Goal: Transaction & Acquisition: Purchase product/service

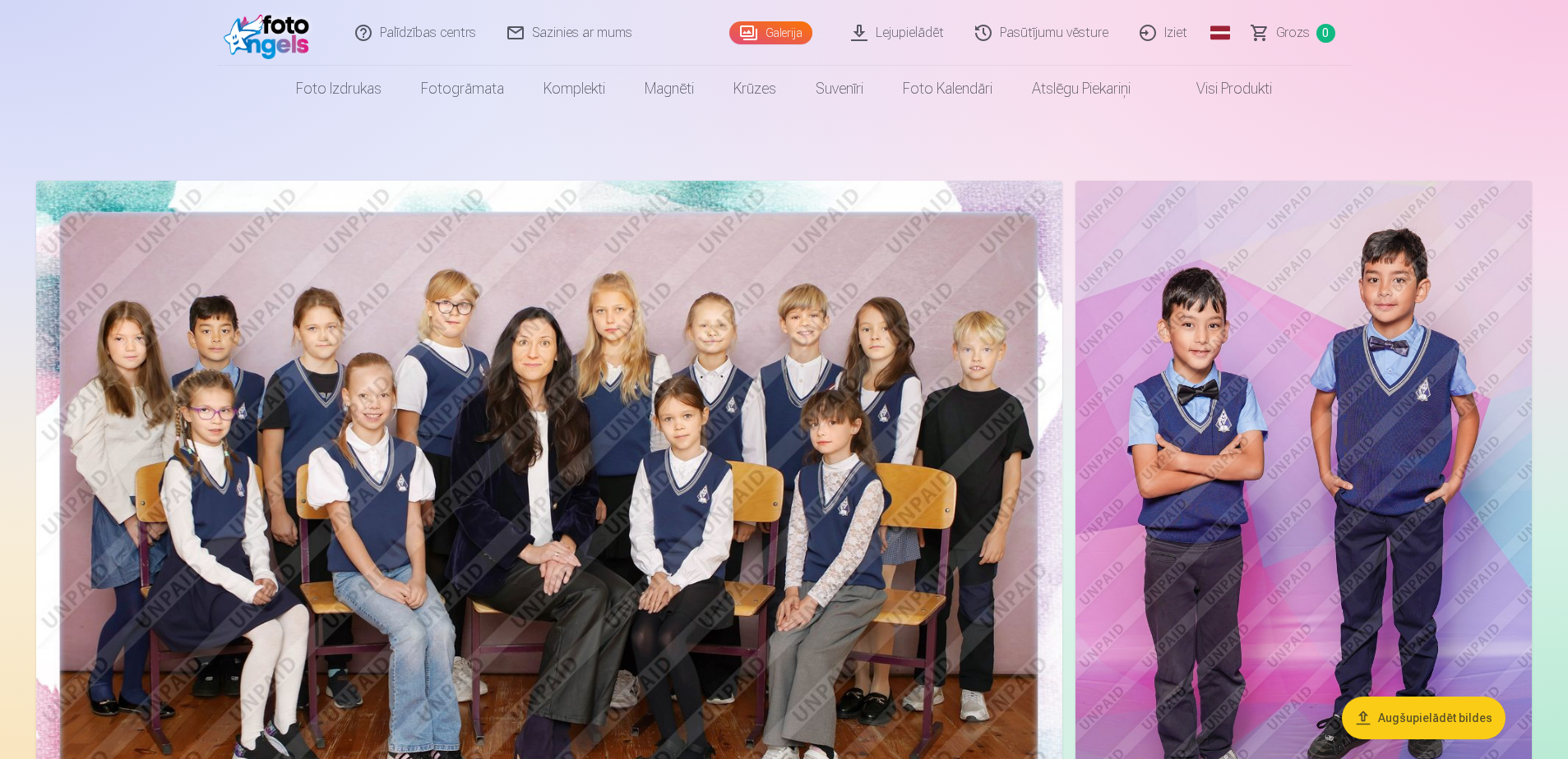
click at [917, 28] on link "Lejupielādēt" at bounding box center [898, 33] width 124 height 65
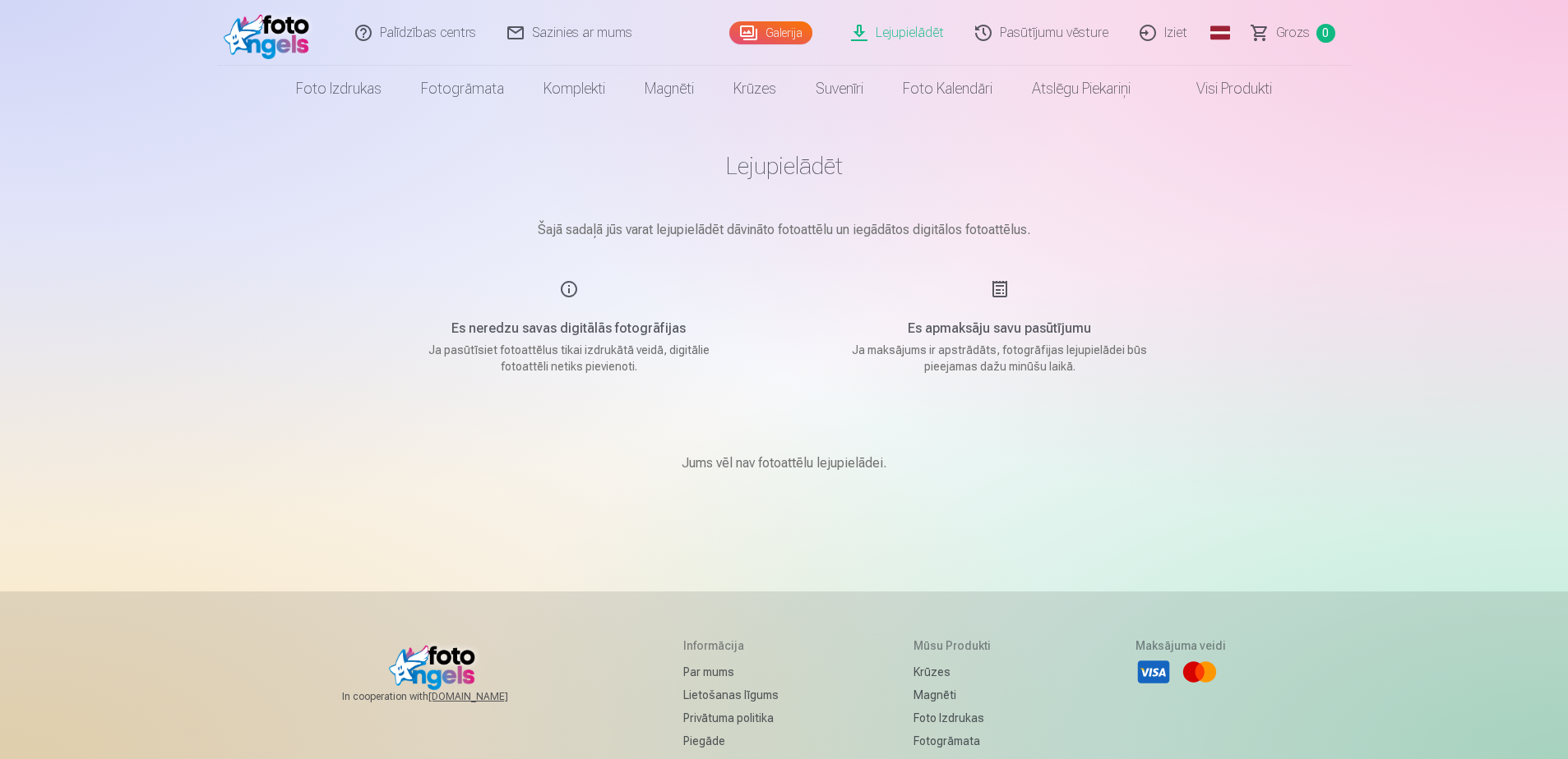
click at [775, 23] on link "Galerija" at bounding box center [771, 33] width 83 height 23
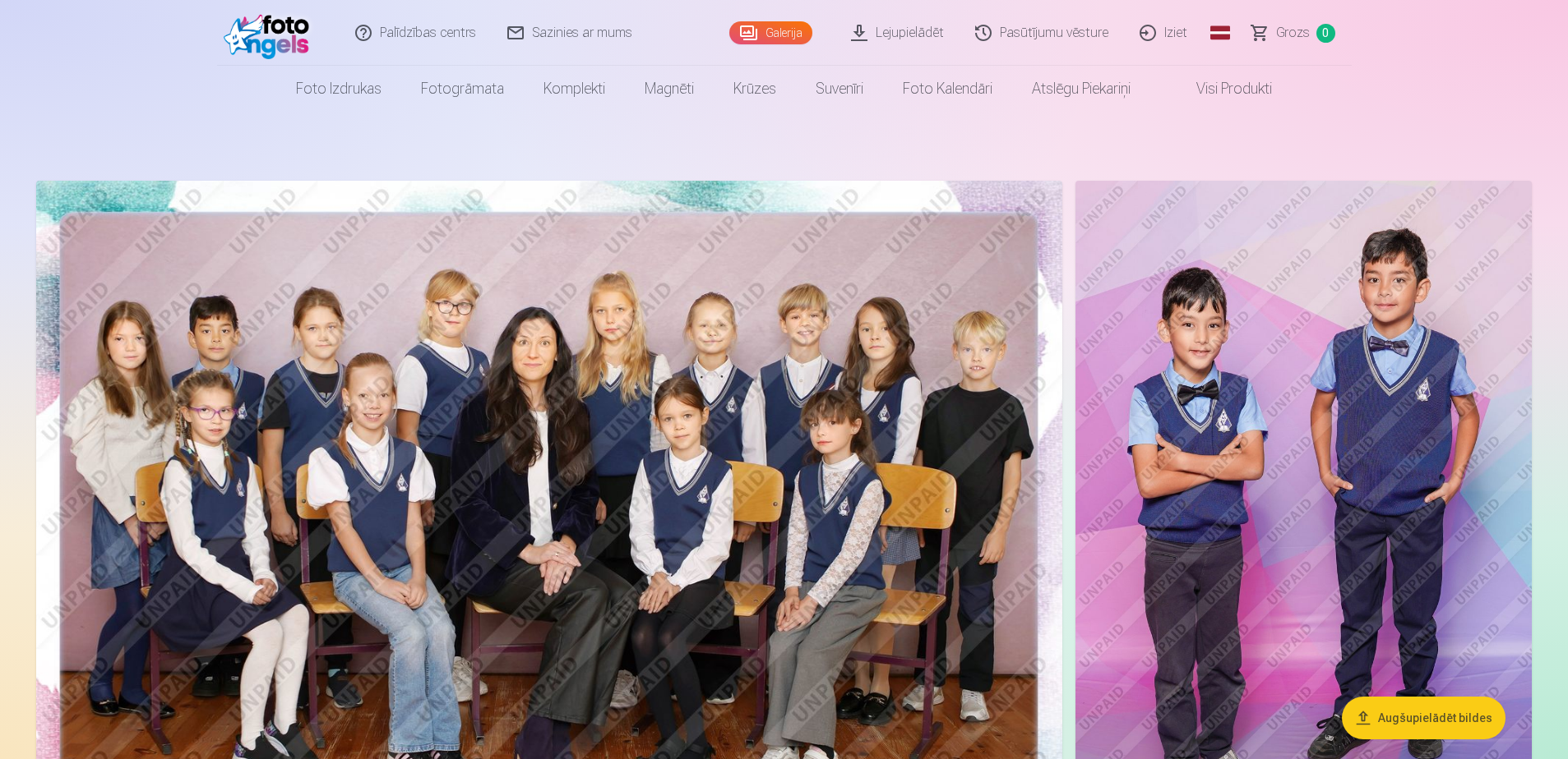
click at [907, 28] on link "Lejupielādēt" at bounding box center [898, 33] width 124 height 65
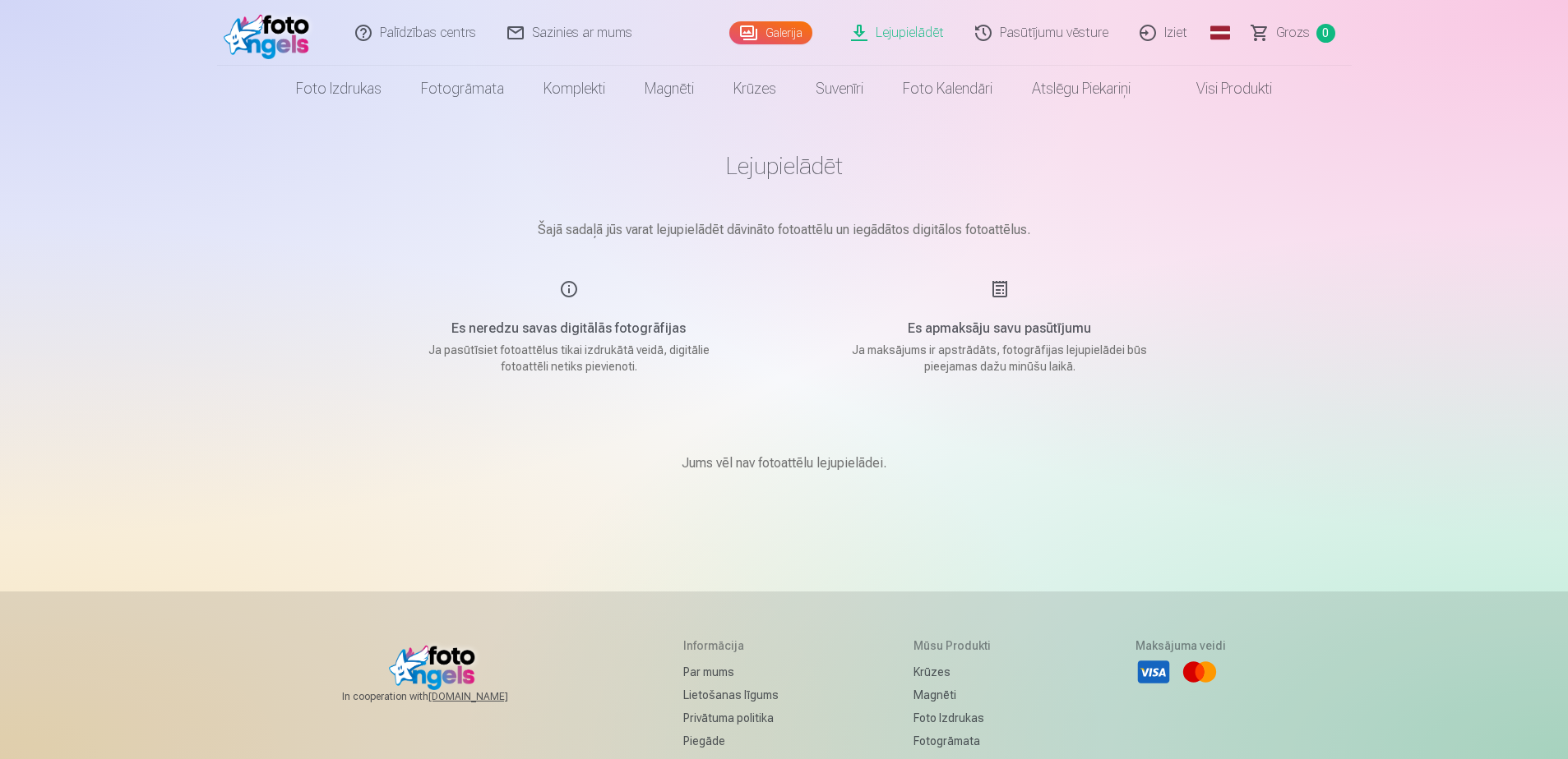
click at [1248, 85] on link "Visi produkti" at bounding box center [1221, 89] width 141 height 46
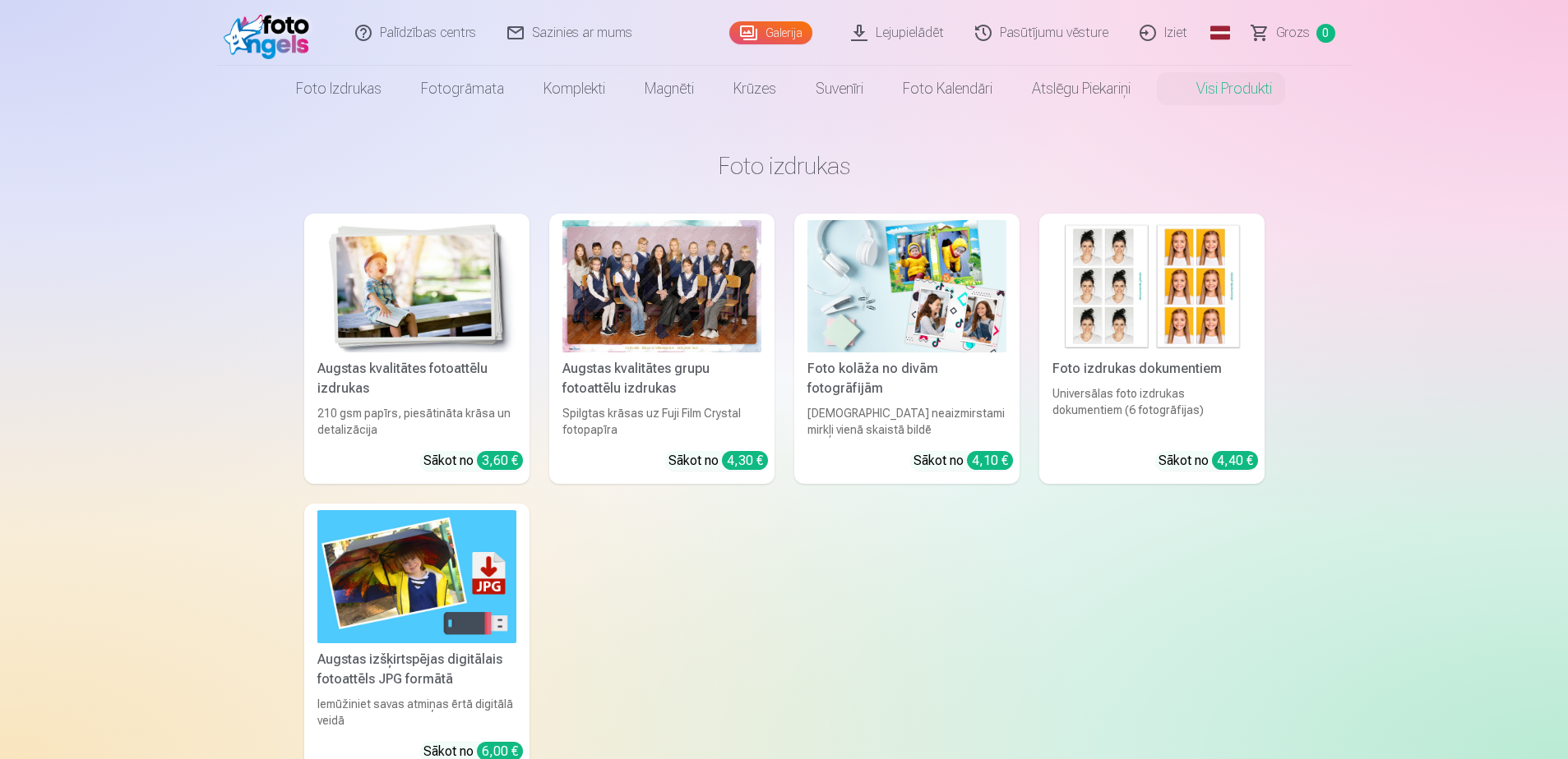
click at [1225, 86] on link "Visi produkti" at bounding box center [1221, 89] width 141 height 46
click at [473, 98] on link "Fotogrāmata" at bounding box center [462, 89] width 122 height 46
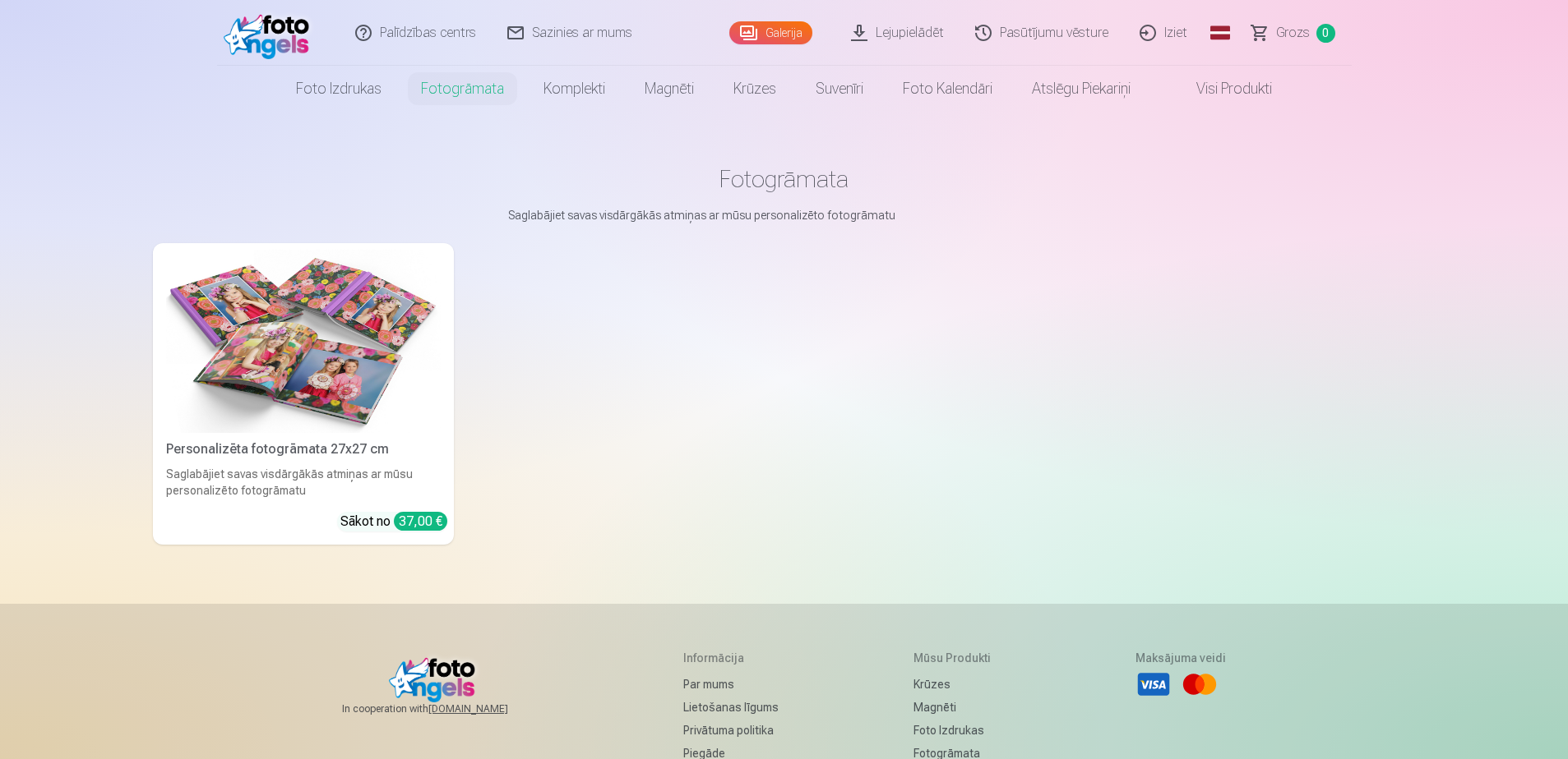
click at [1226, 87] on link "Visi produkti" at bounding box center [1221, 89] width 141 height 46
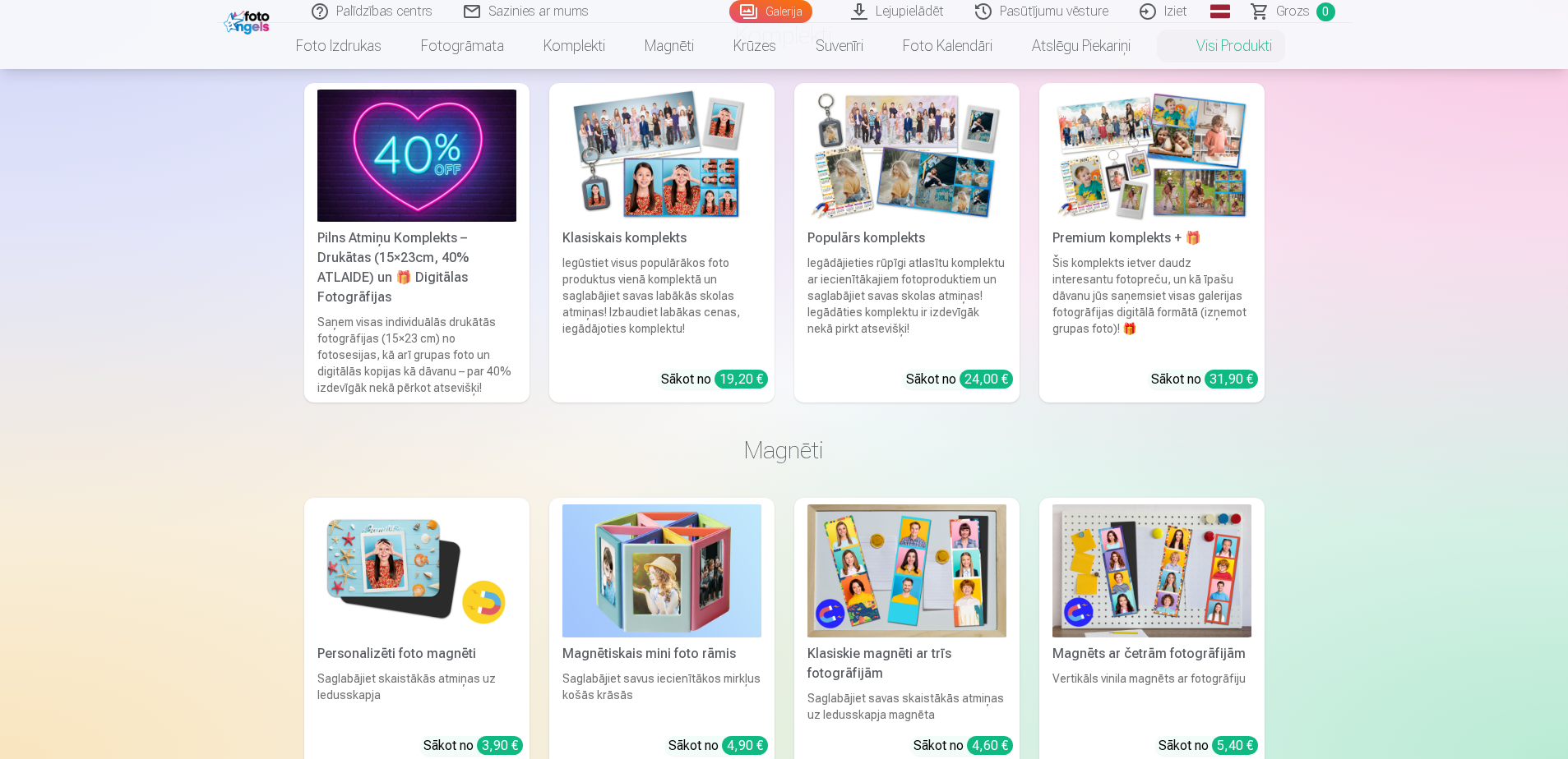
scroll to position [986, 0]
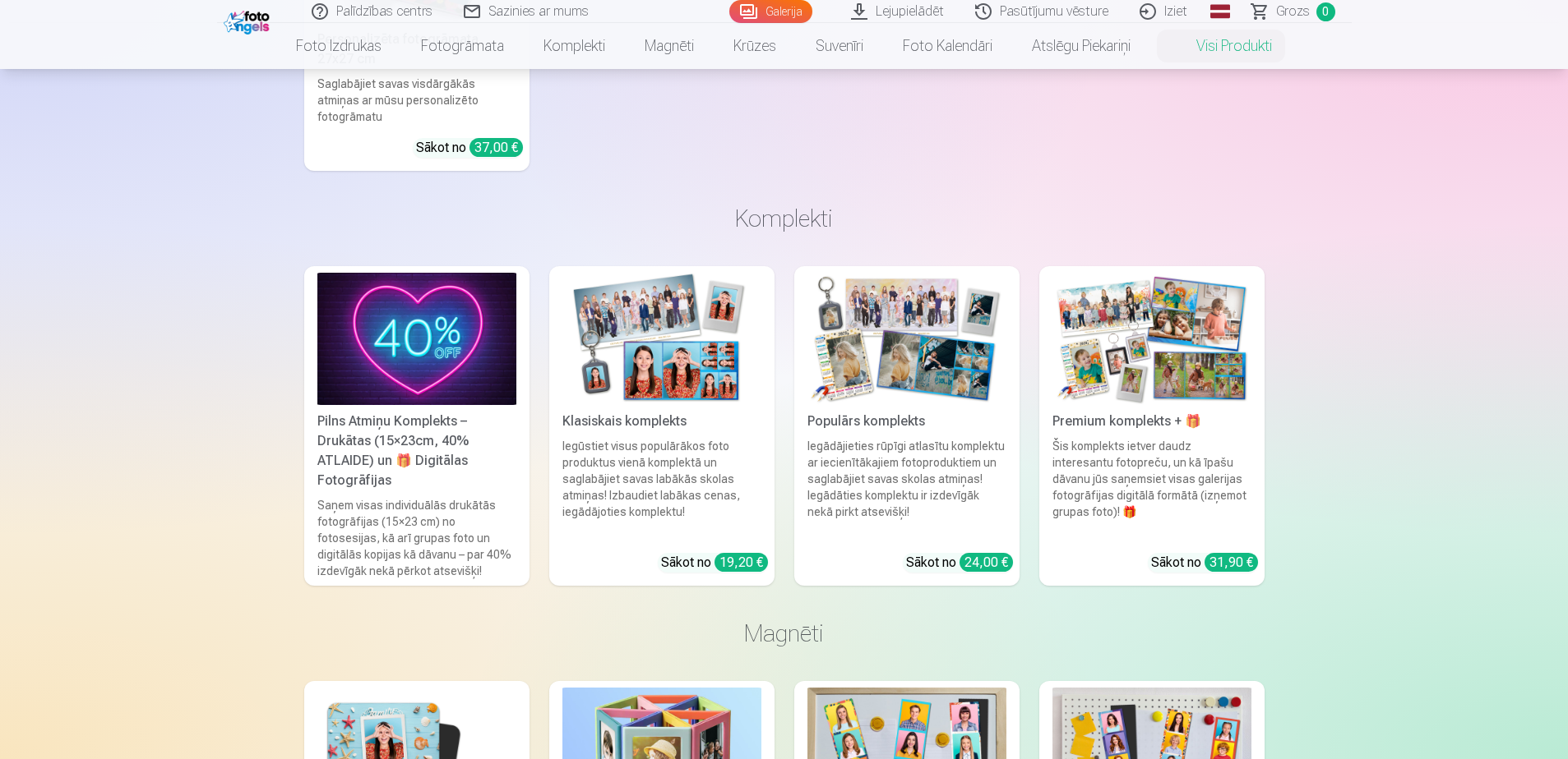
click at [411, 330] on img at bounding box center [416, 339] width 199 height 132
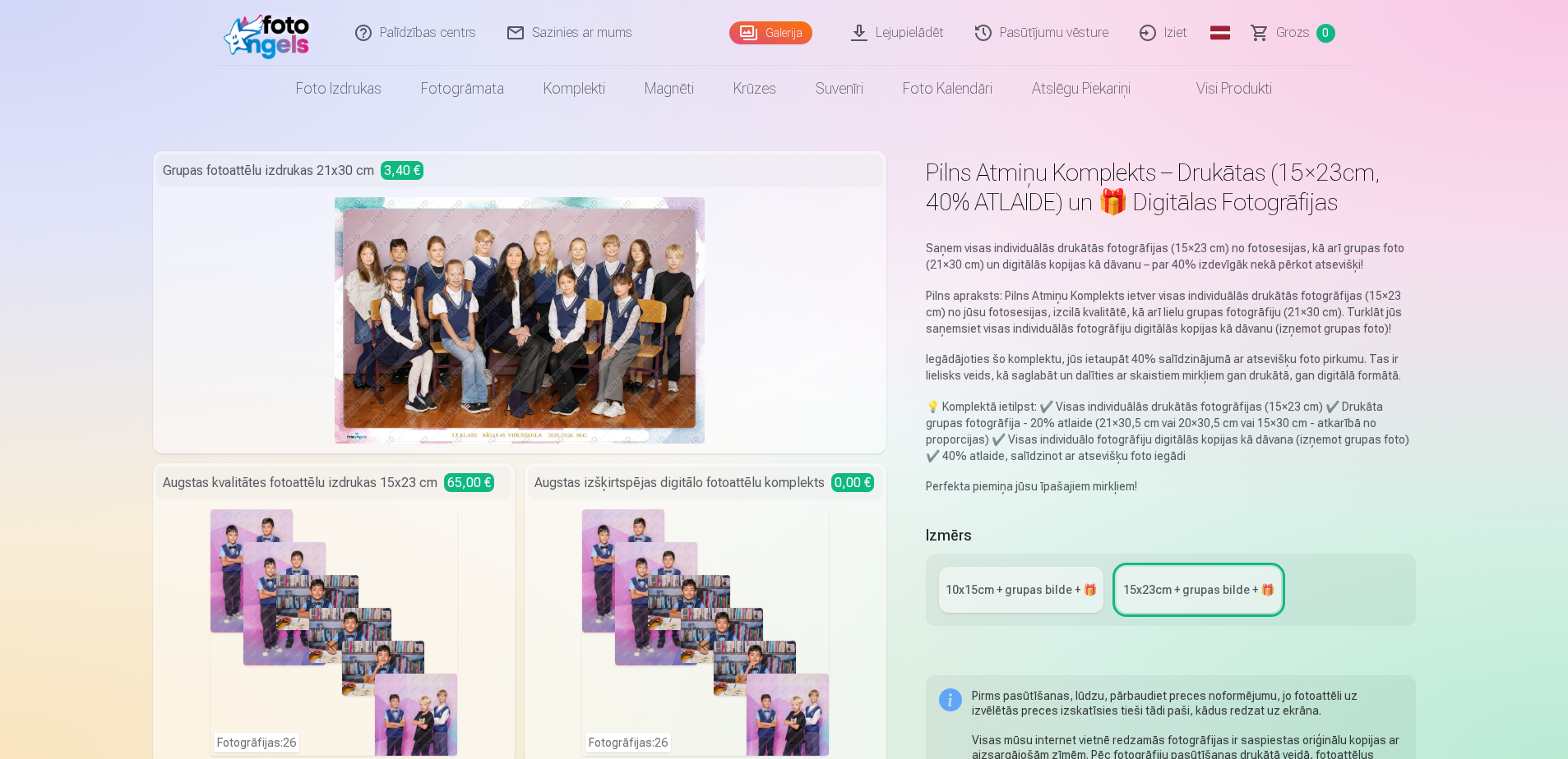
click at [1033, 591] on div "10x15сm + grupas bilde + 🎁" at bounding box center [1021, 590] width 151 height 16
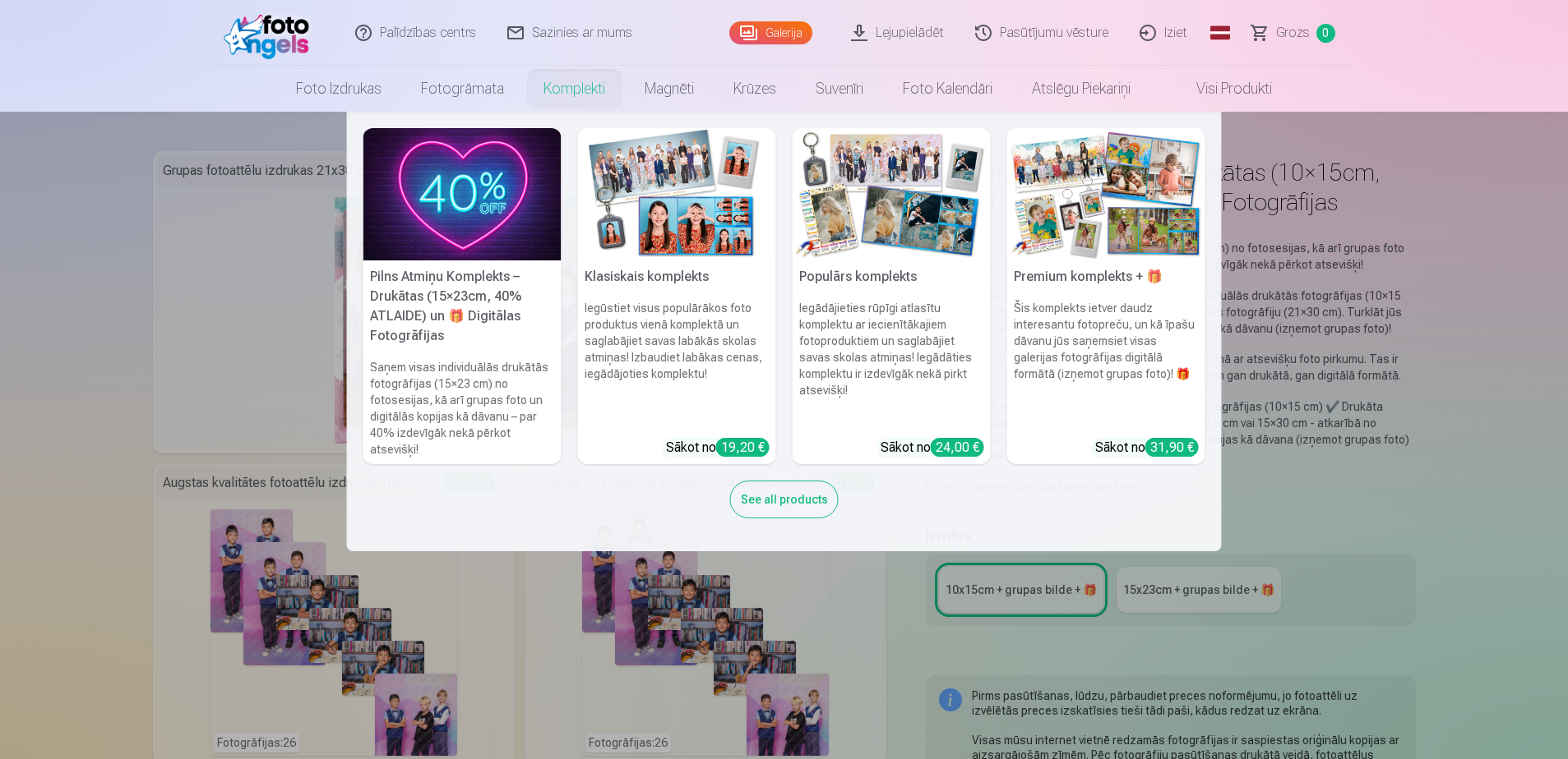
click at [582, 90] on link "Komplekti" at bounding box center [575, 89] width 101 height 46
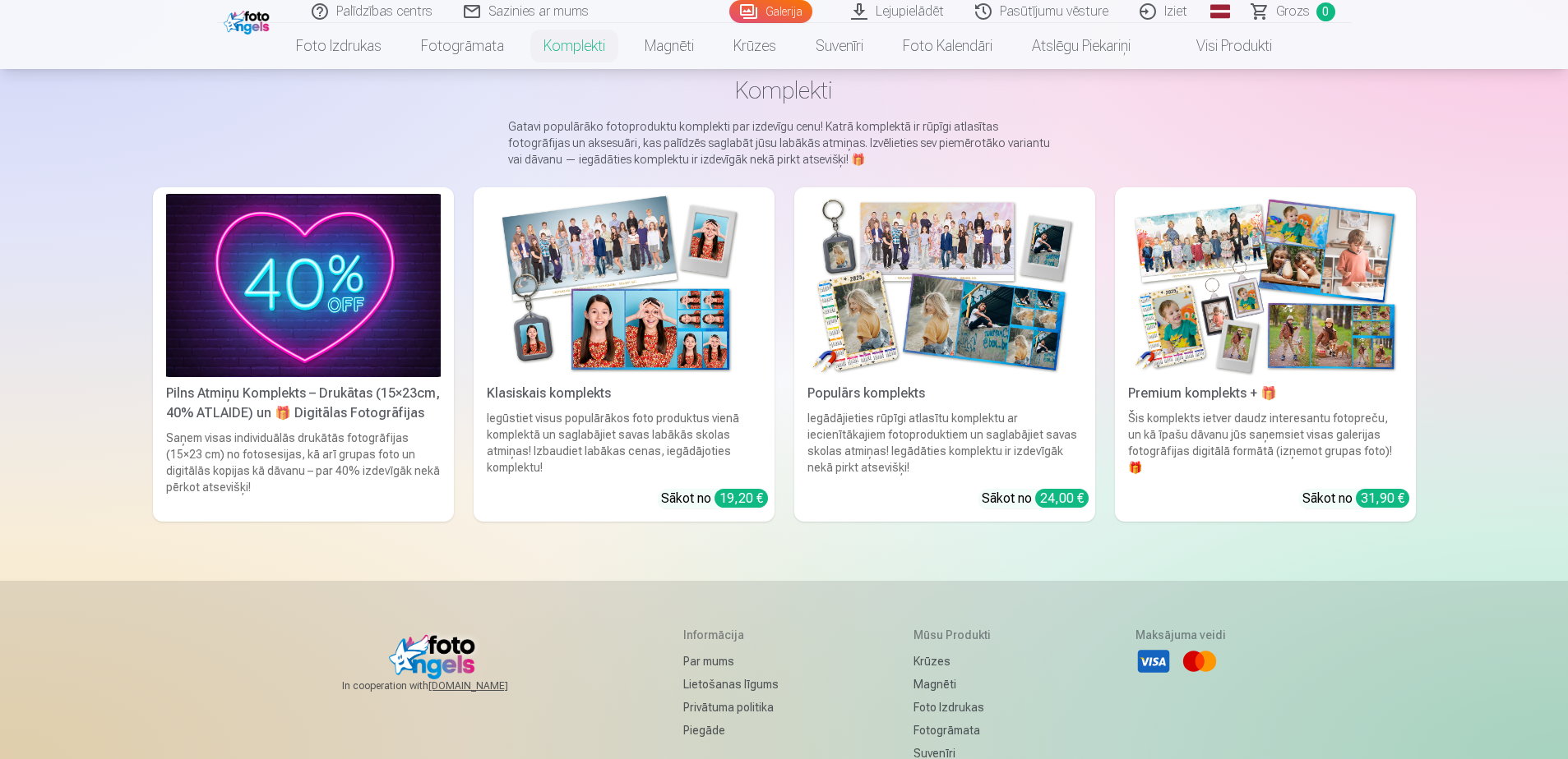
scroll to position [83, 0]
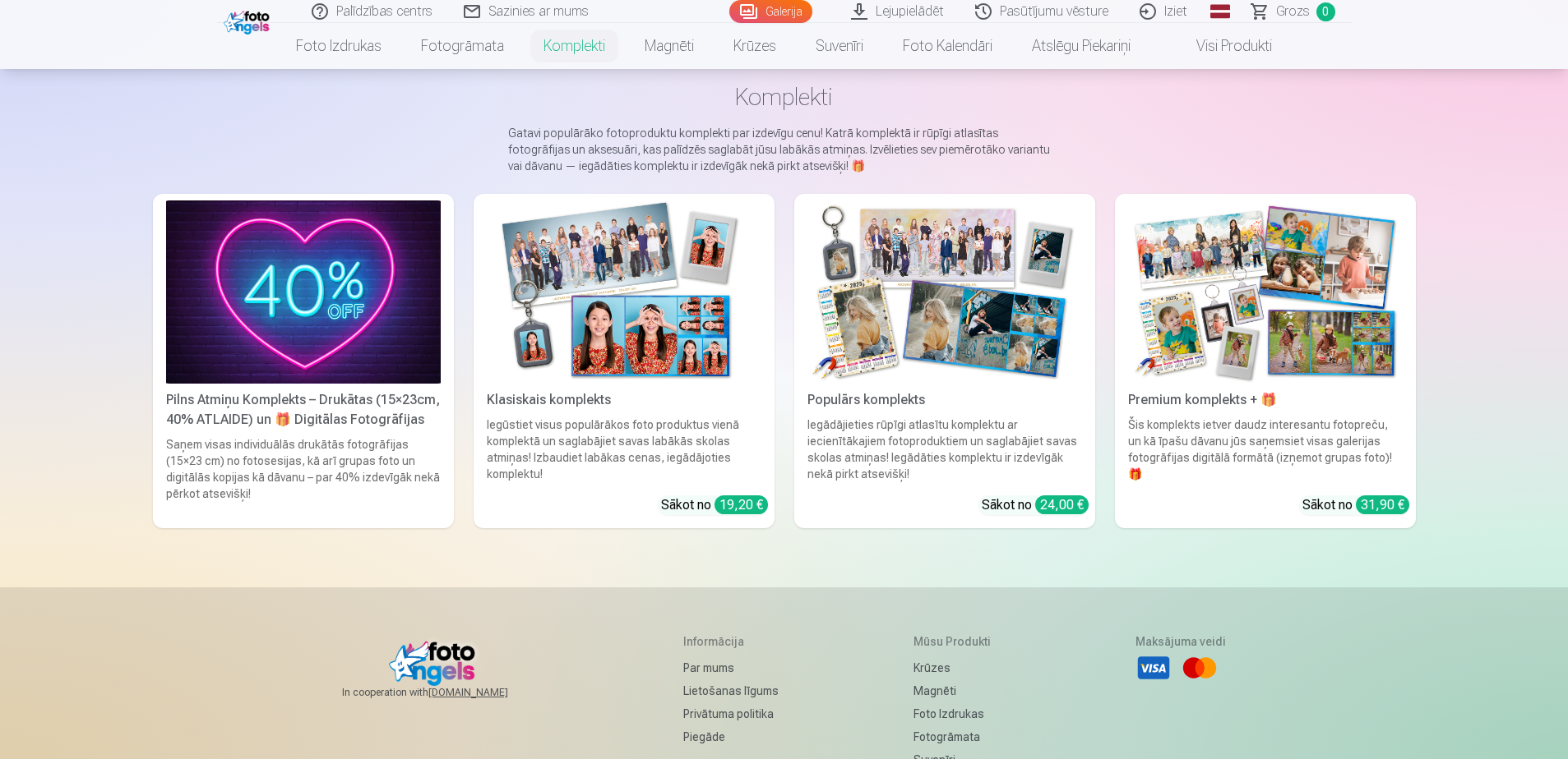
click at [556, 340] on img at bounding box center [624, 291] width 274 height 183
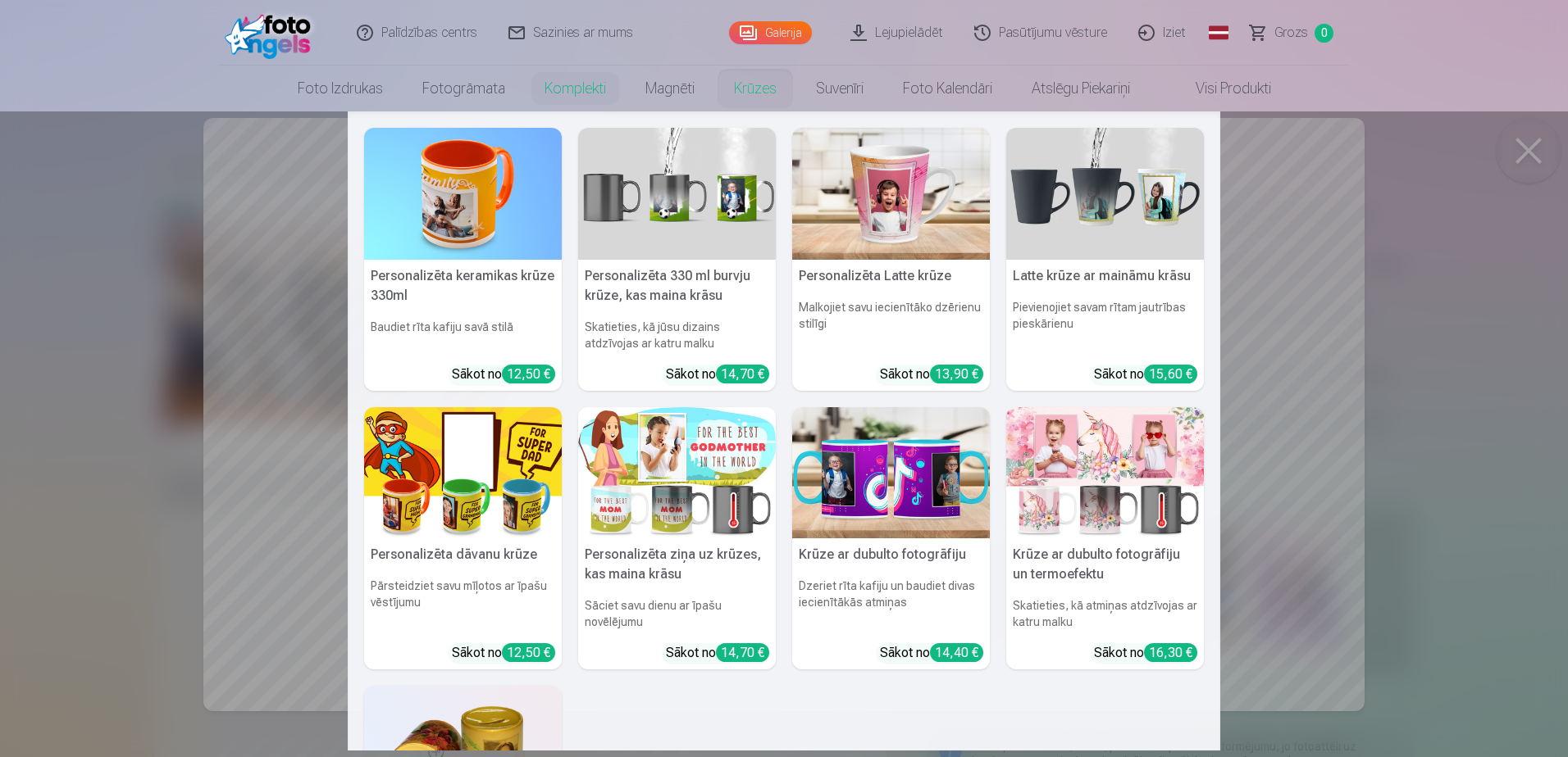
drag, startPoint x: 1422, startPoint y: 484, endPoint x: 1468, endPoint y: 488, distance: 46.2
click at [1425, 485] on nav "Personalizēta keramikas krūze 330ml Baudiet rīta kafiju savā stilā Sākot no 12,…" at bounding box center [784, 431] width 1568 height 640
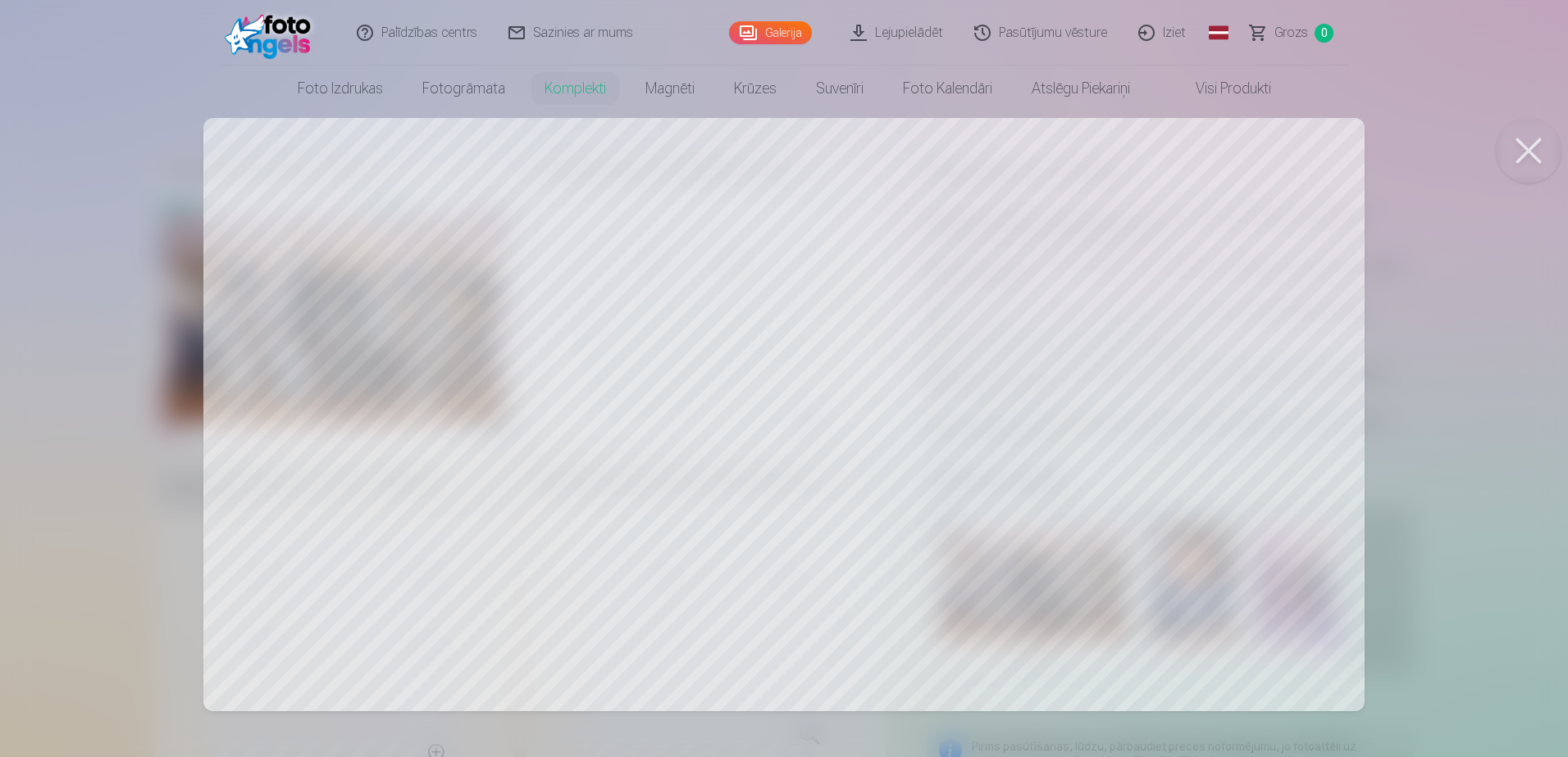
click at [1529, 145] on button at bounding box center [1528, 151] width 65 height 65
click at [1533, 145] on button at bounding box center [1528, 151] width 65 height 65
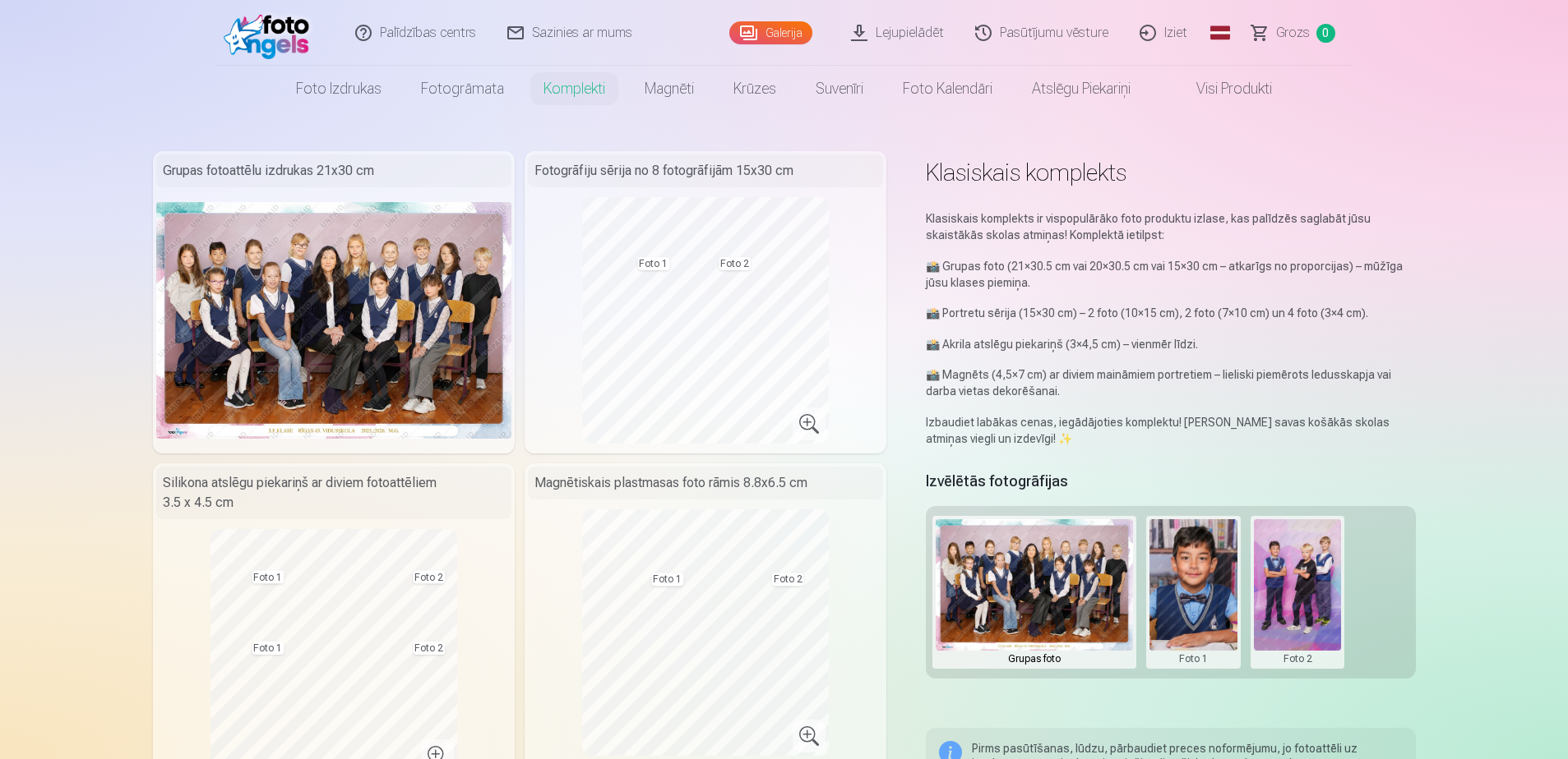
click at [1288, 591] on button at bounding box center [1298, 592] width 88 height 146
click at [1294, 592] on button "Nomainiet foto" at bounding box center [1297, 592] width 134 height 46
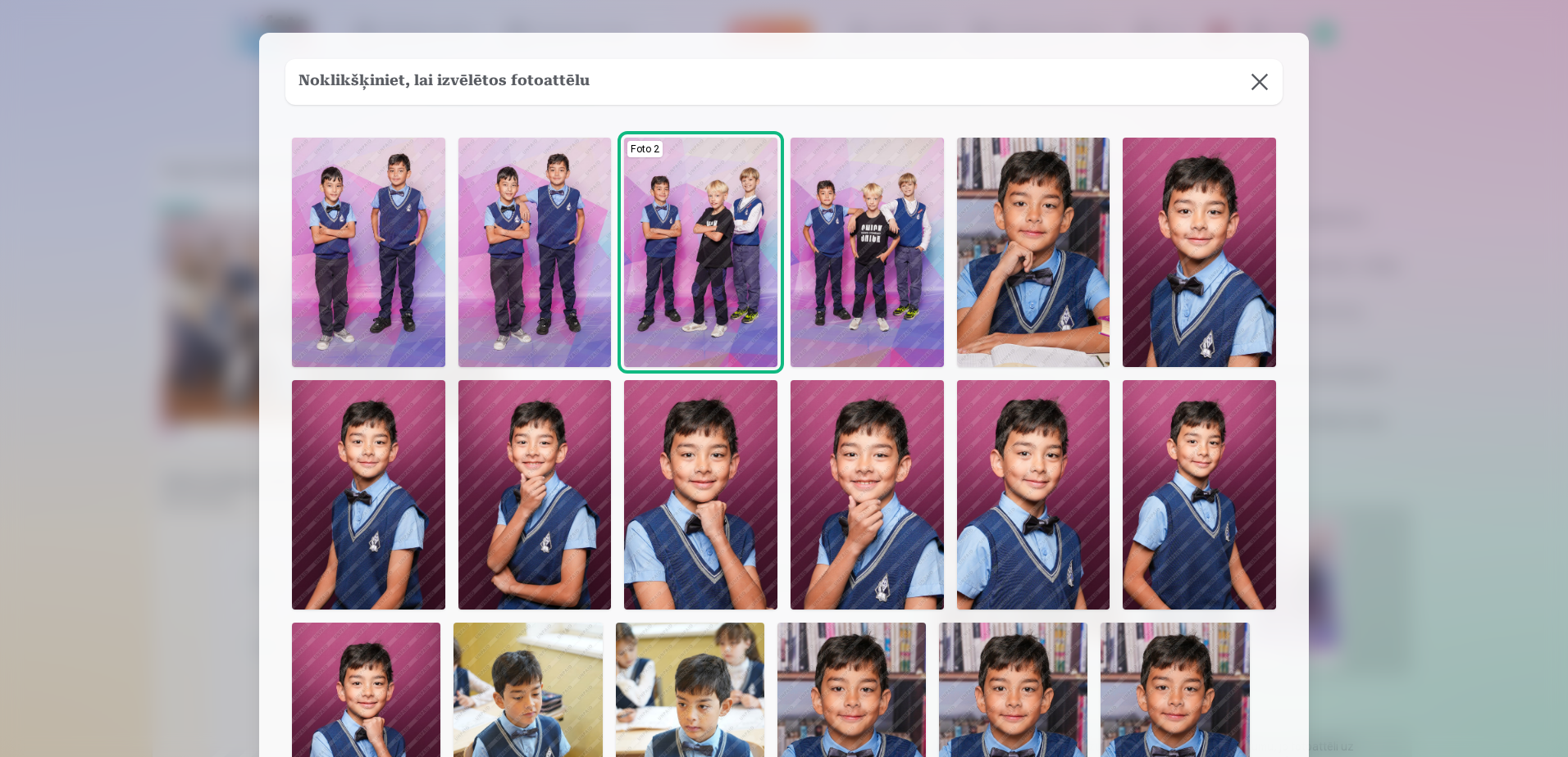
click at [1018, 522] on img at bounding box center [1033, 496] width 154 height 230
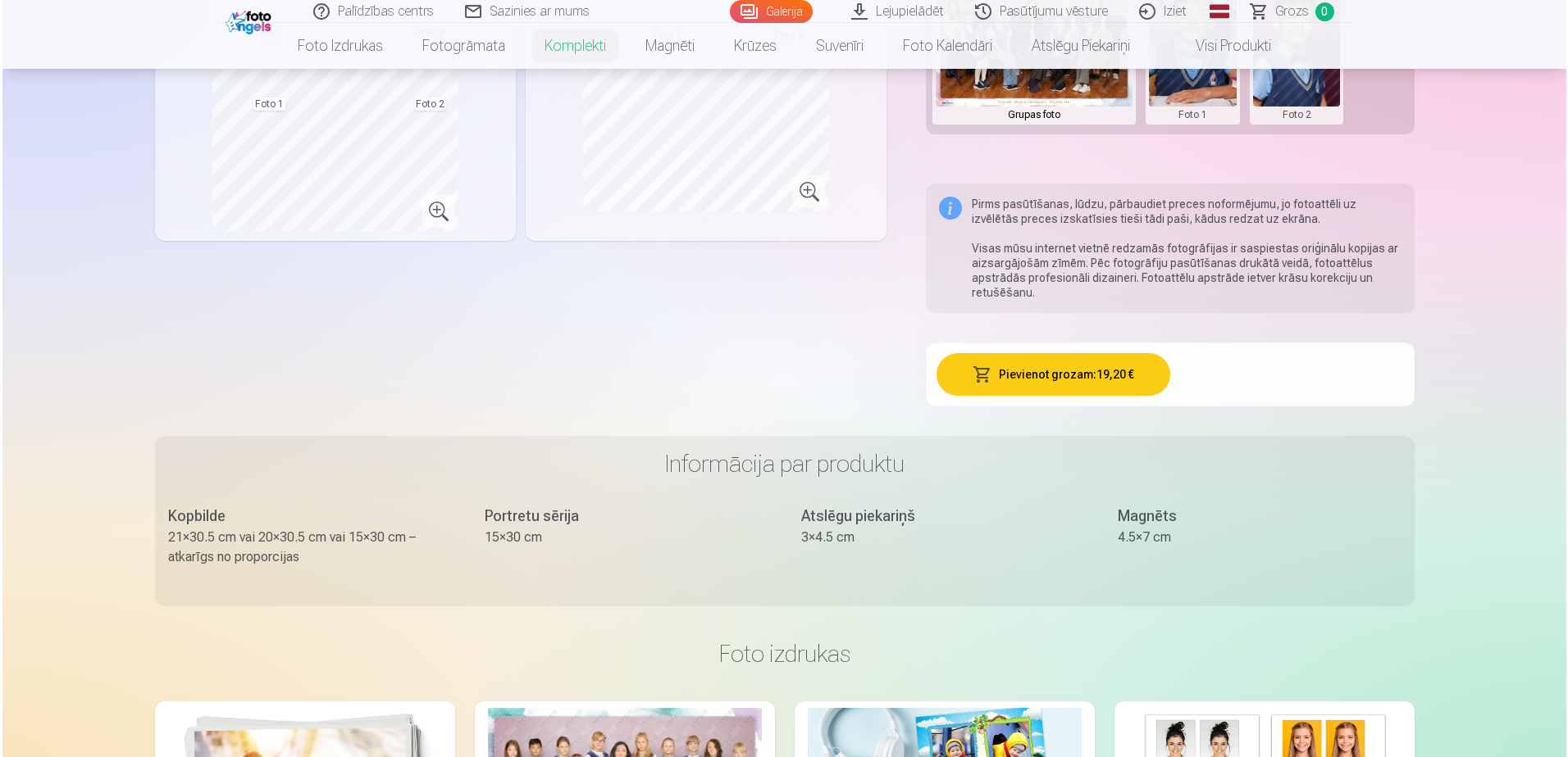
scroll to position [388, 0]
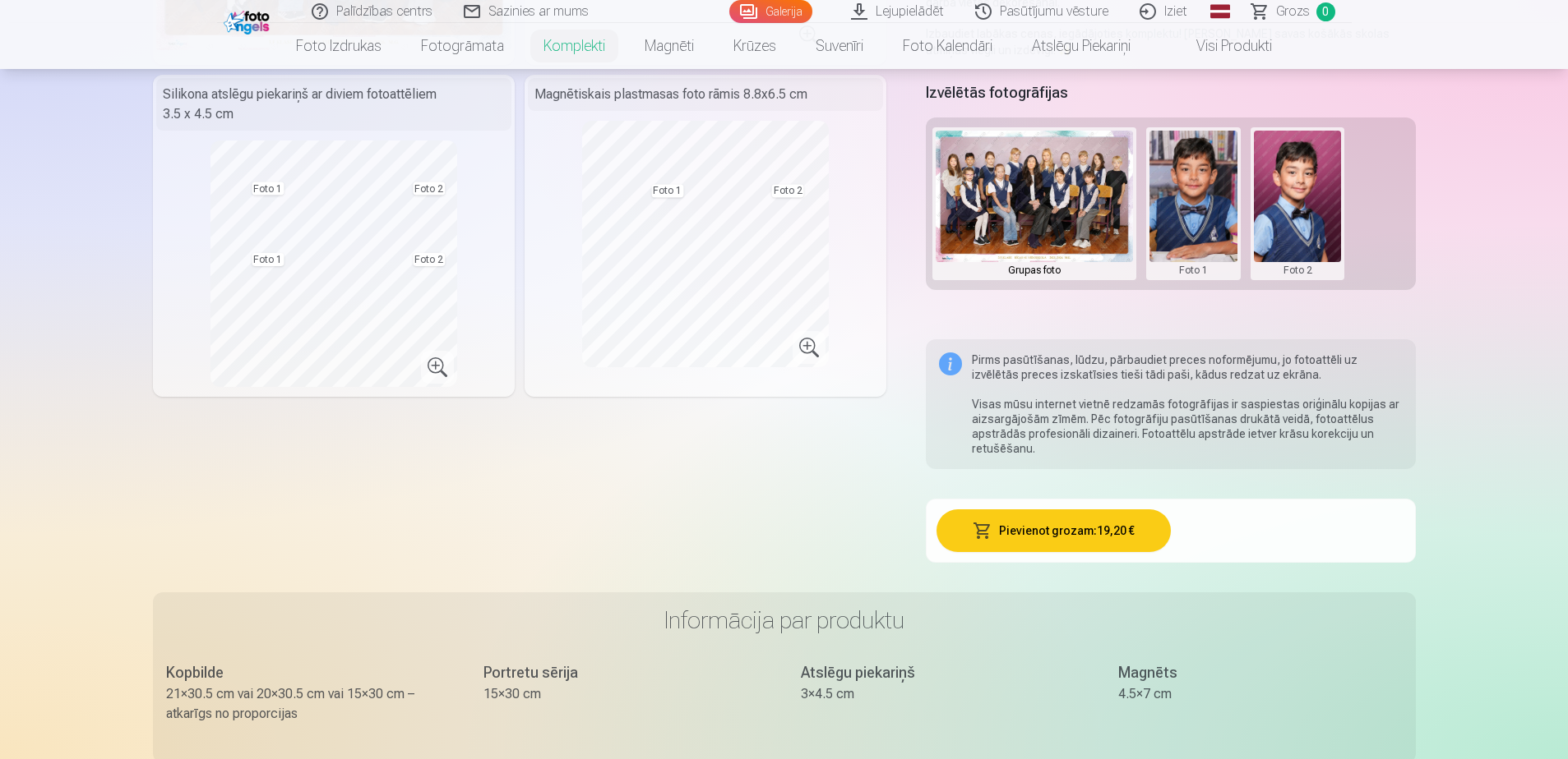
click at [1064, 523] on button "Pievienot grozam : 19,20 €" at bounding box center [1054, 531] width 234 height 43
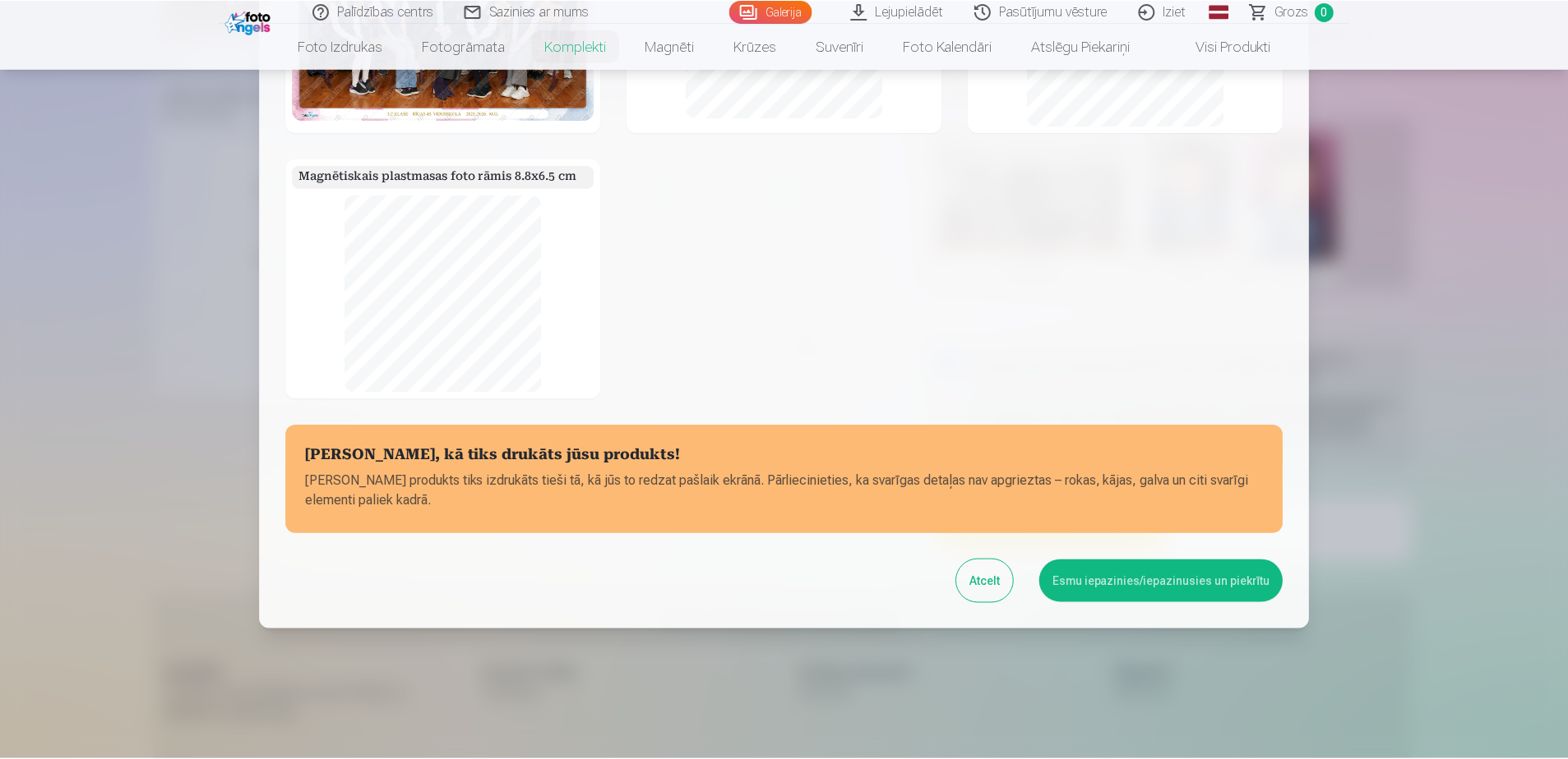
scroll to position [184, 0]
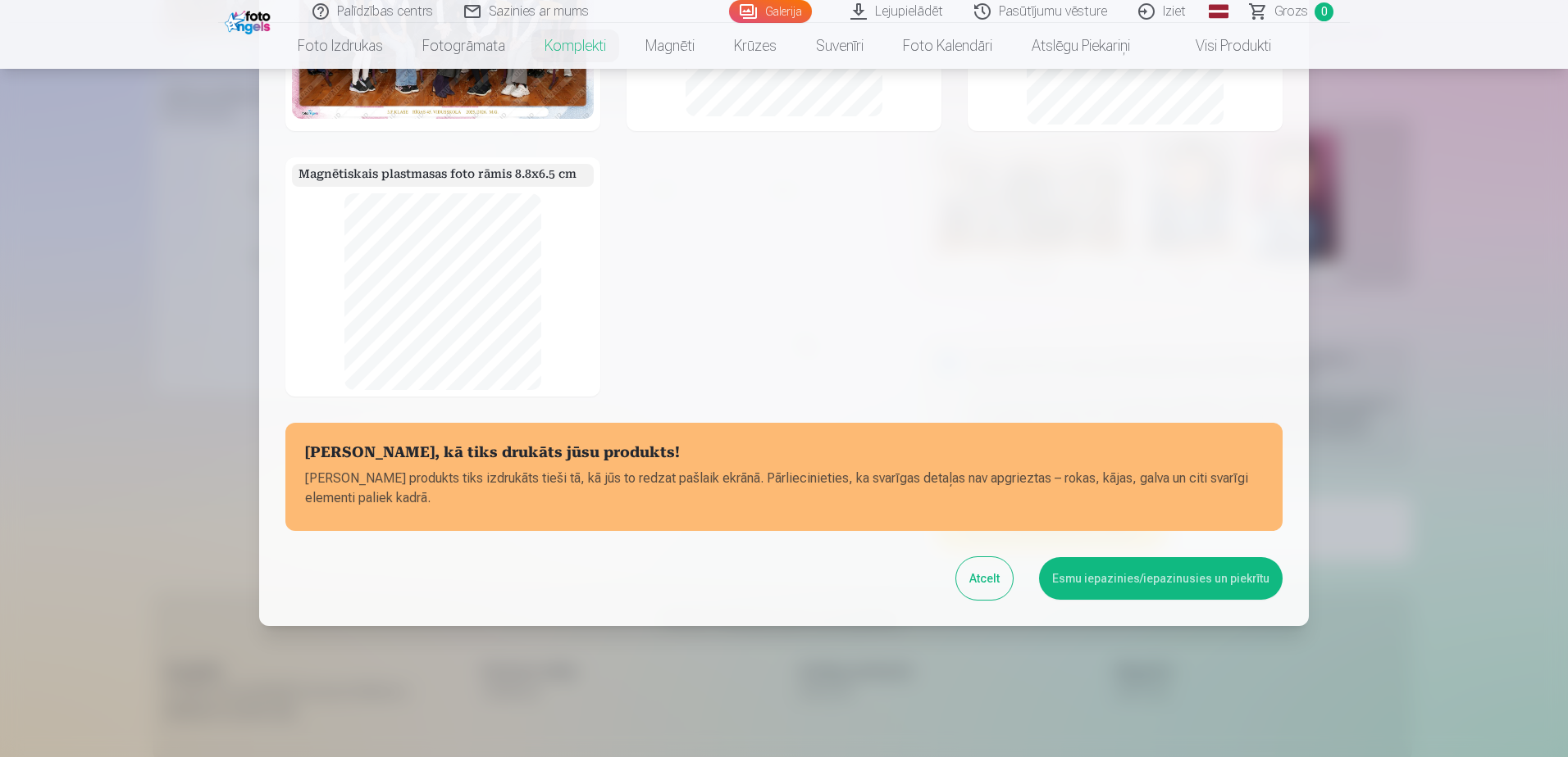
click at [1143, 578] on button "Esmu iepazinies/iepazinusies un piekrītu" at bounding box center [1161, 579] width 244 height 43
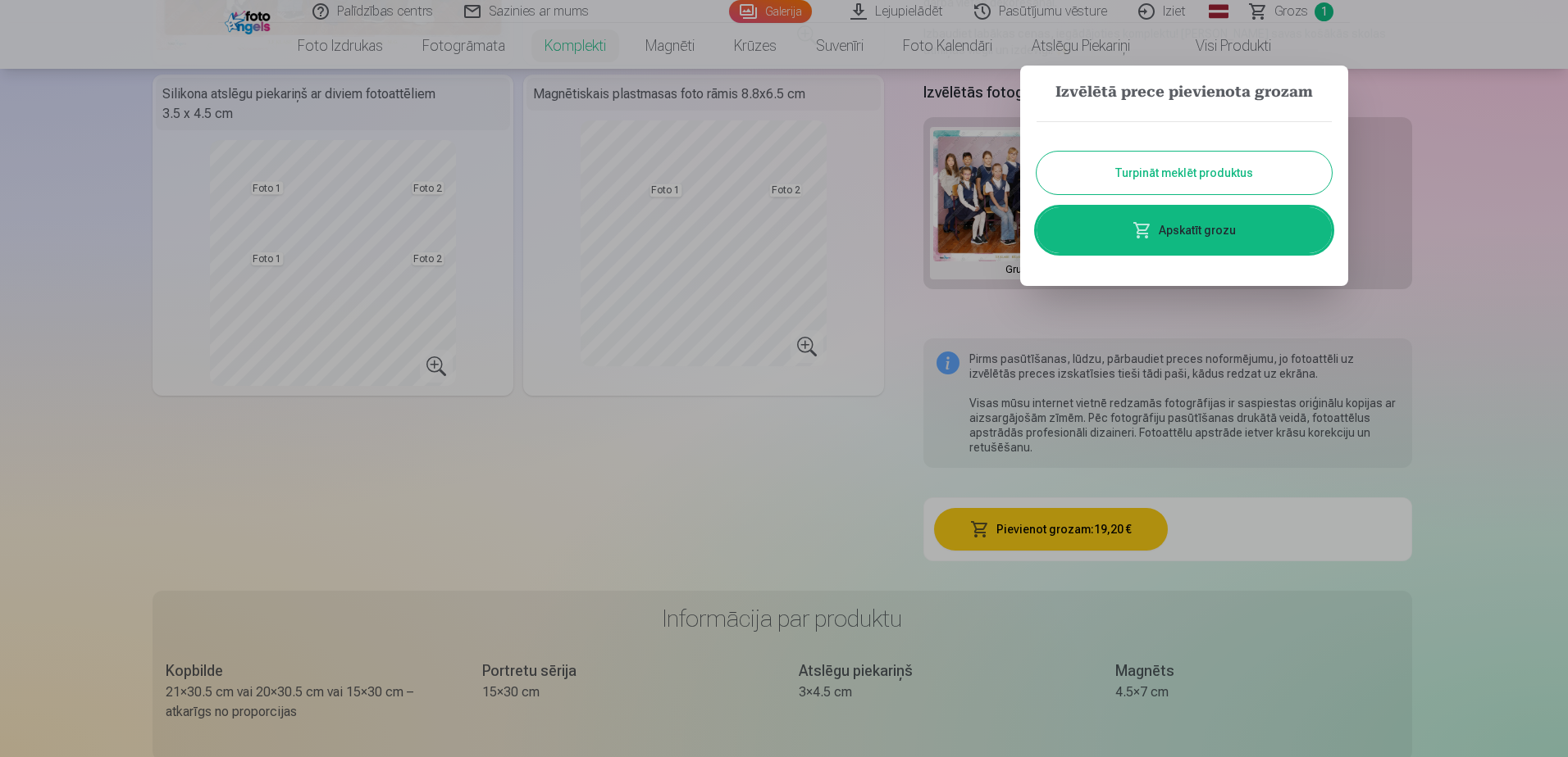
click at [1206, 170] on button "Turpināt meklēt produktus" at bounding box center [1184, 173] width 295 height 43
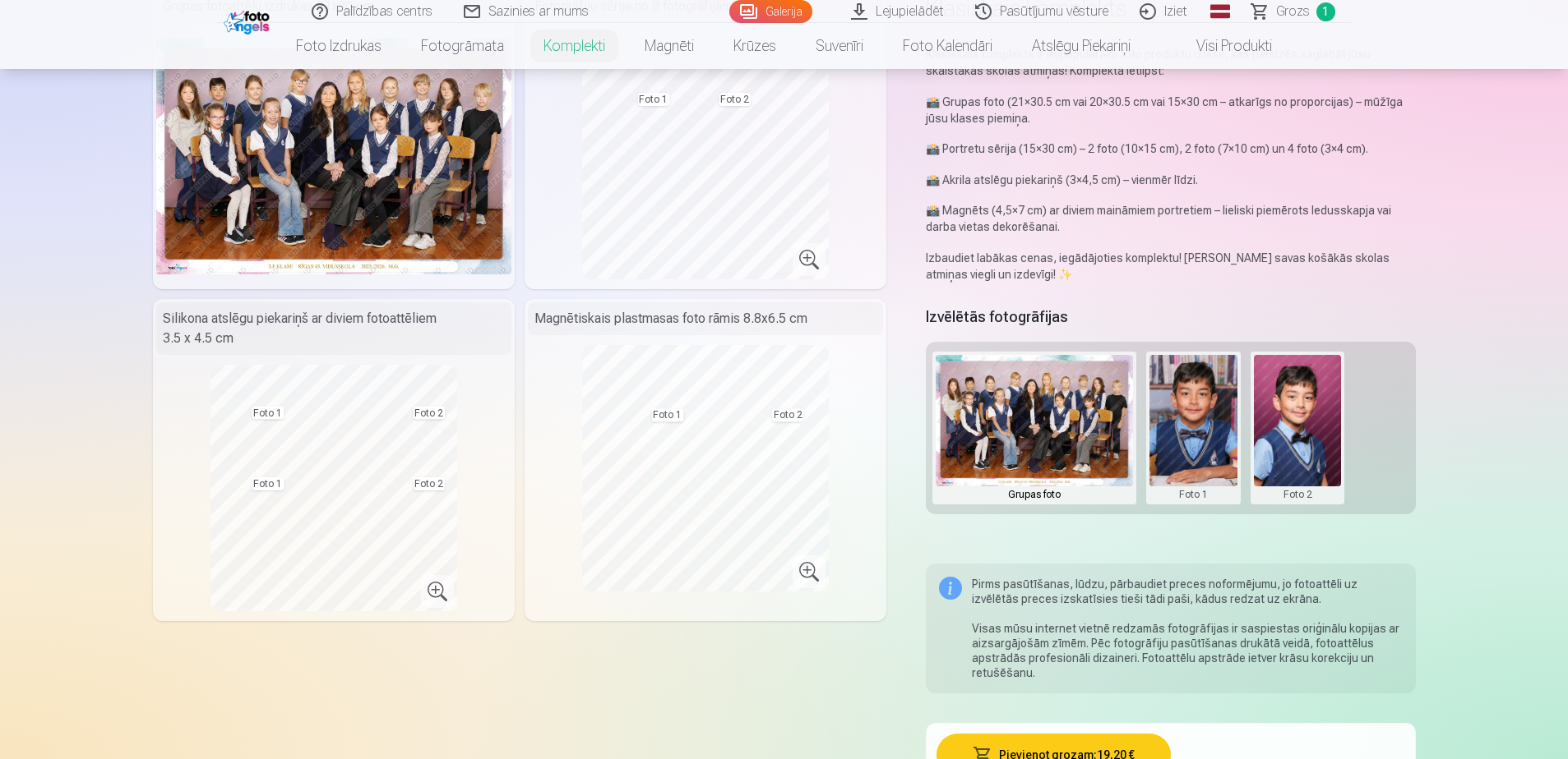
scroll to position [0, 0]
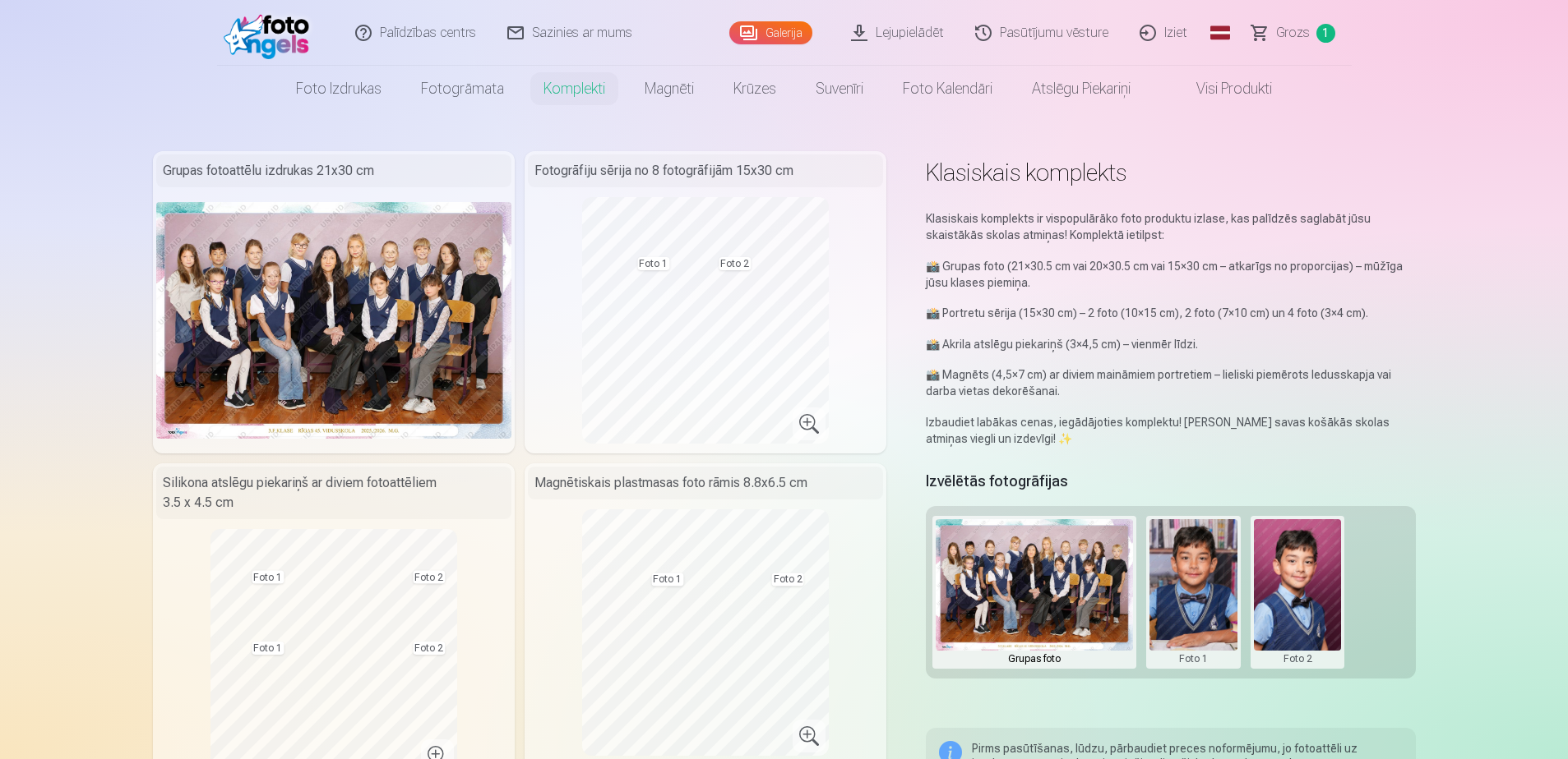
click at [1251, 85] on link "Visi produkti" at bounding box center [1221, 89] width 141 height 46
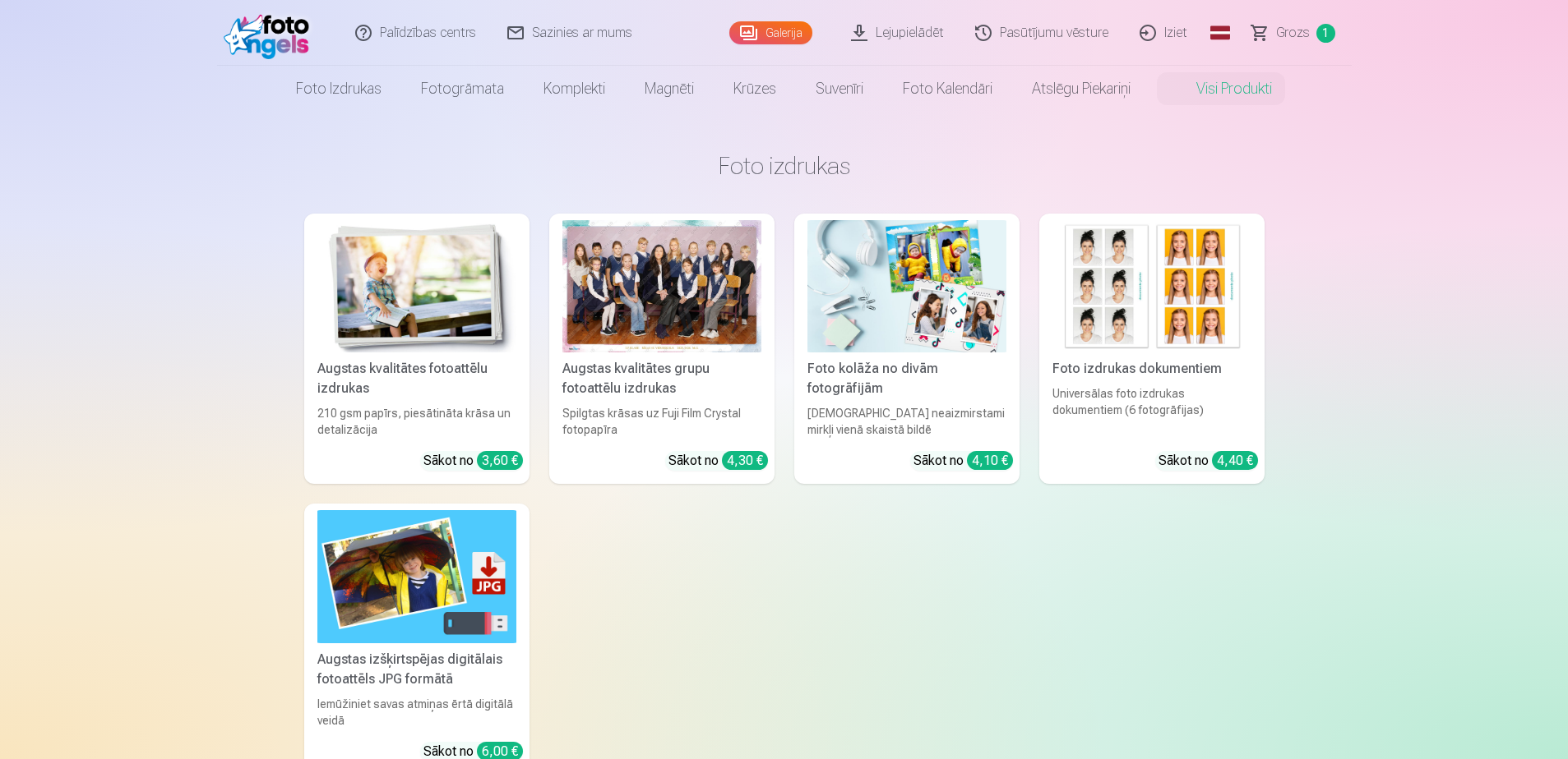
click at [1288, 29] on span "Grozs" at bounding box center [1292, 33] width 34 height 20
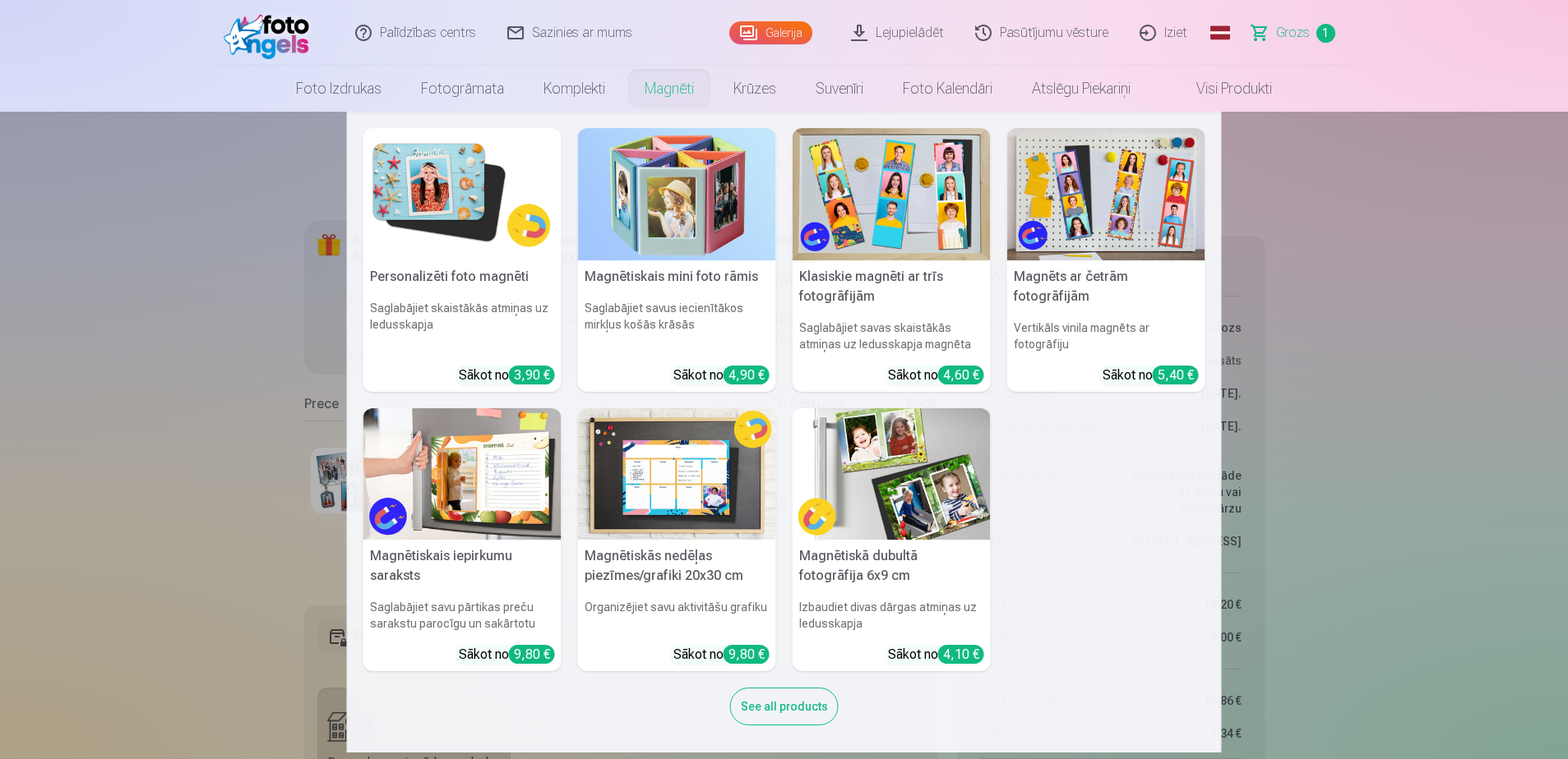
click at [653, 83] on link "Magnēti" at bounding box center [668, 89] width 89 height 46
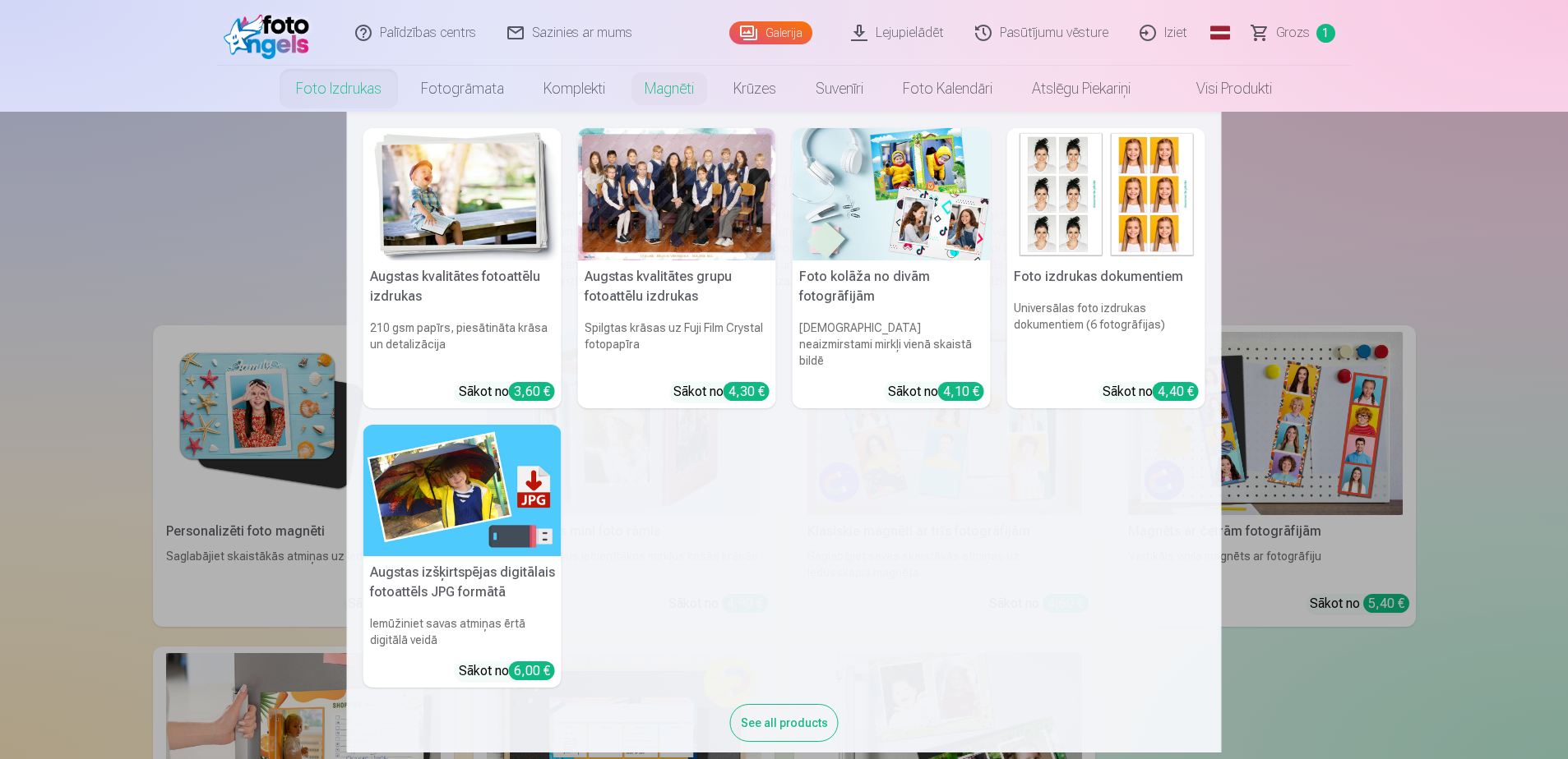
click at [359, 90] on link "Foto izdrukas" at bounding box center [338, 89] width 125 height 46
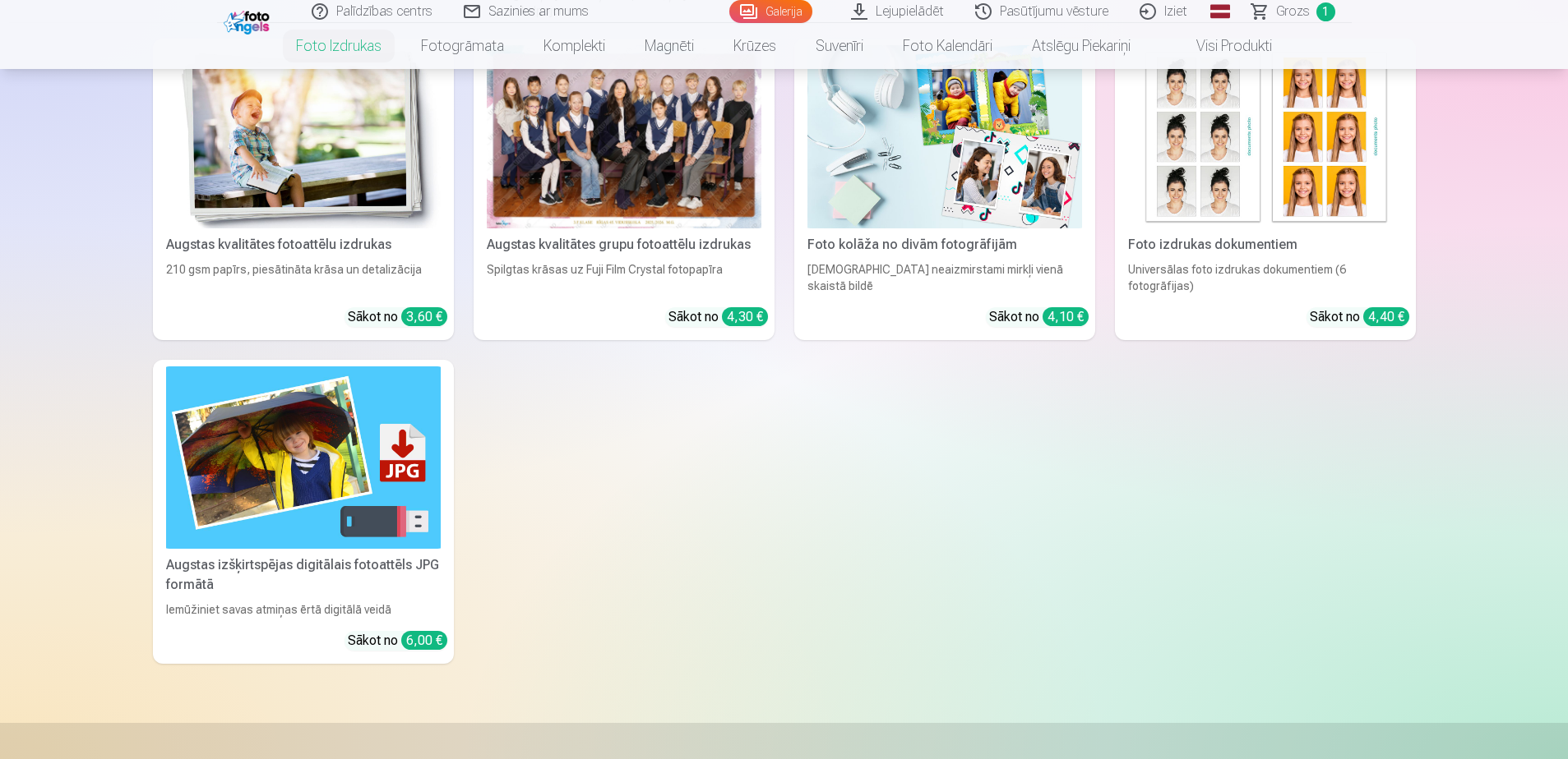
scroll to position [247, 0]
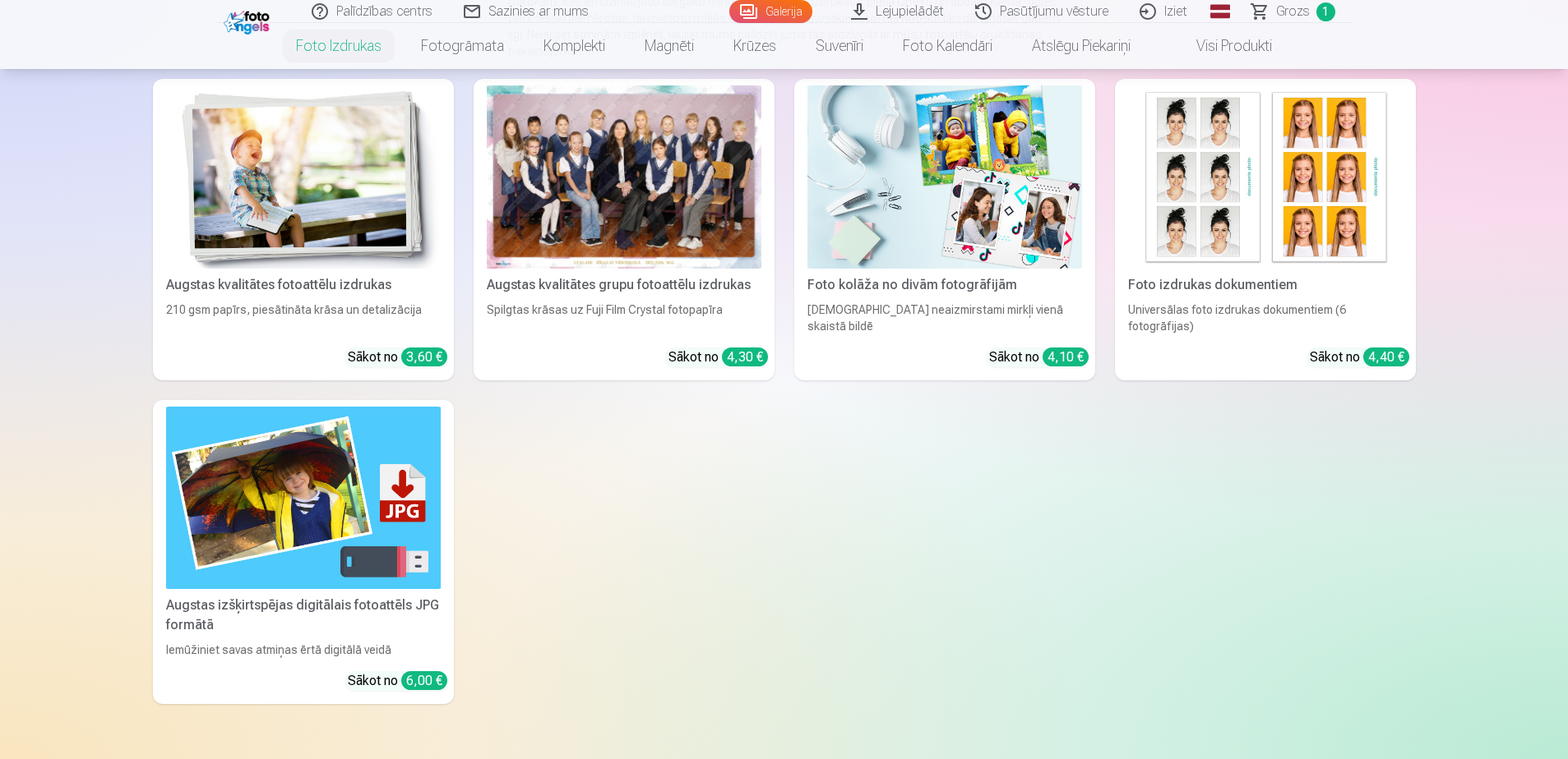
click at [241, 462] on img at bounding box center [303, 498] width 274 height 183
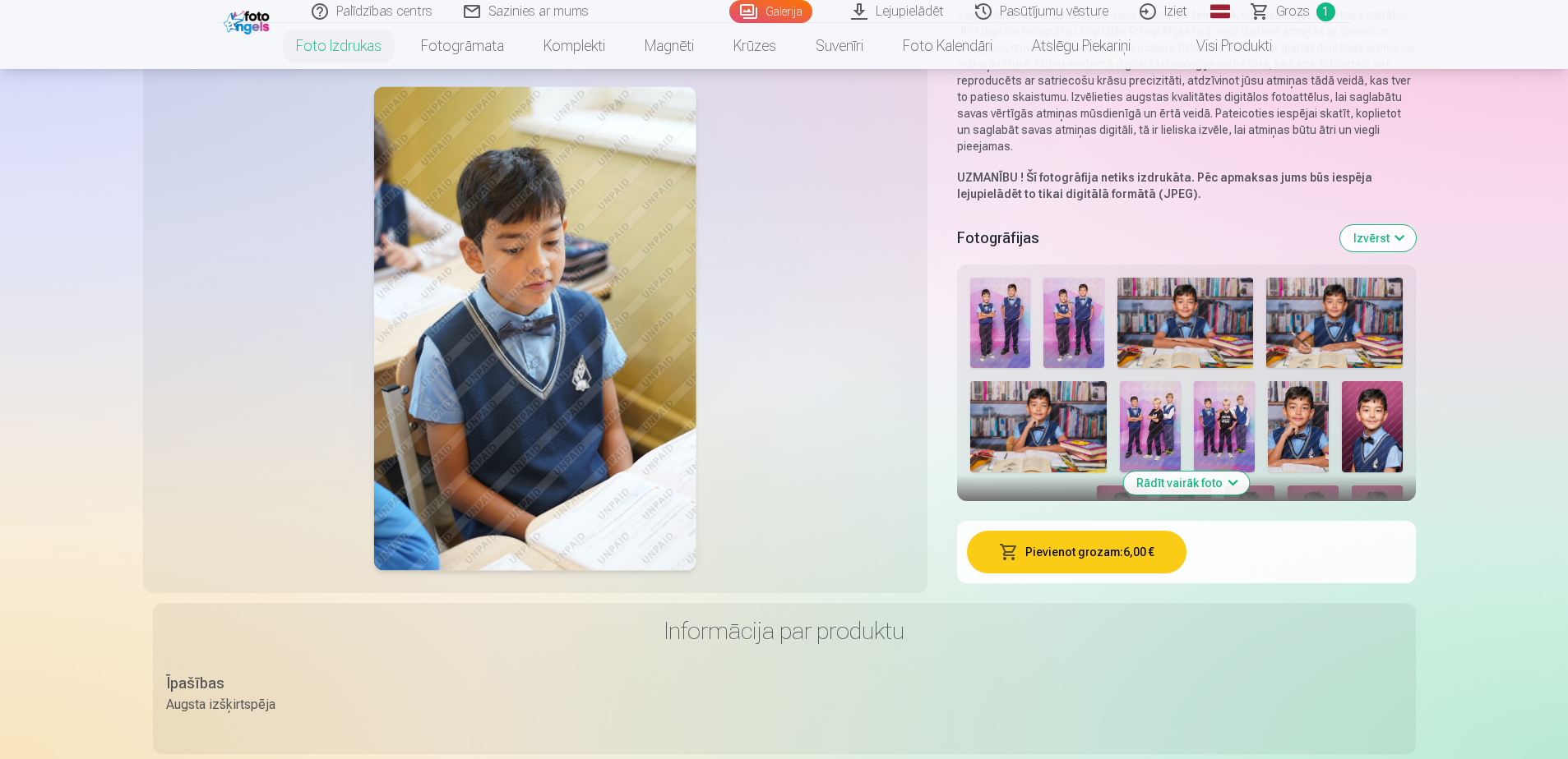
scroll to position [247, 0]
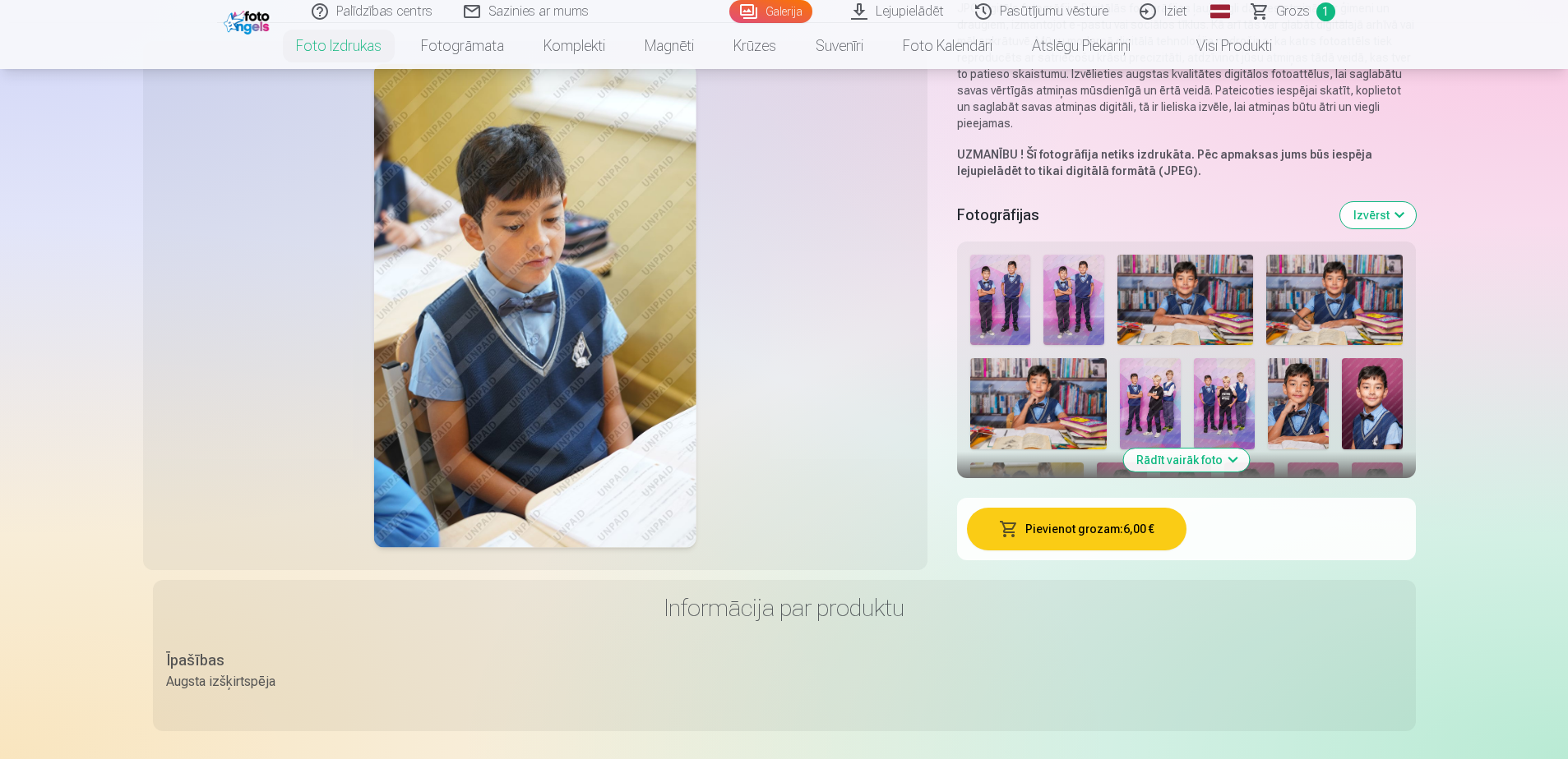
click at [1383, 217] on button "Izvērst" at bounding box center [1378, 215] width 76 height 27
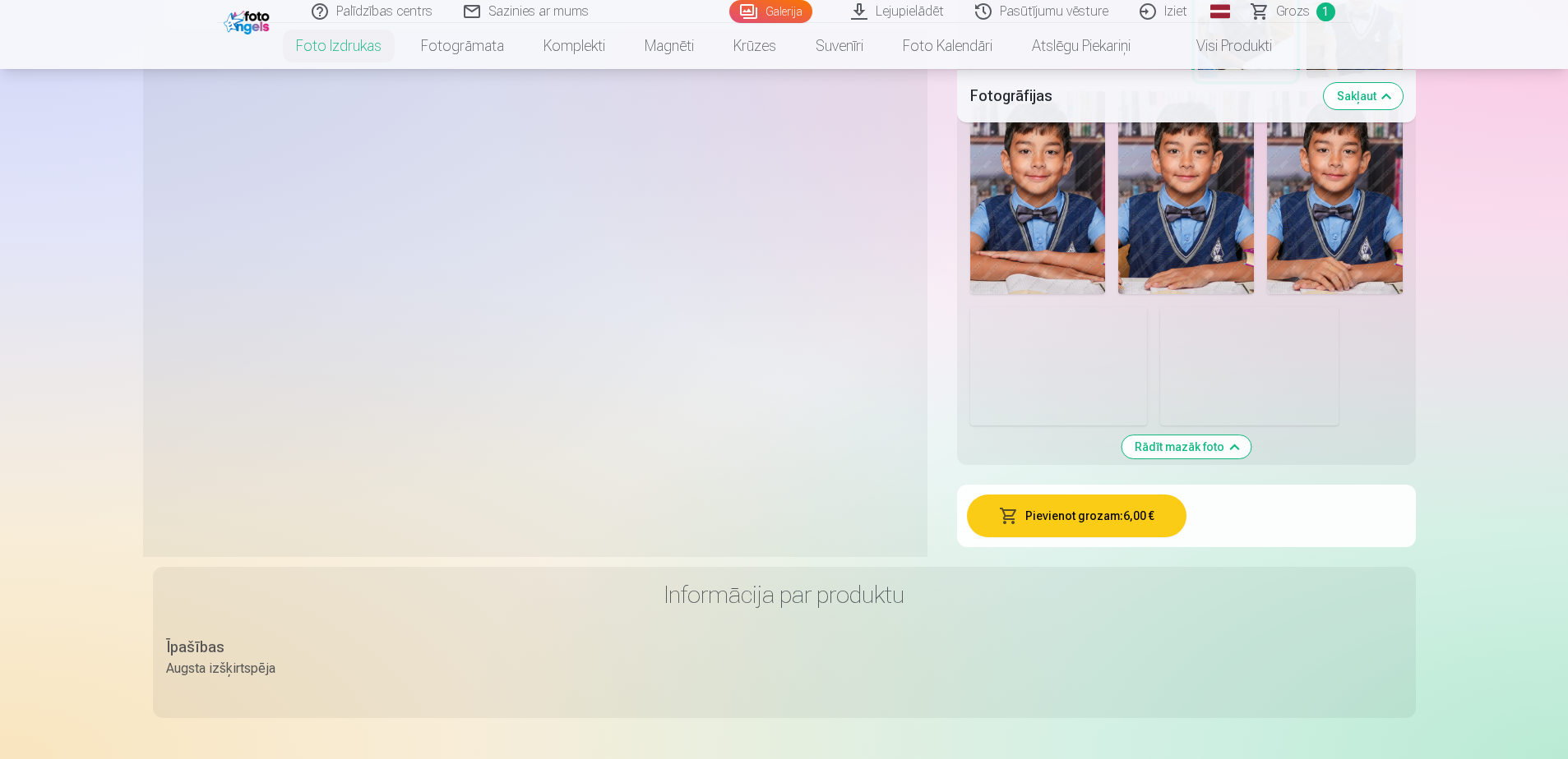
scroll to position [1561, 0]
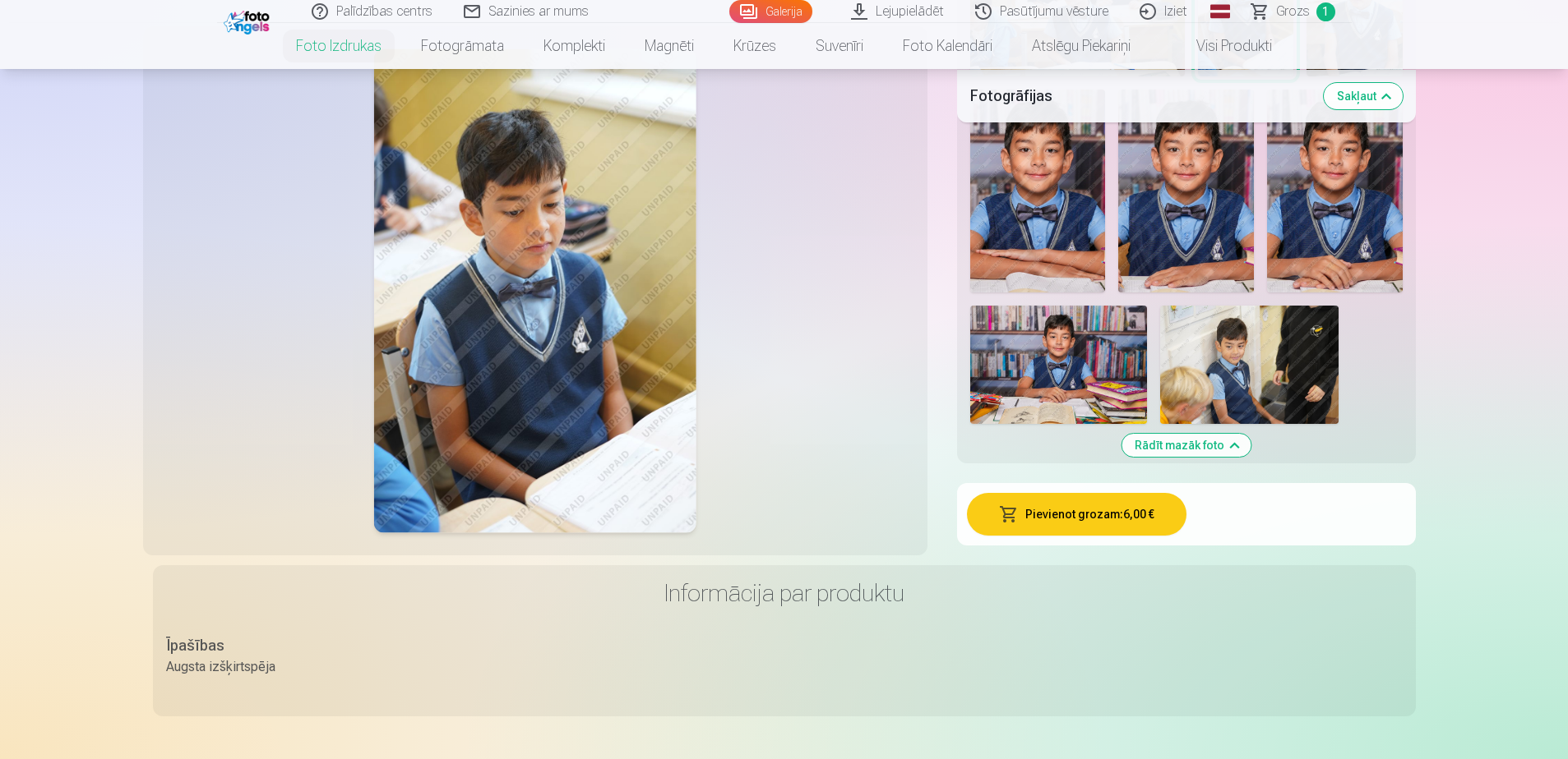
click at [1067, 512] on button "Pievienot grozam : 6,00 €" at bounding box center [1076, 514] width 219 height 43
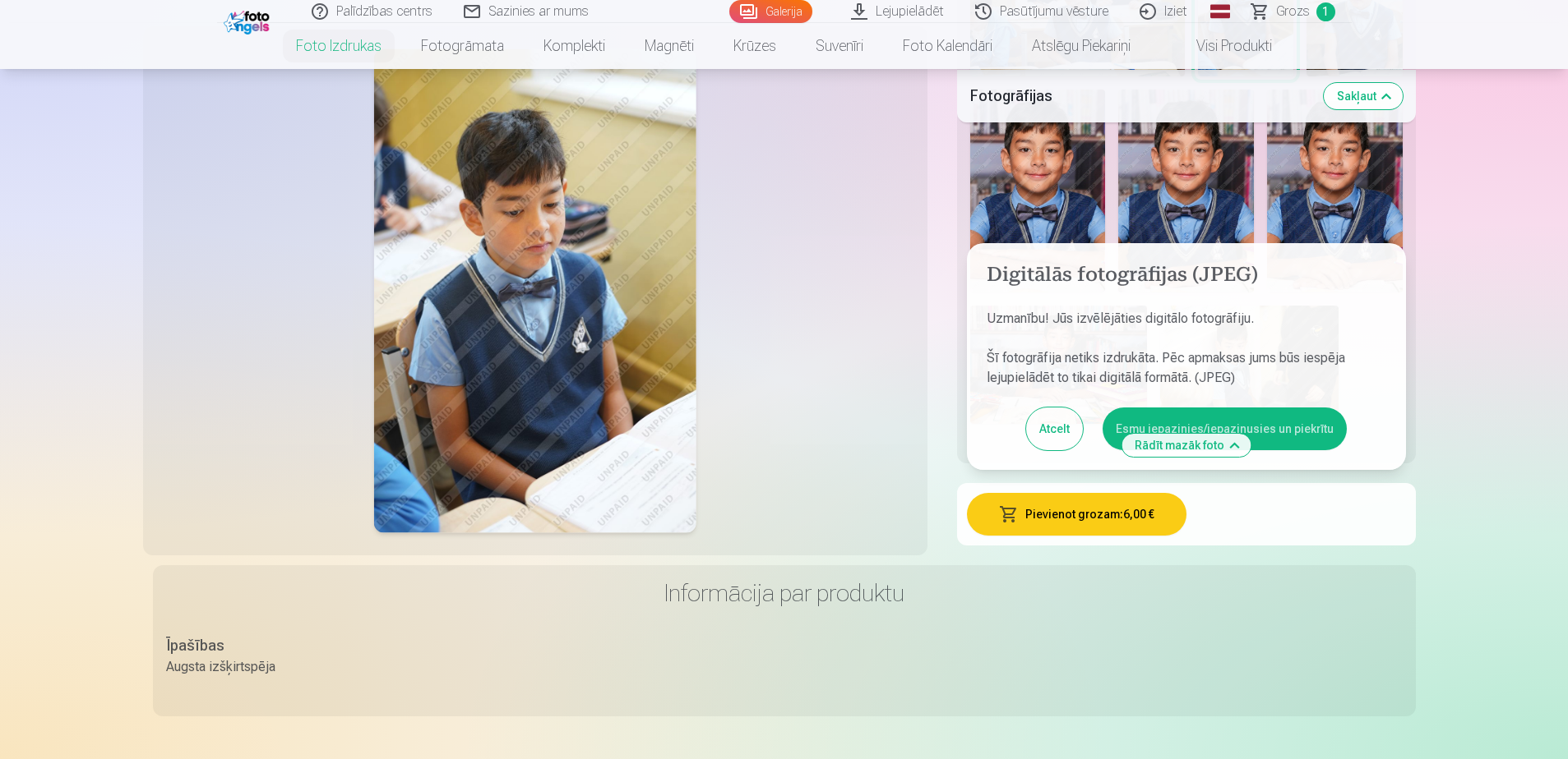
click at [1277, 619] on div "Informācija par produktu Īpašības Augsta izšķirtspēja" at bounding box center [784, 641] width 1263 height 151
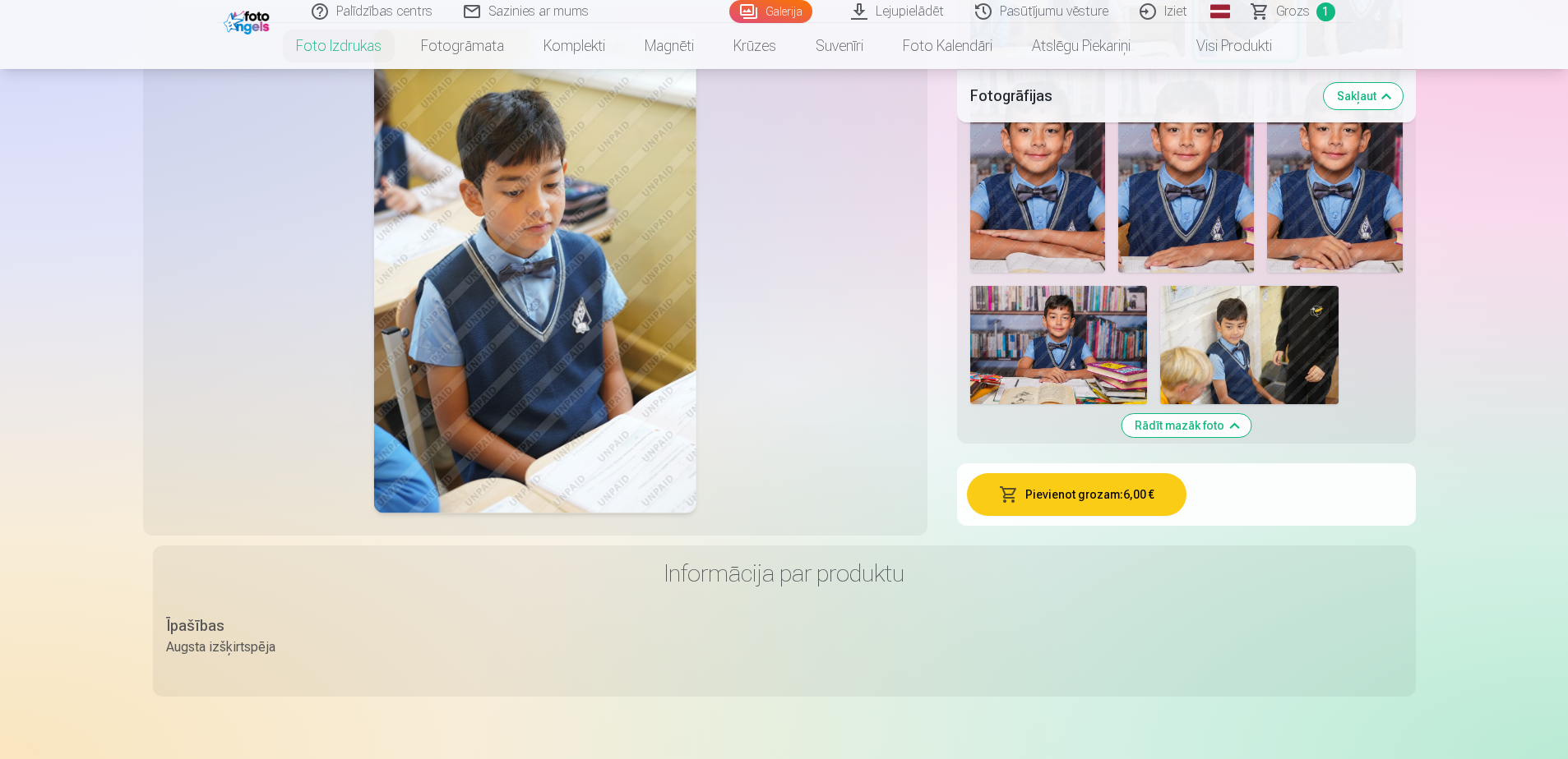
scroll to position [1643, 0]
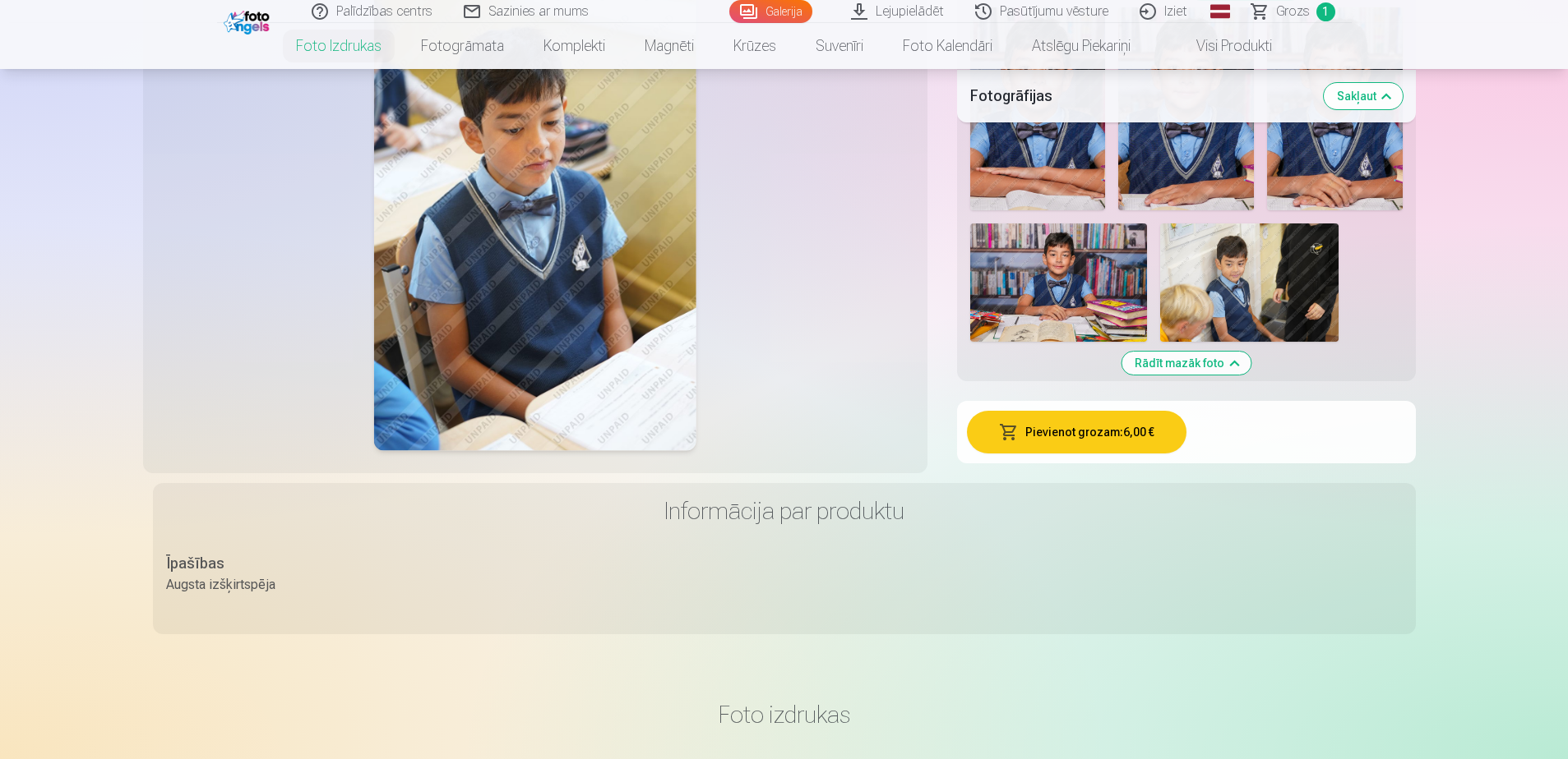
click at [1059, 275] on img at bounding box center [1059, 283] width 177 height 119
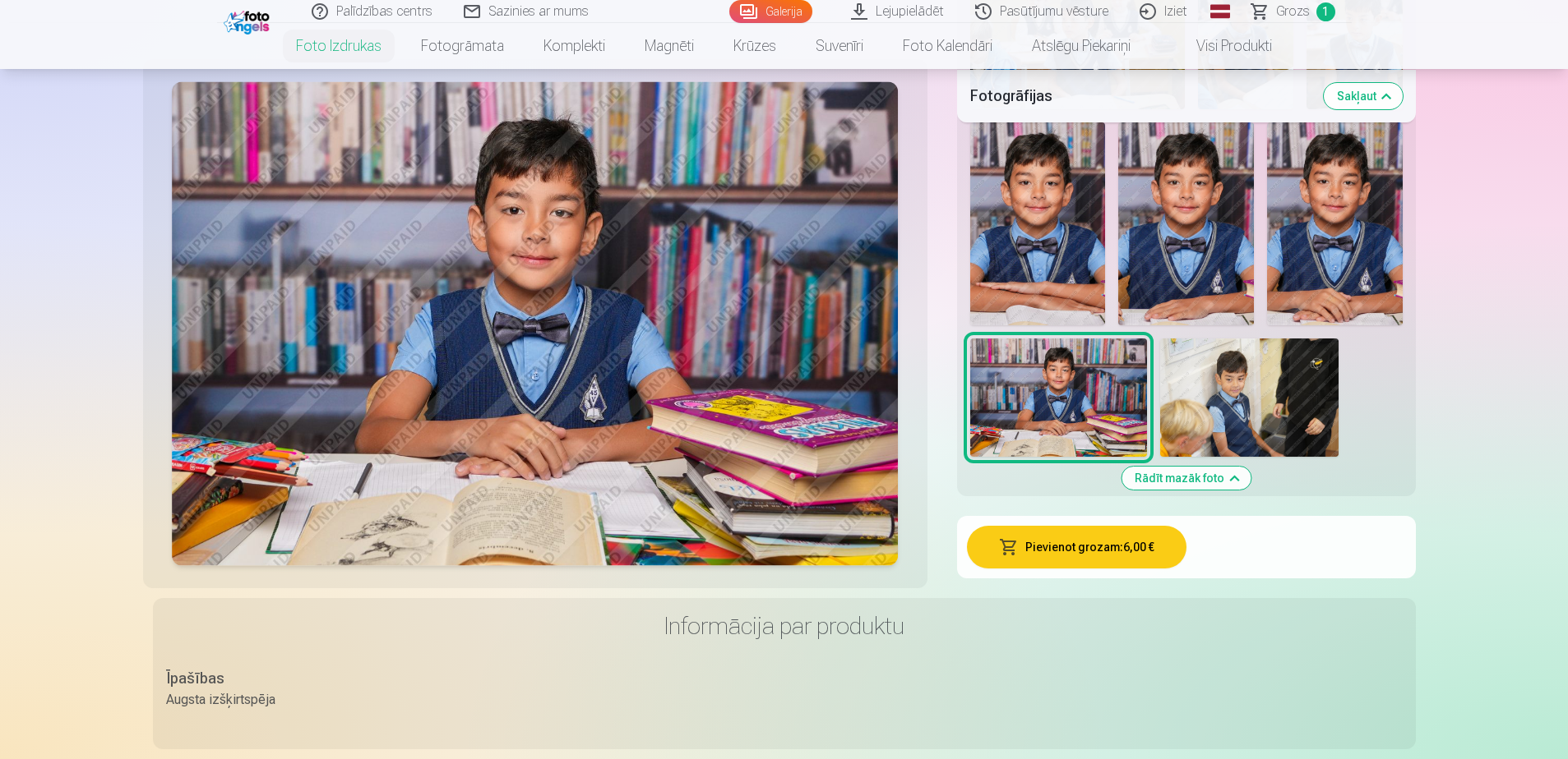
scroll to position [1561, 0]
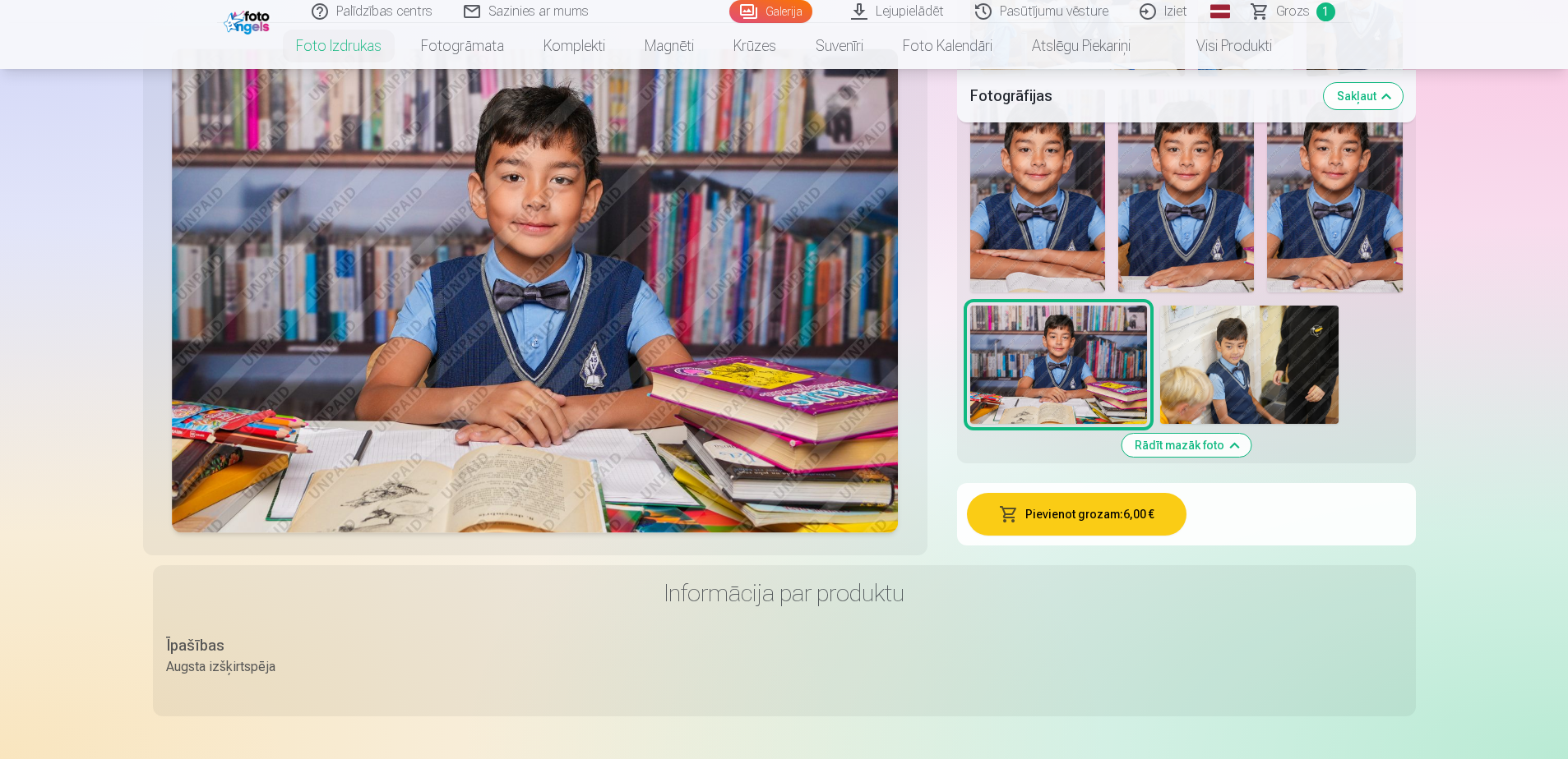
click at [1107, 511] on button "Pievienot grozam : 6,00 €" at bounding box center [1076, 514] width 219 height 43
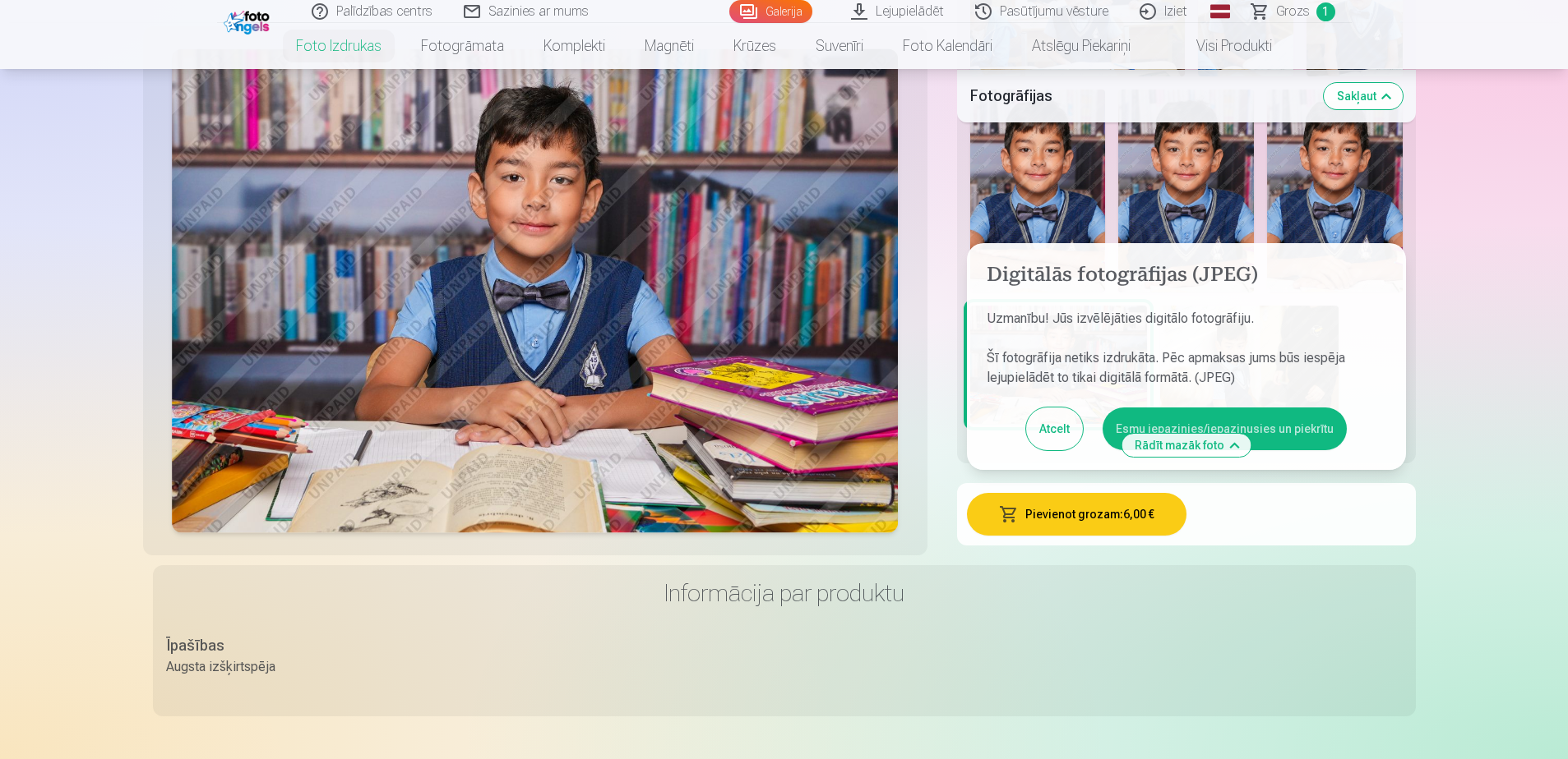
click at [1297, 423] on button "Esmu iepazinies/iepazinusies un piekrītu" at bounding box center [1225, 429] width 244 height 43
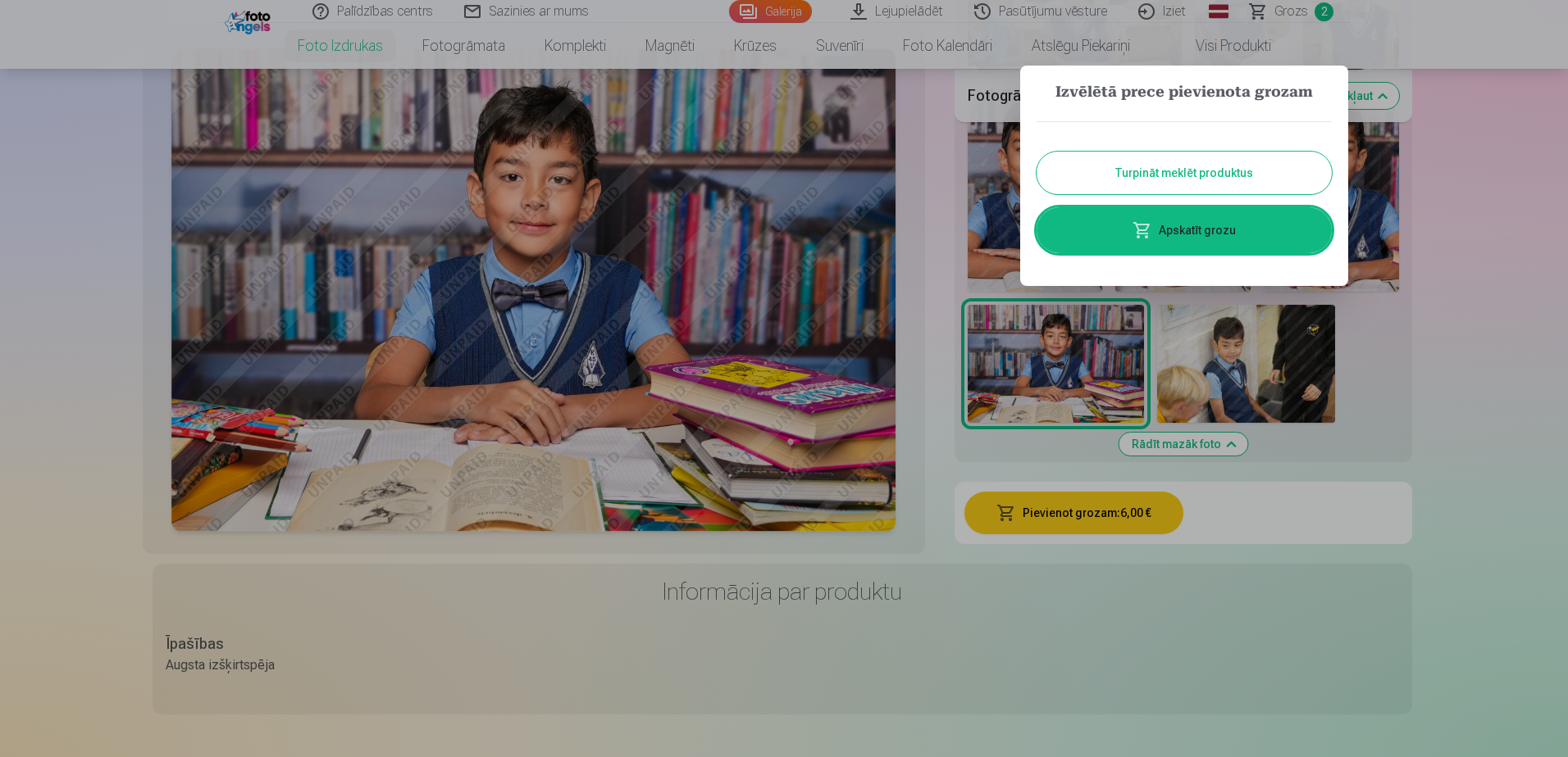
click at [1172, 173] on button "Turpināt meklēt produktus" at bounding box center [1184, 173] width 295 height 43
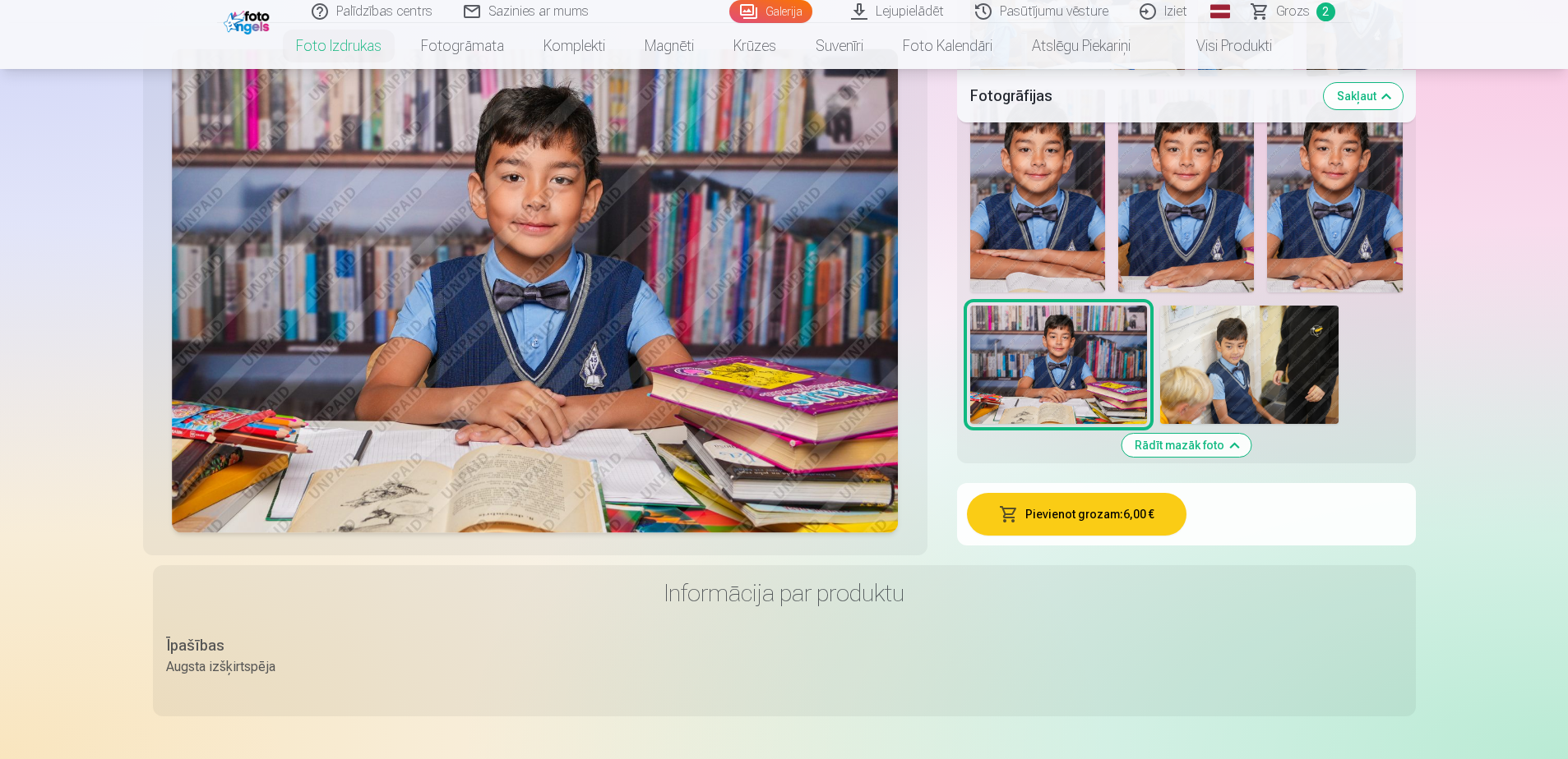
click at [1282, 15] on span "Grozs" at bounding box center [1292, 11] width 34 height 20
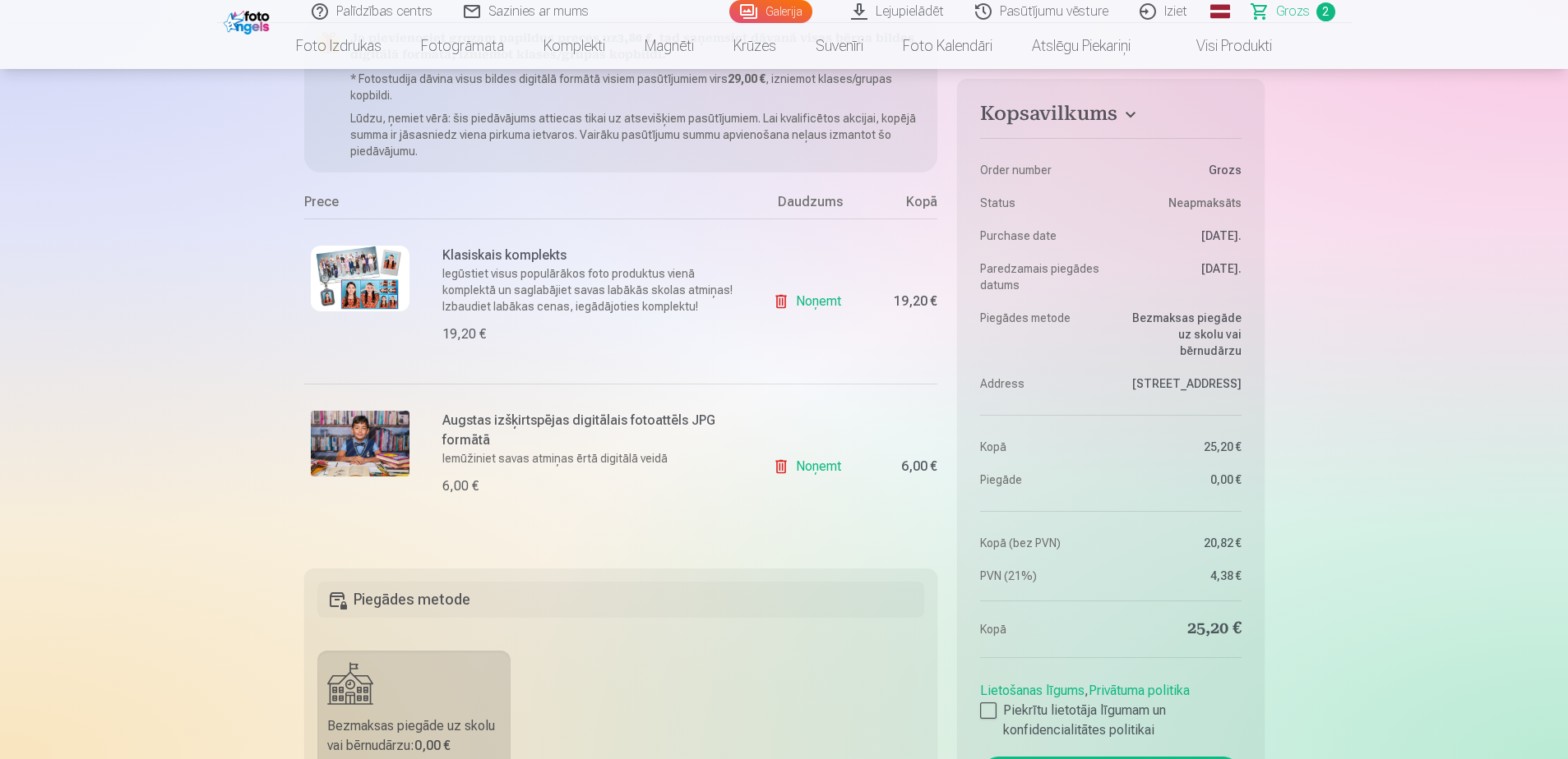
scroll to position [247, 0]
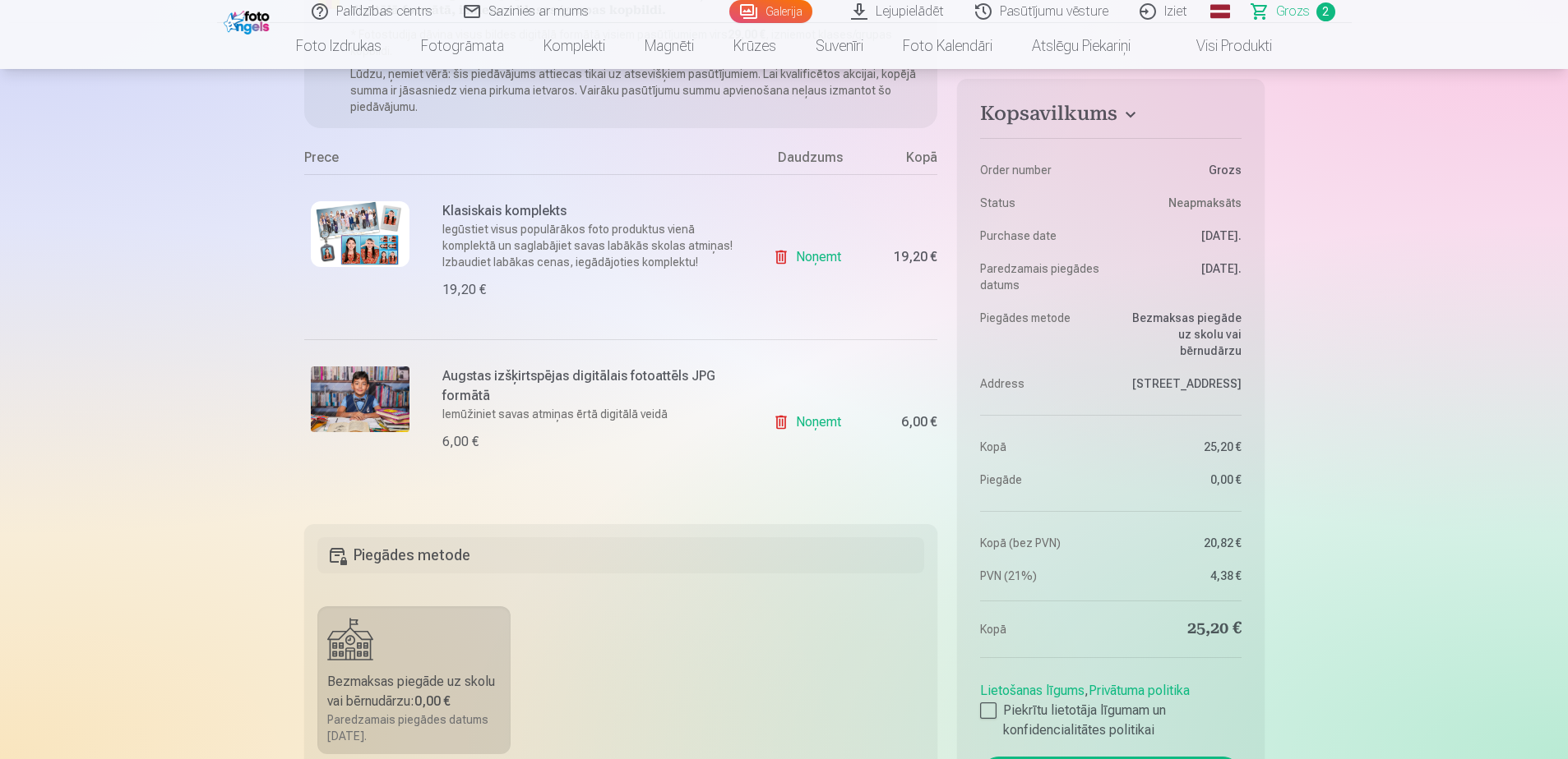
click at [814, 422] on link "Noņemt" at bounding box center [809, 422] width 75 height 33
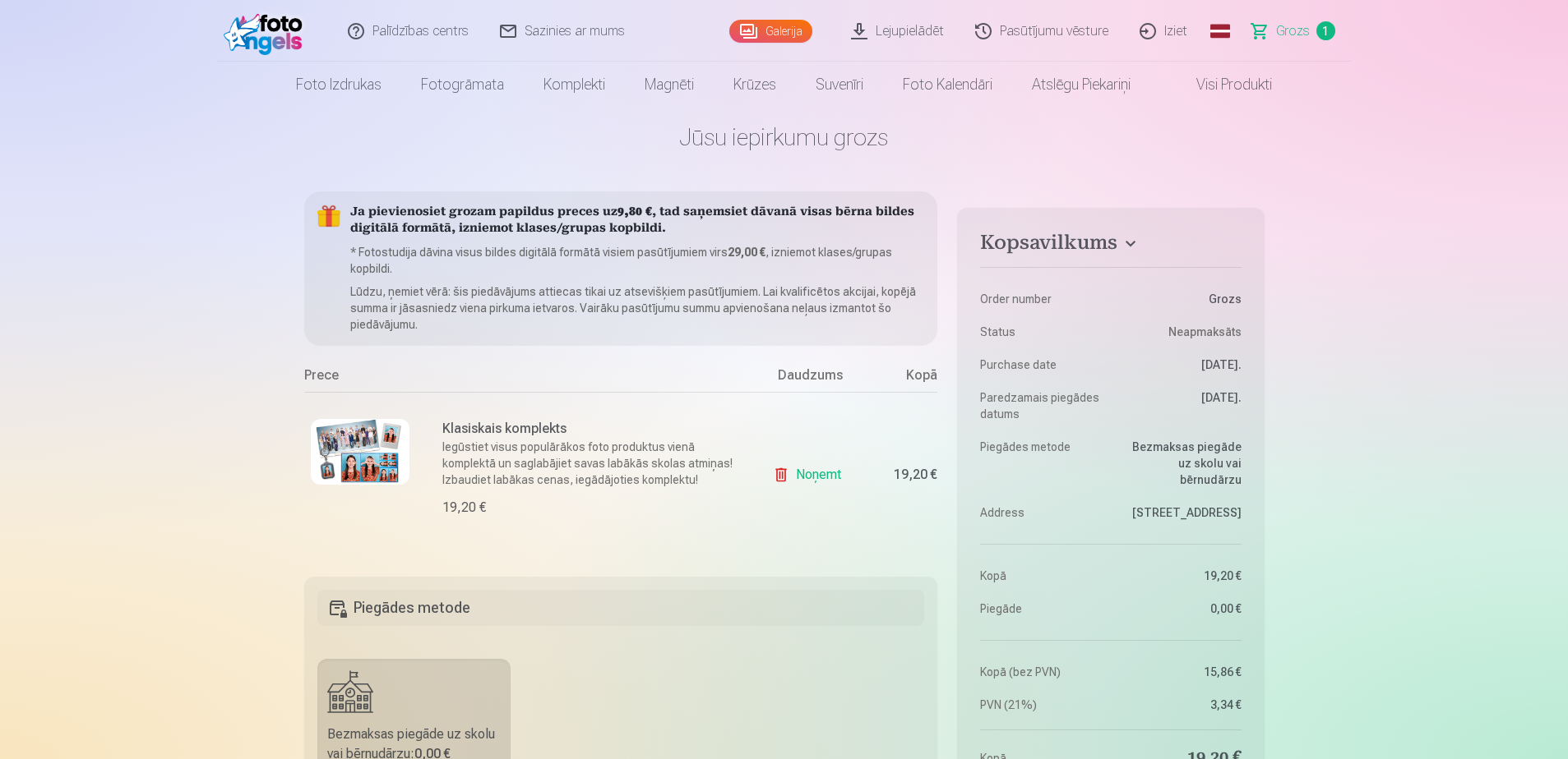
scroll to position [0, 0]
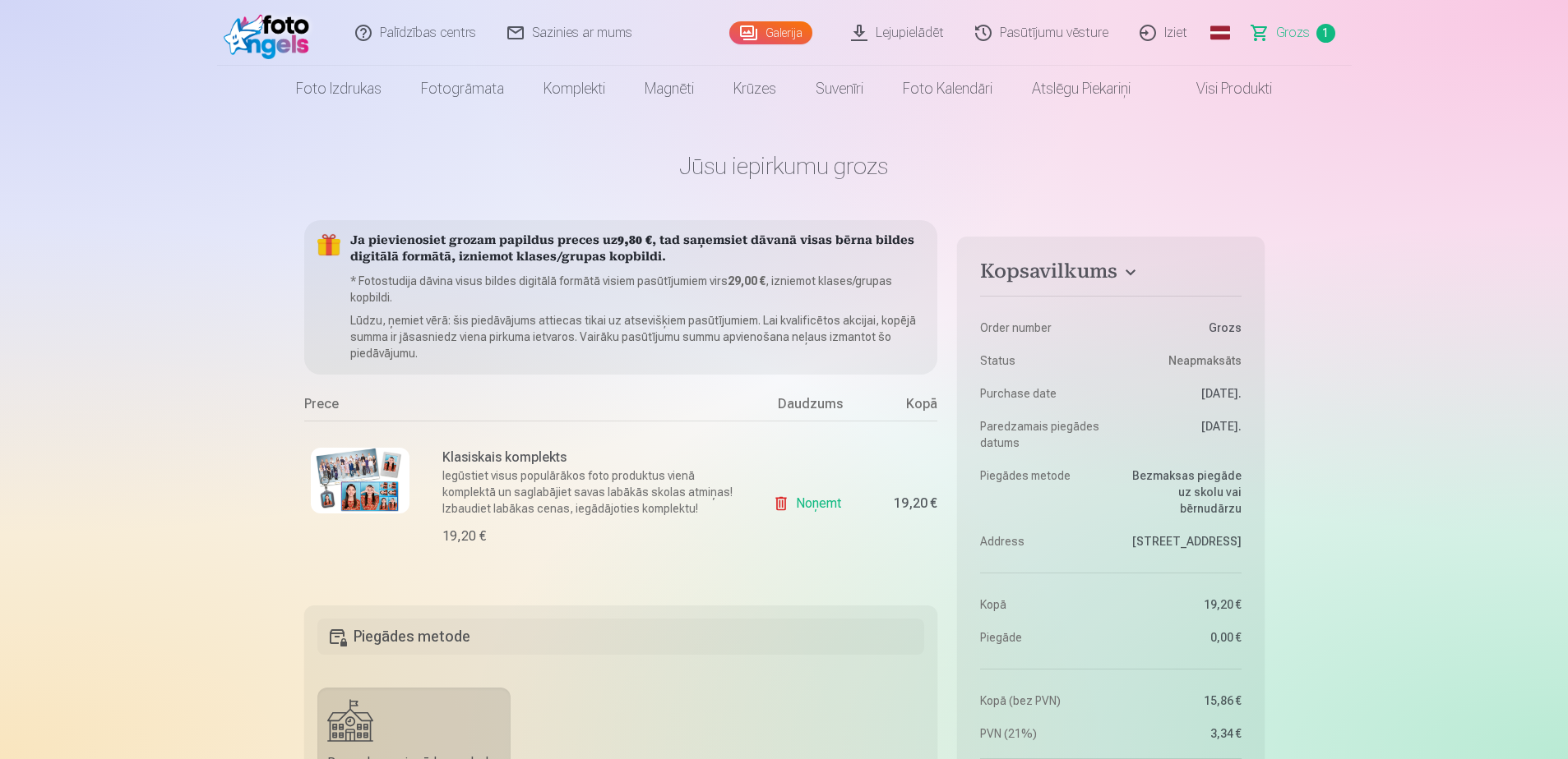
click at [809, 503] on link "Noņemt" at bounding box center [809, 504] width 75 height 33
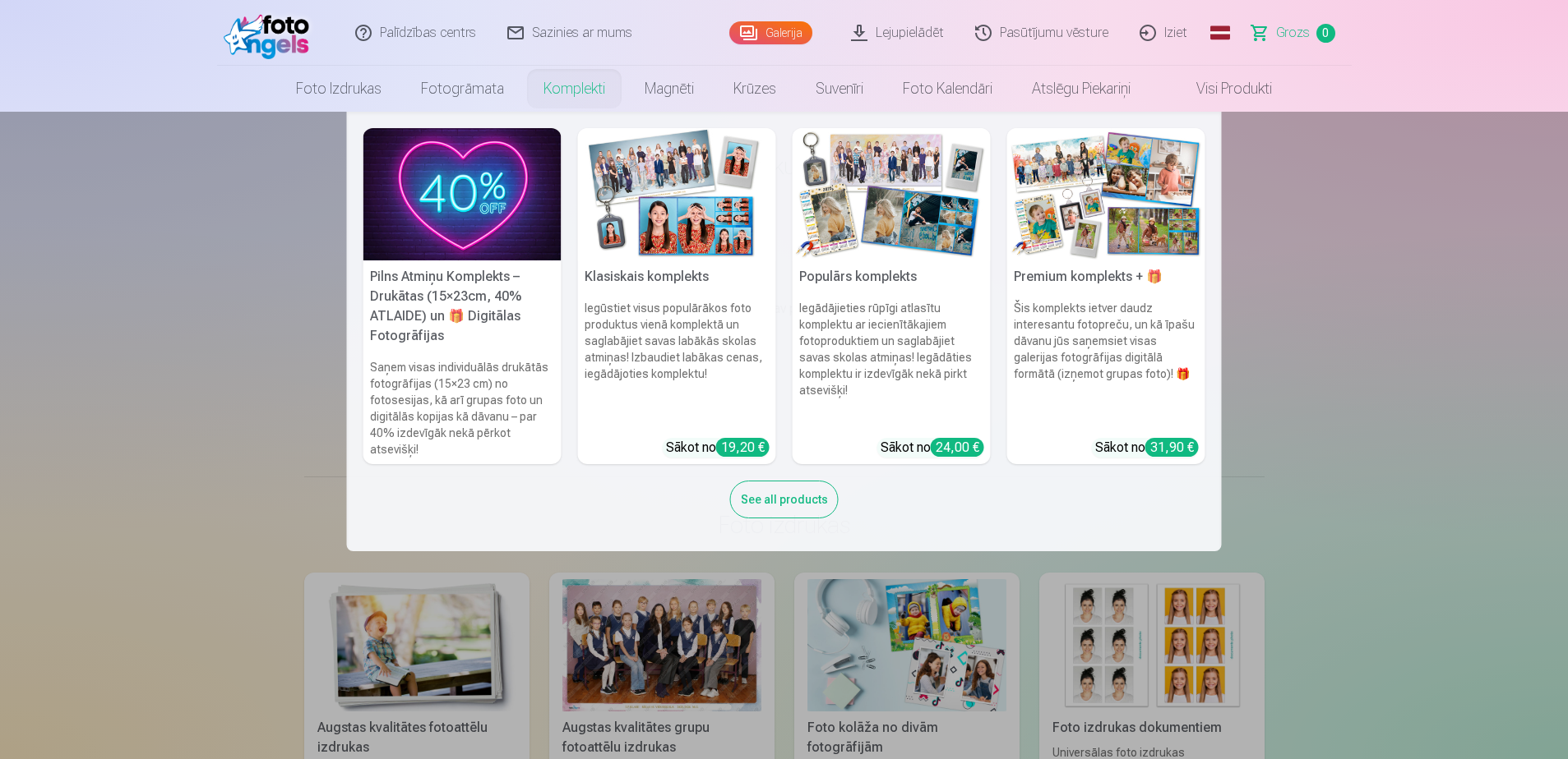
click at [560, 89] on link "Komplekti" at bounding box center [575, 89] width 101 height 46
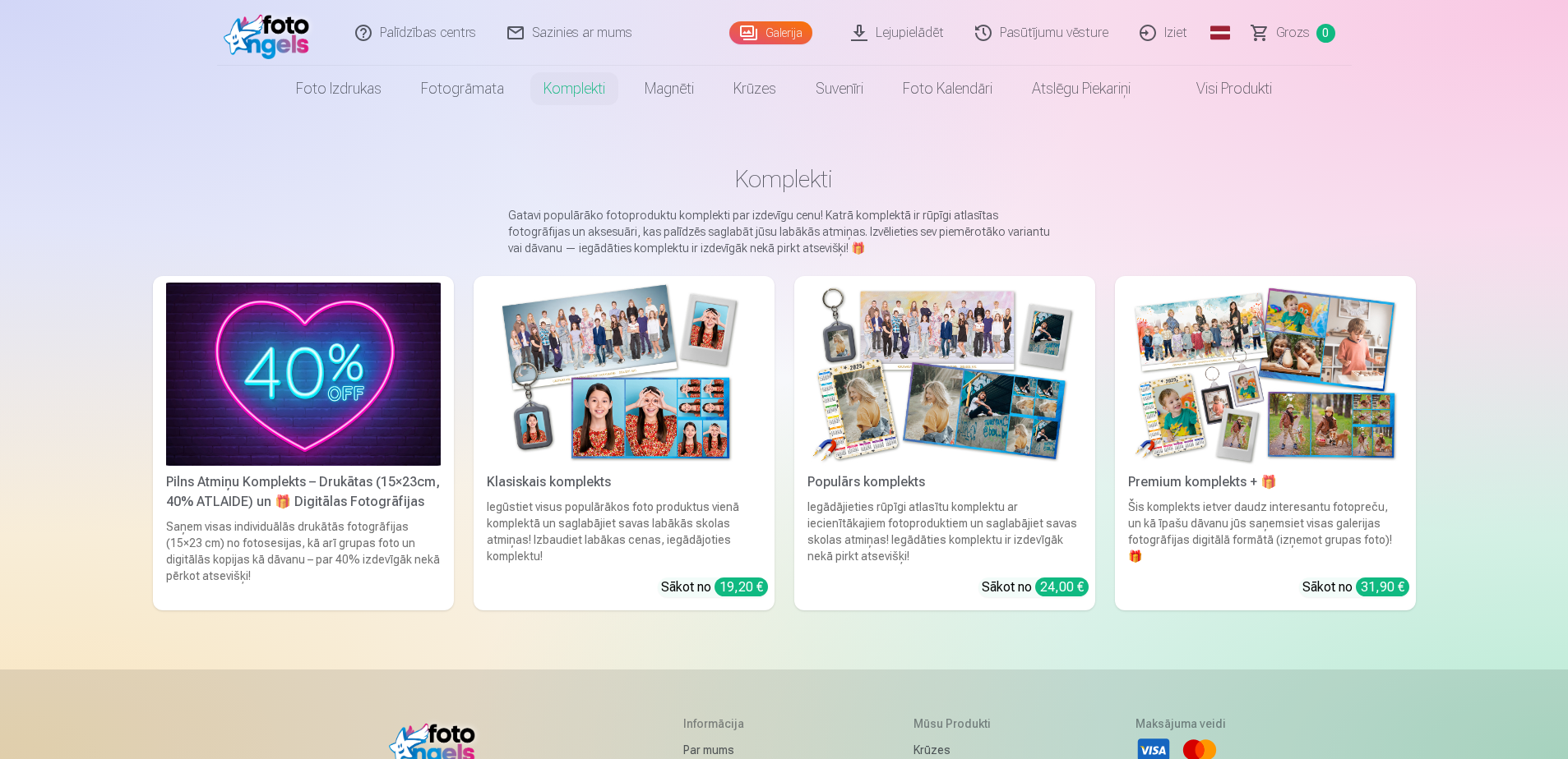
click at [1172, 477] on div "Premium komplekts + 🎁" at bounding box center [1265, 482] width 288 height 20
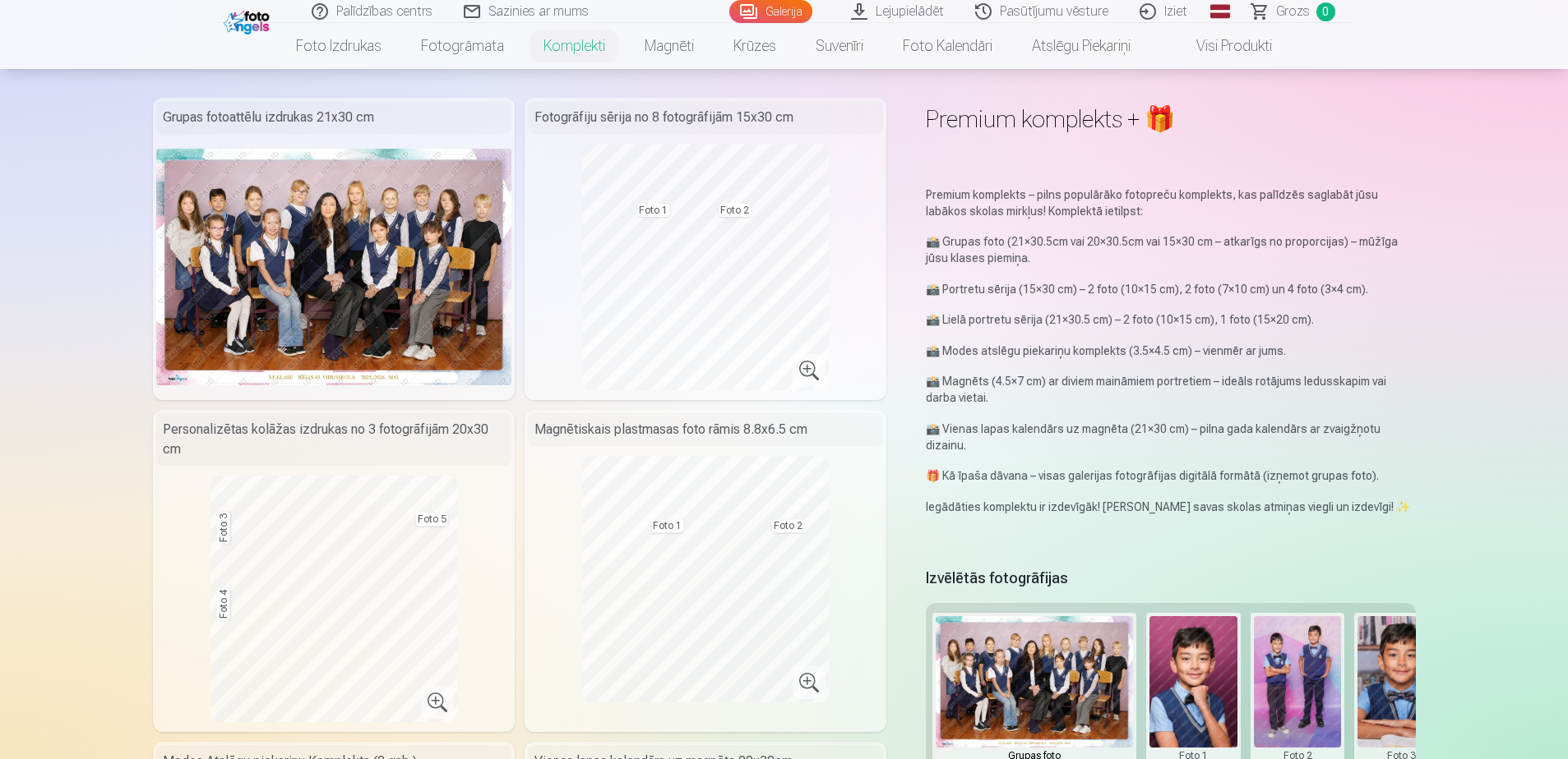
scroll to position [83, 0]
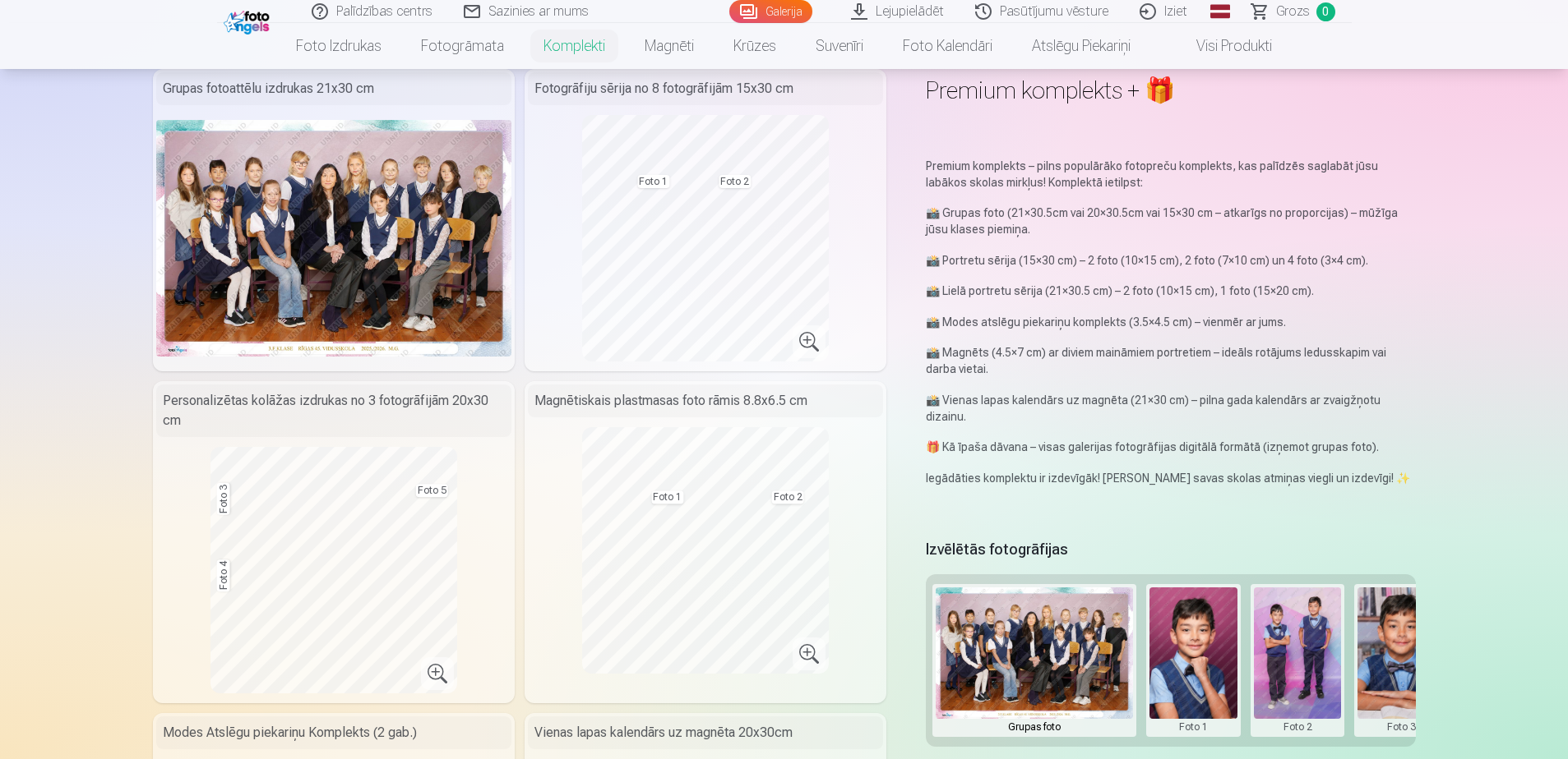
click at [1203, 667] on button at bounding box center [1193, 660] width 88 height 146
click at [1196, 665] on button "Nomainiet foto" at bounding box center [1193, 660] width 134 height 46
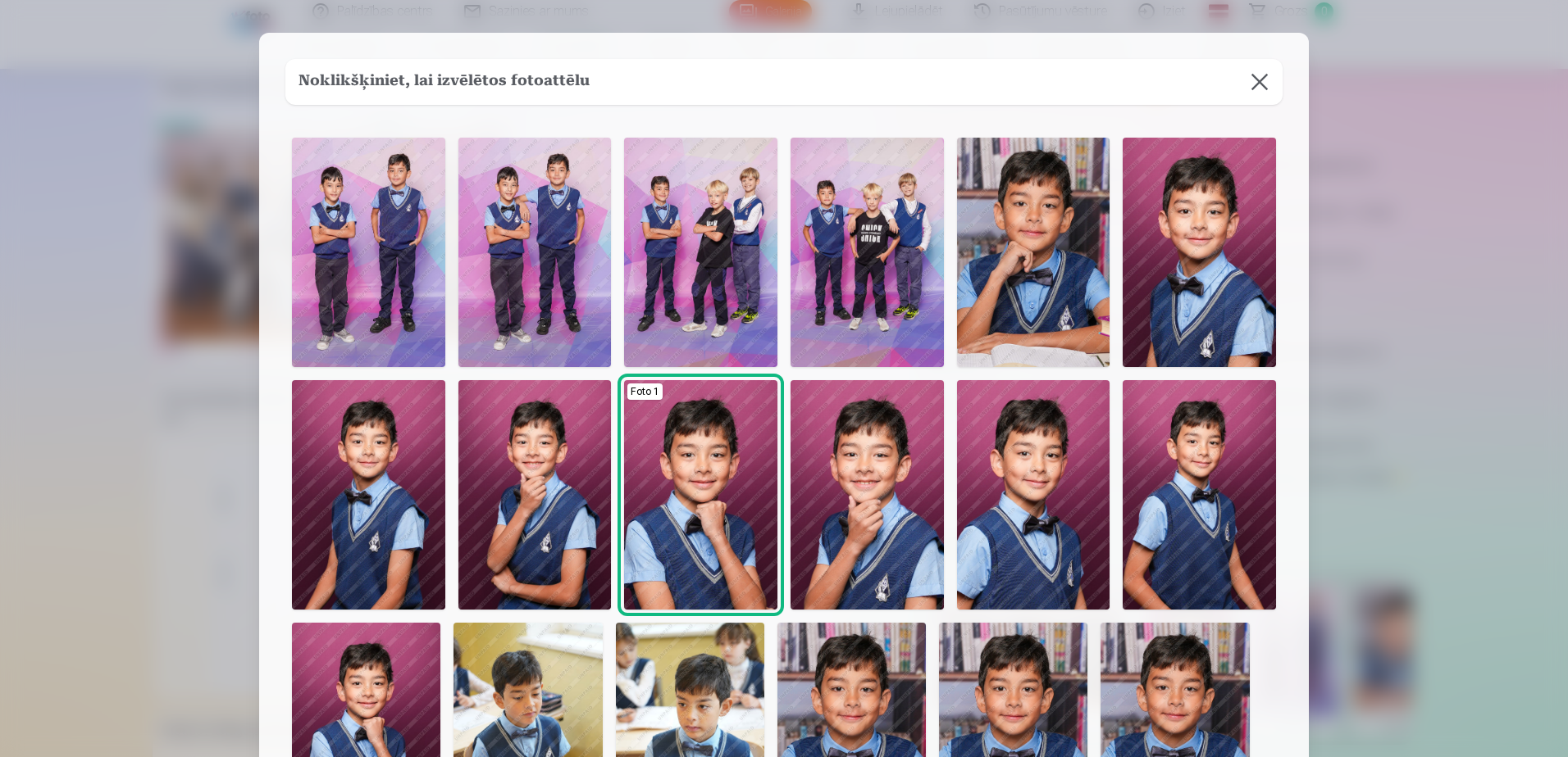
click at [1046, 526] on img at bounding box center [1033, 496] width 154 height 230
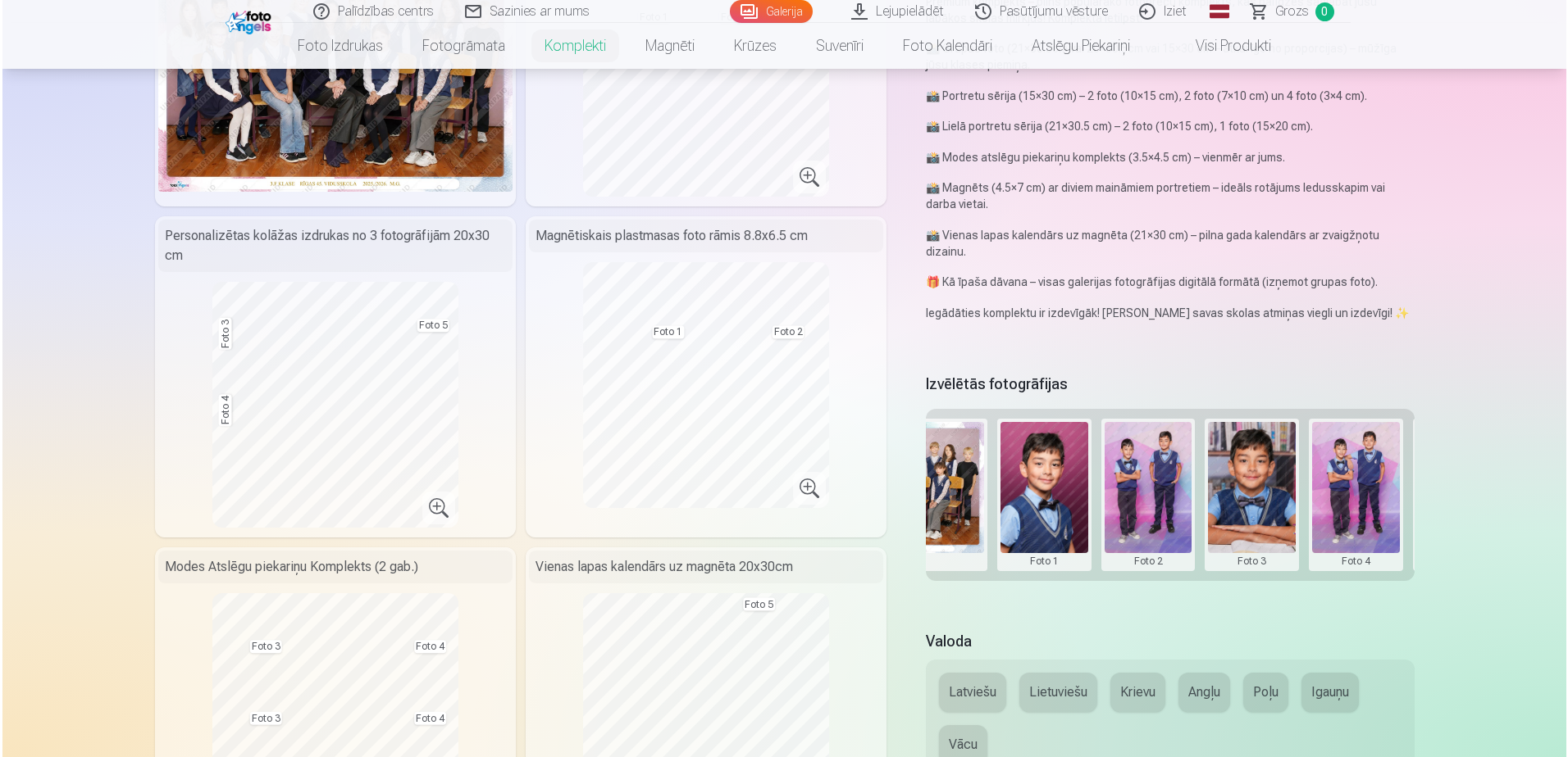
scroll to position [0, 247]
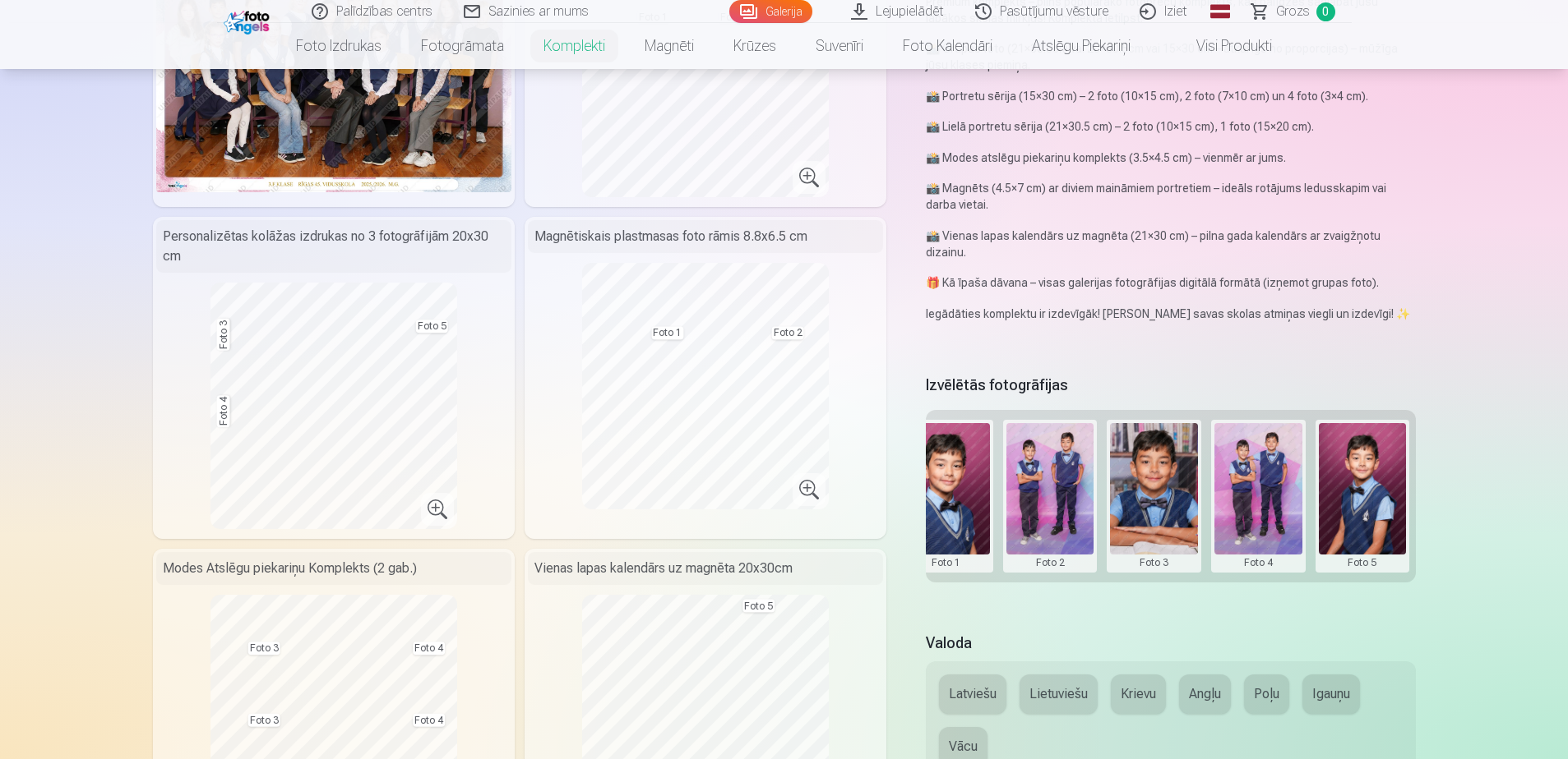
click at [1061, 468] on button at bounding box center [1050, 496] width 88 height 146
click at [1052, 492] on button "Nomainiet foto" at bounding box center [1049, 496] width 134 height 46
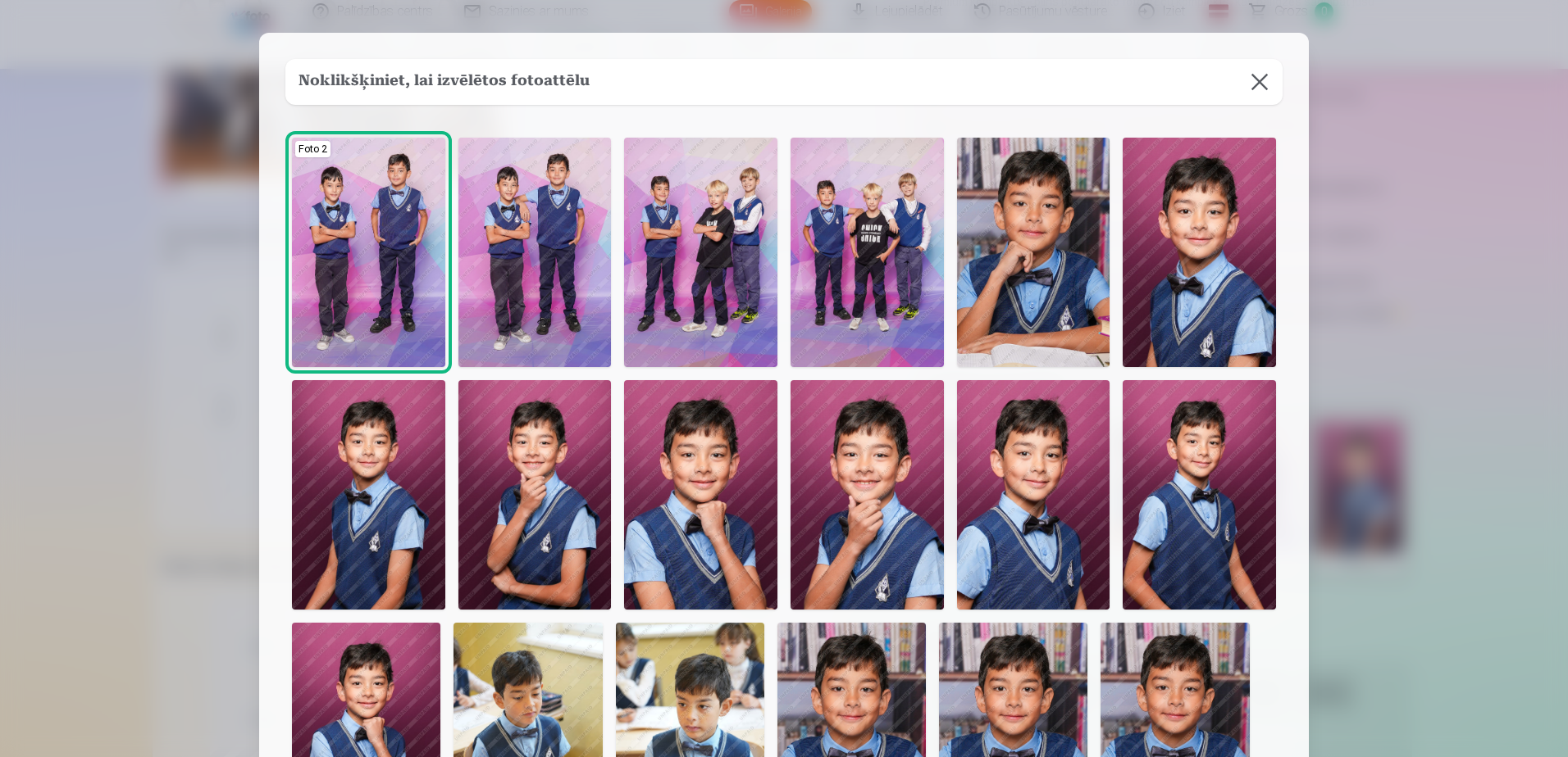
click at [540, 237] on img at bounding box center [534, 253] width 154 height 230
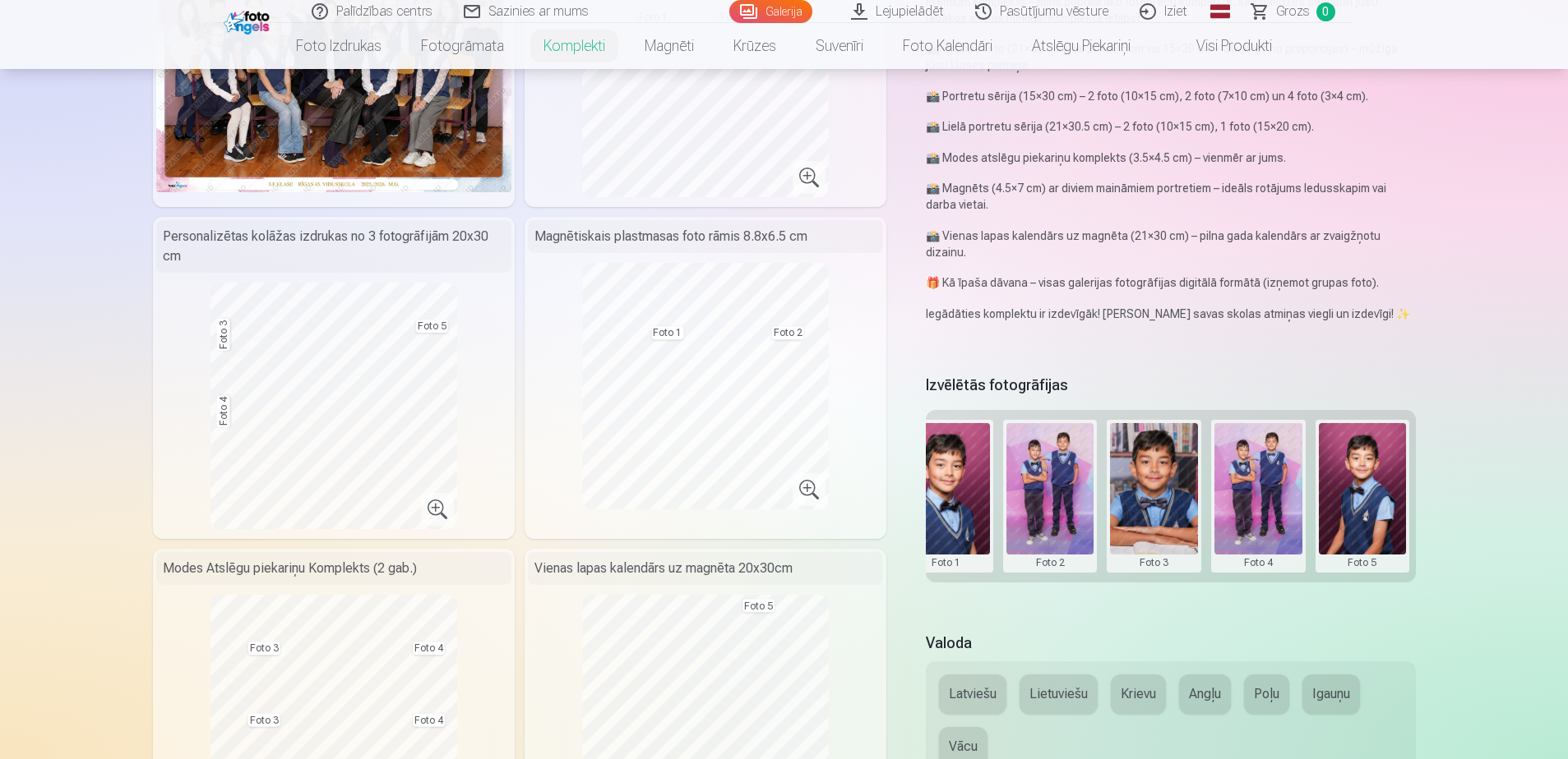
click at [1162, 558] on button at bounding box center [1153, 496] width 88 height 146
click at [1149, 498] on button "Nomainiet foto" at bounding box center [1154, 496] width 134 height 46
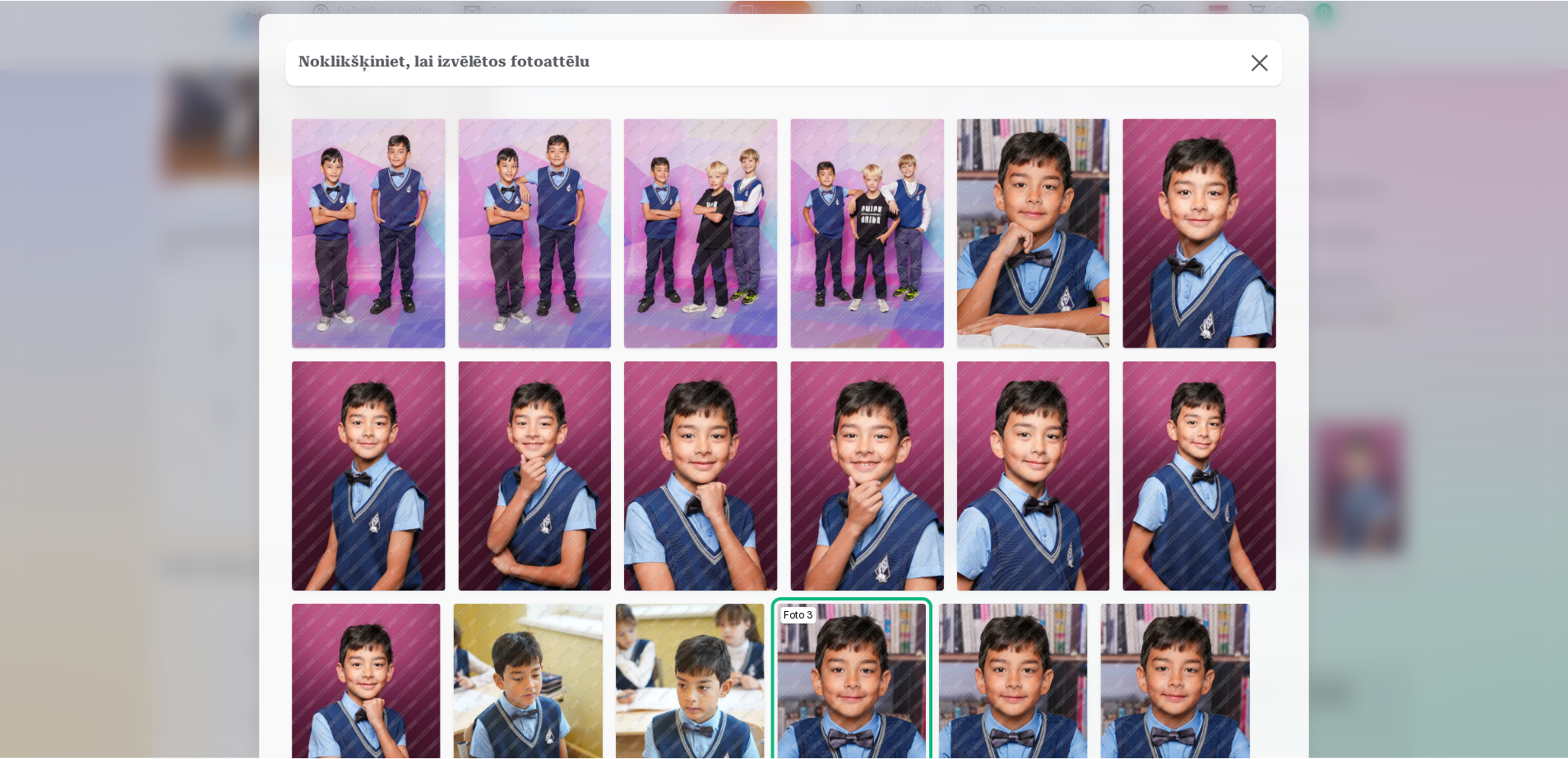
scroll to position [0, 0]
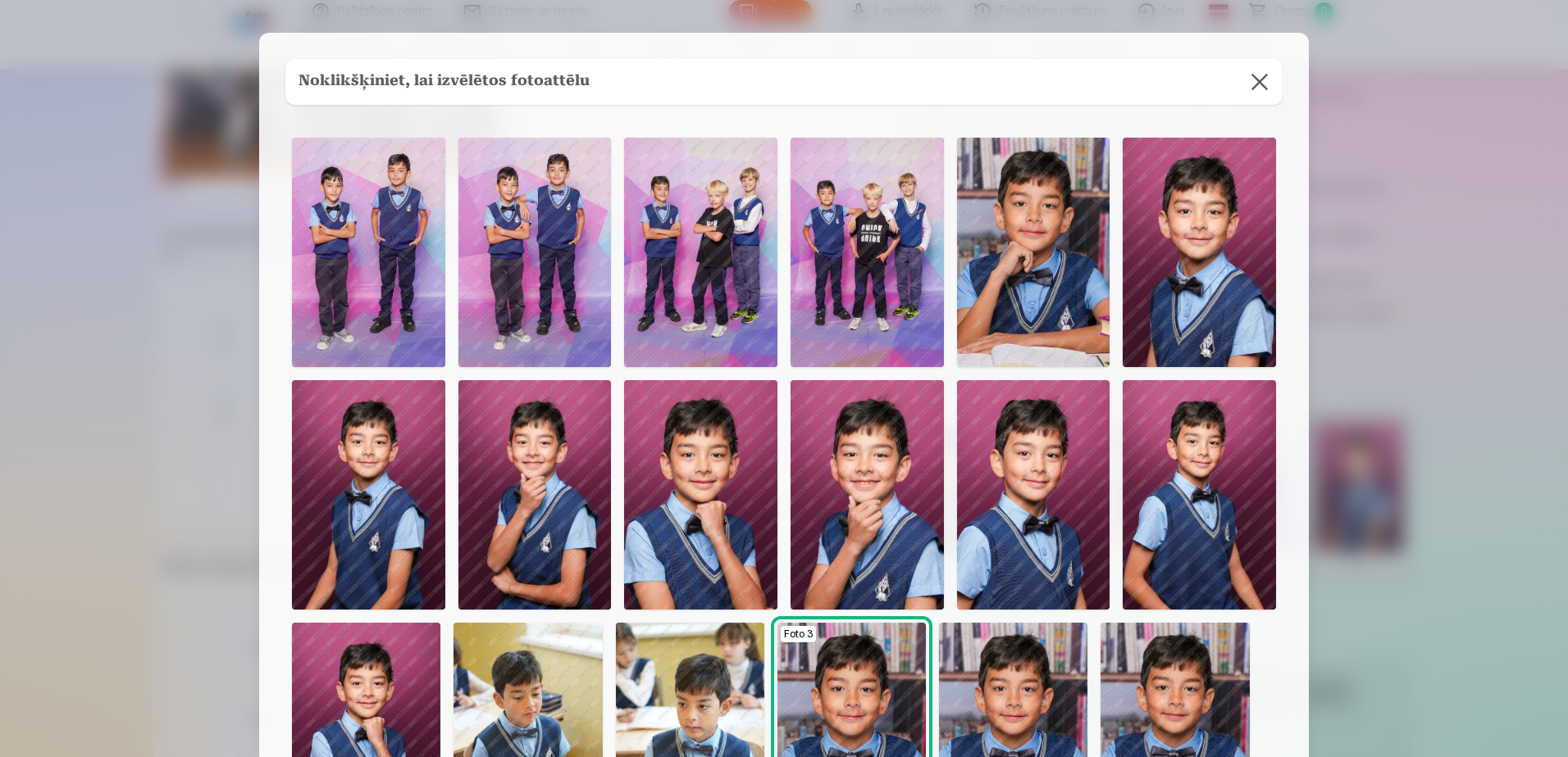
click at [1247, 74] on button at bounding box center [1259, 82] width 46 height 46
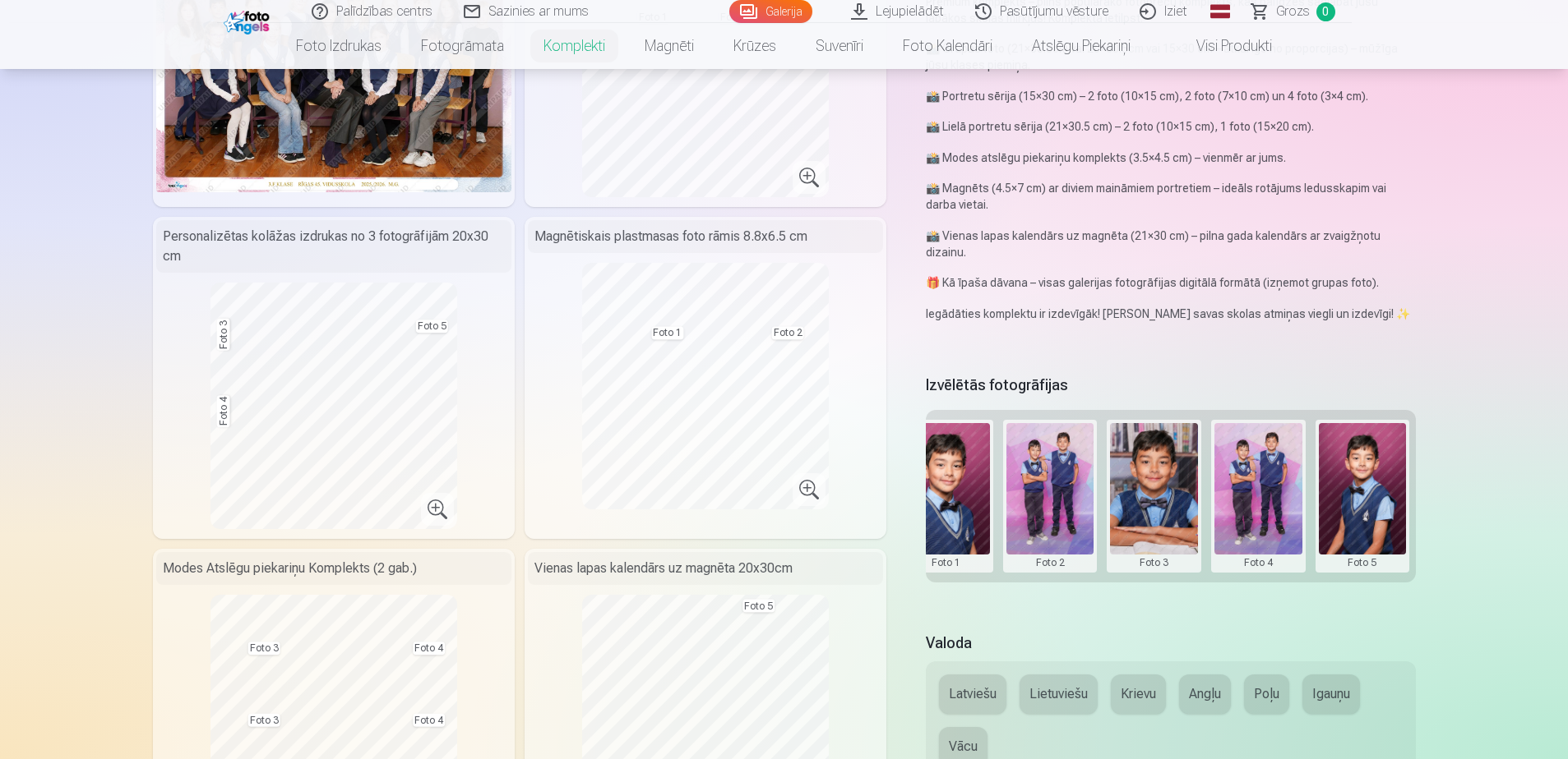
click at [1255, 560] on button at bounding box center [1258, 496] width 88 height 146
click at [1260, 500] on button "Nomainiet foto" at bounding box center [1257, 496] width 134 height 46
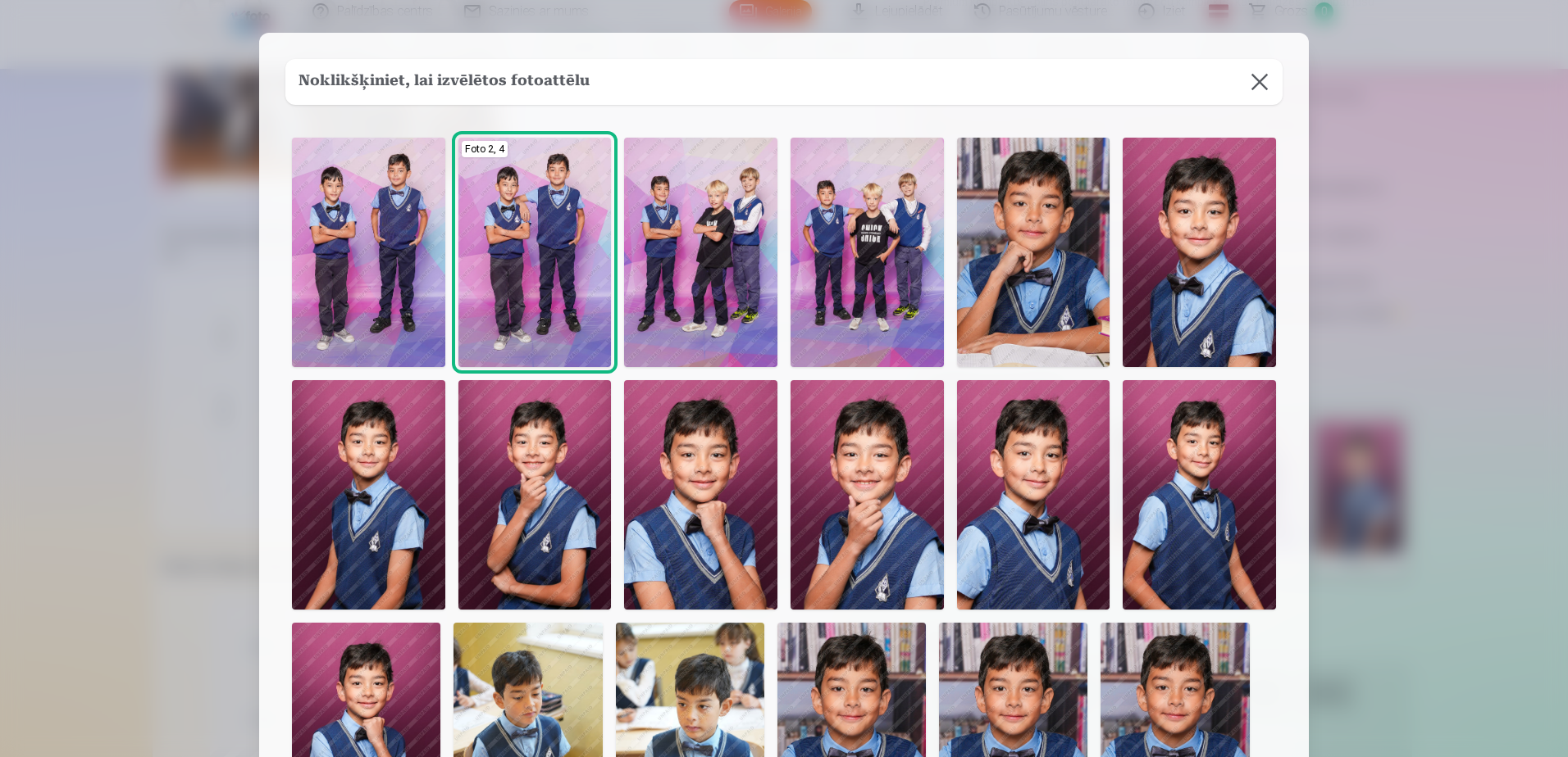
click at [866, 294] on img at bounding box center [866, 253] width 154 height 230
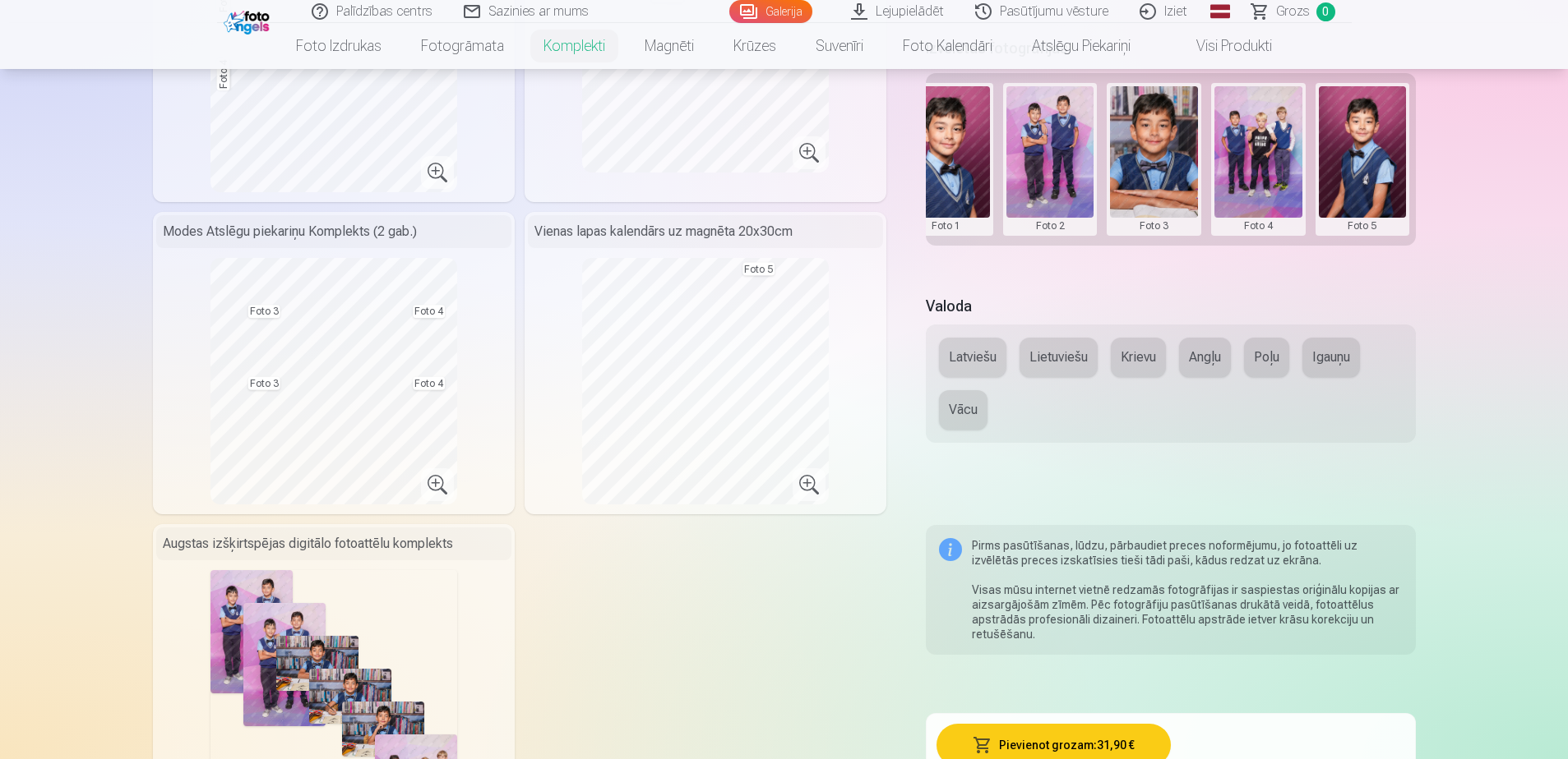
scroll to position [493, 0]
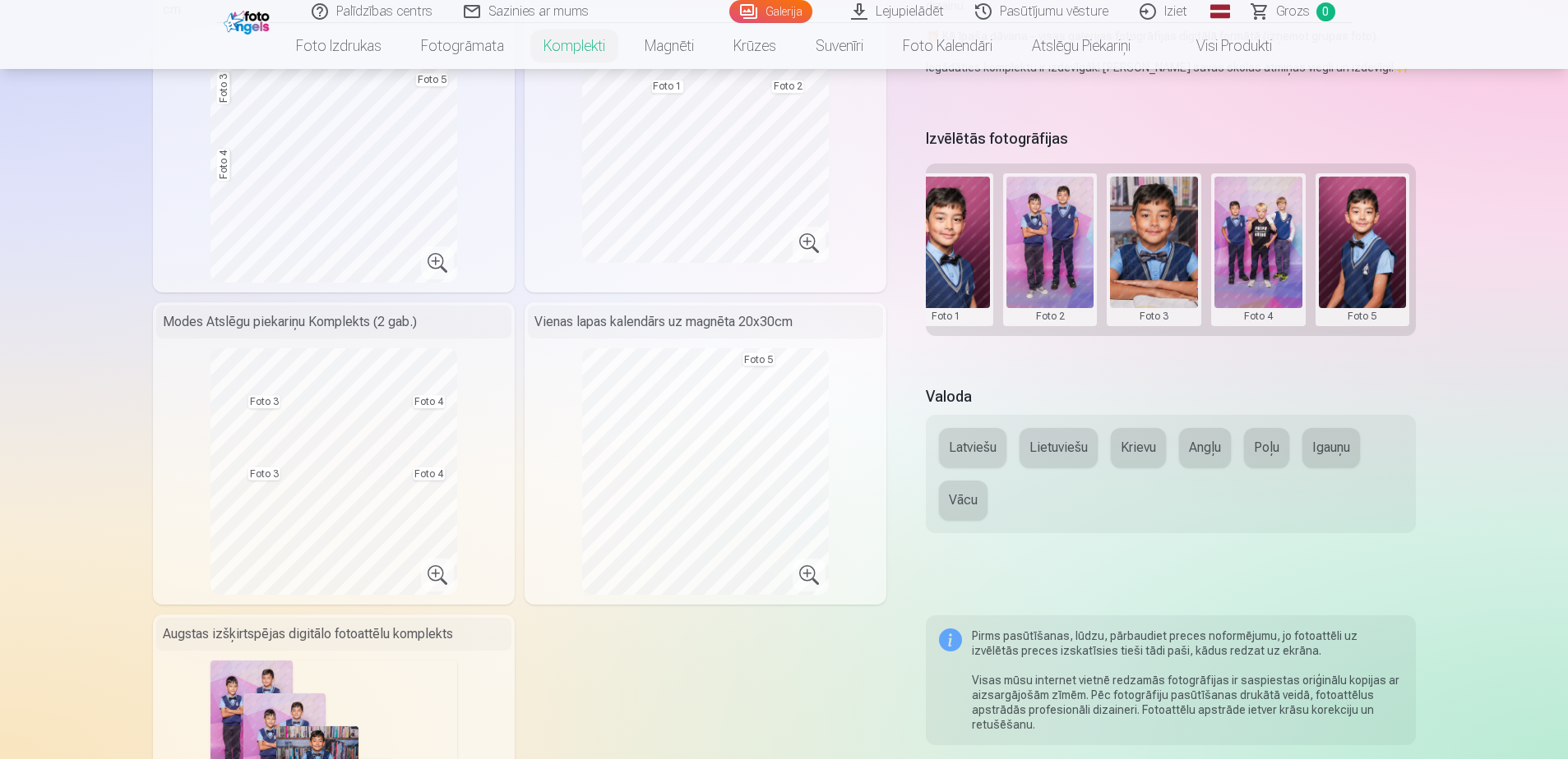
click at [951, 433] on button "Latviešu" at bounding box center [973, 448] width 67 height 40
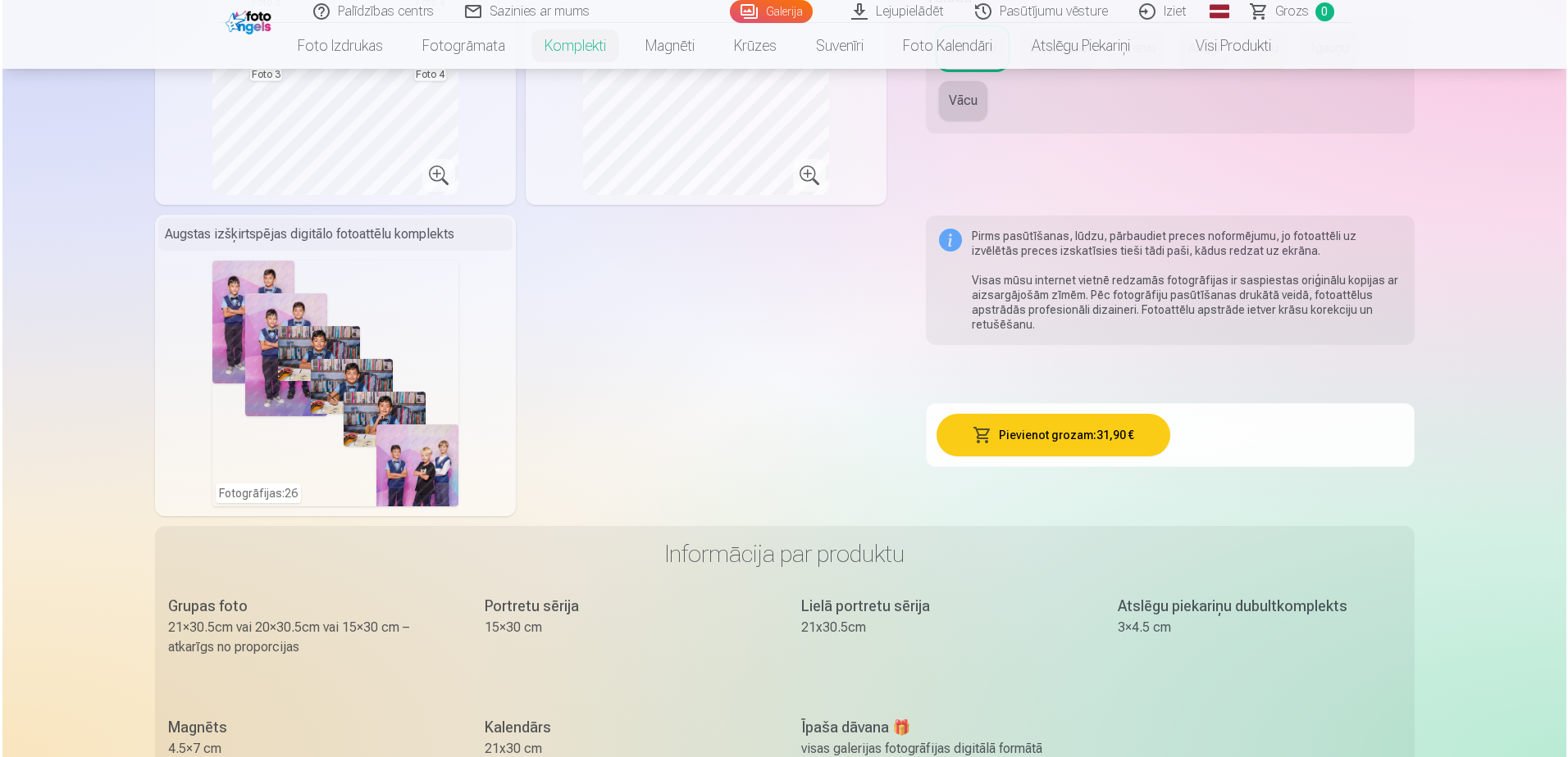
scroll to position [901, 0]
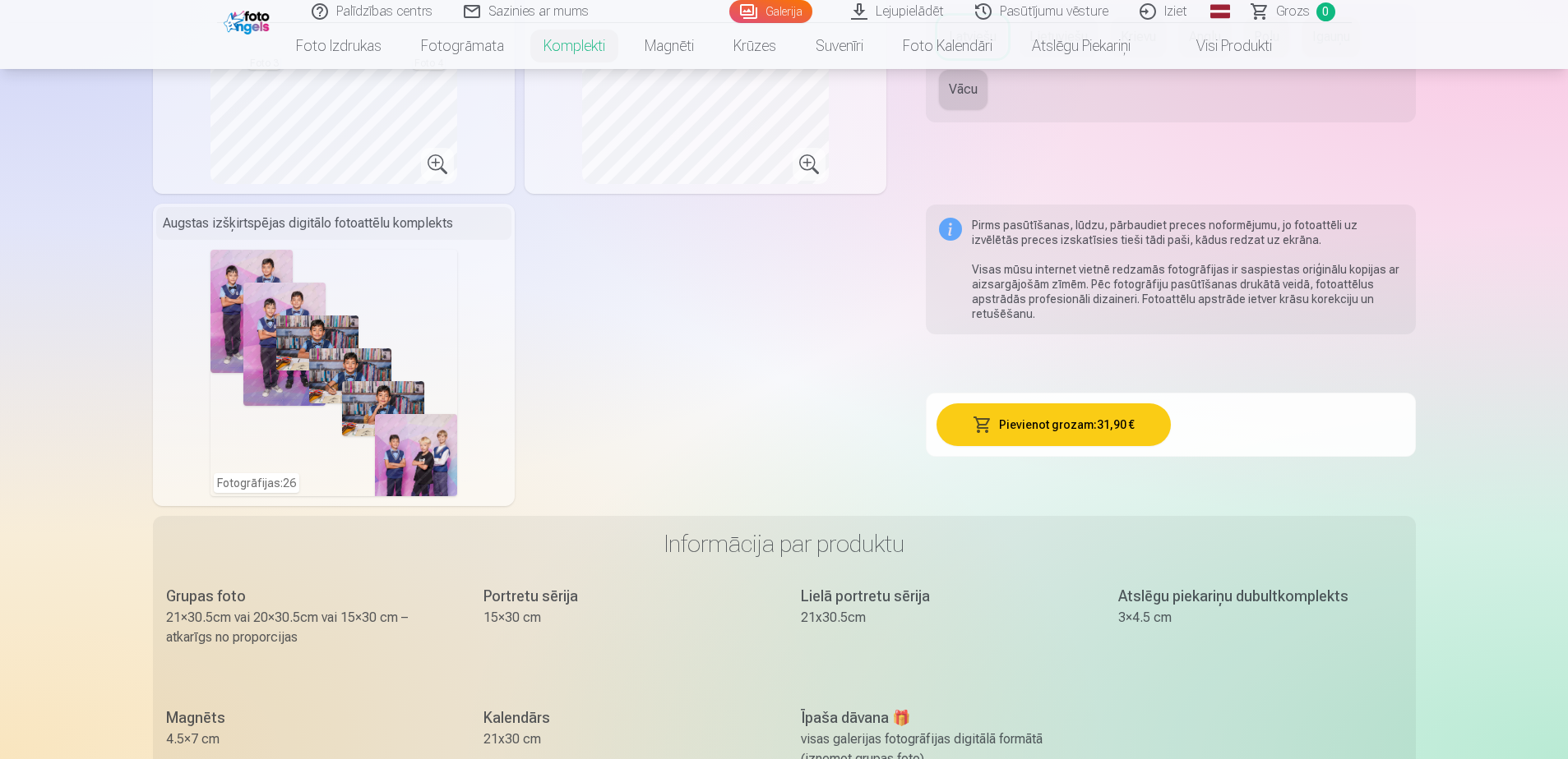
click at [1042, 424] on button "Pievienot grozam : 31,90 €" at bounding box center [1054, 425] width 234 height 43
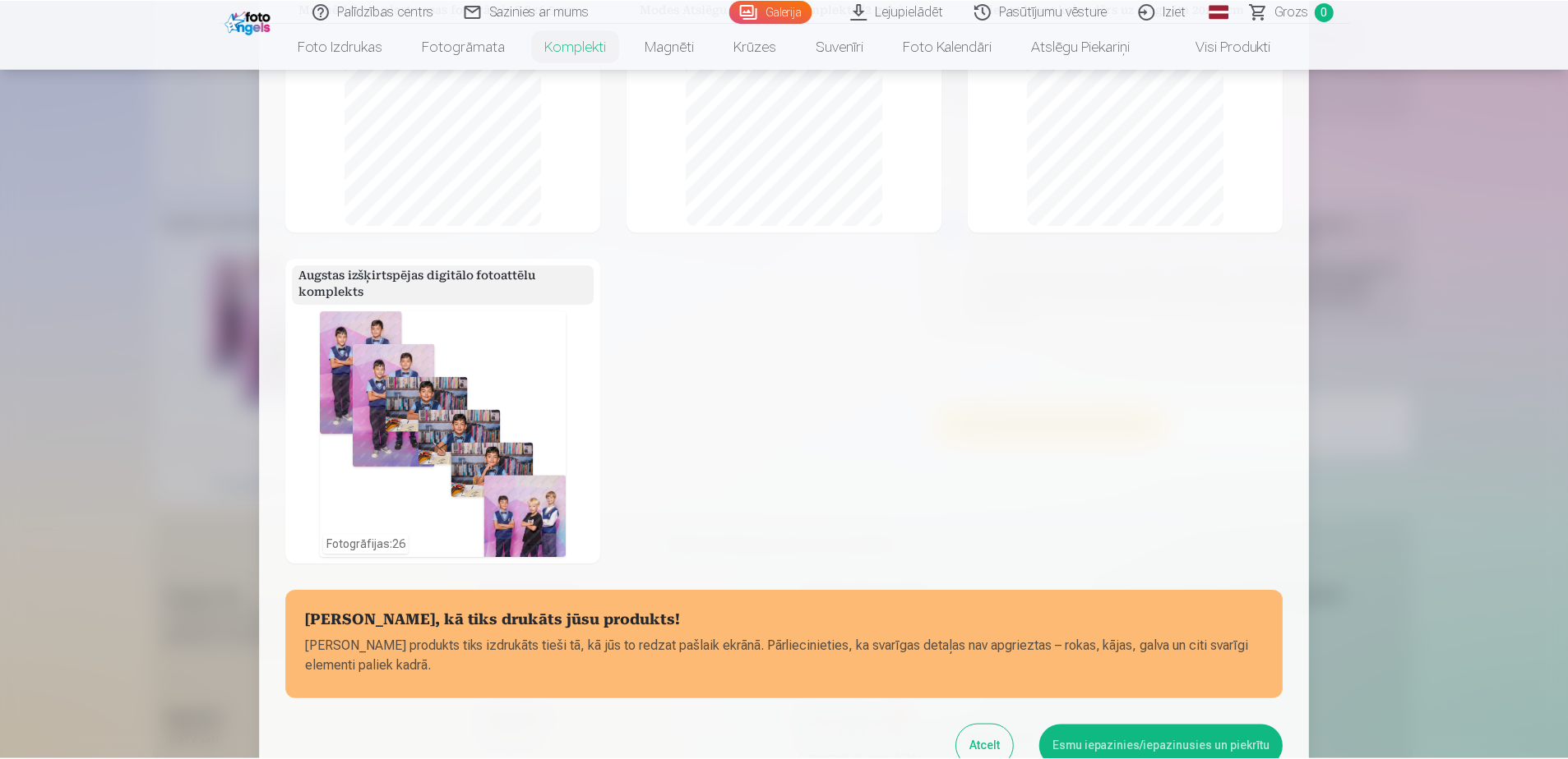
scroll to position [516, 0]
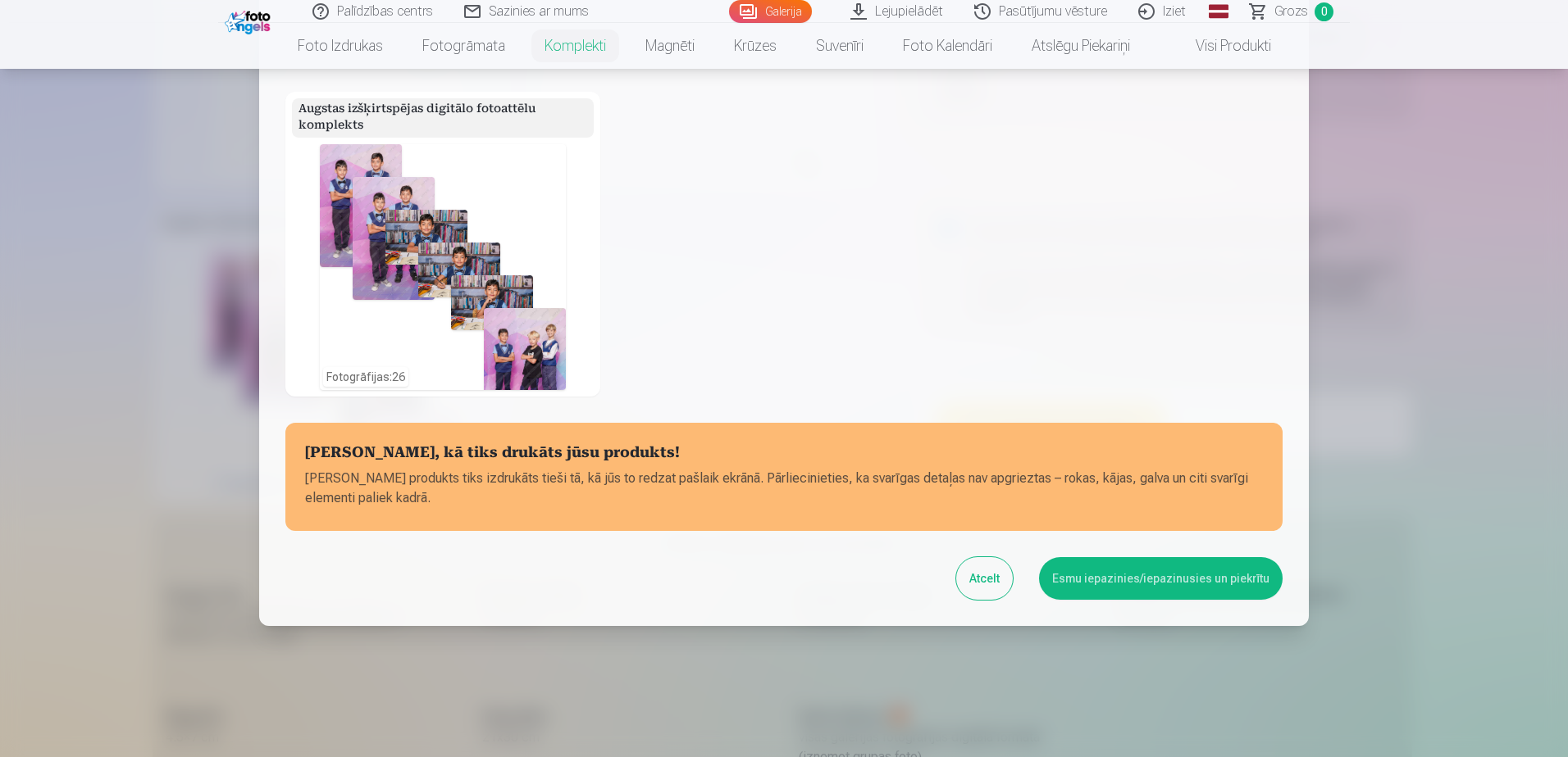
click at [998, 585] on button "Atcelt" at bounding box center [984, 579] width 57 height 43
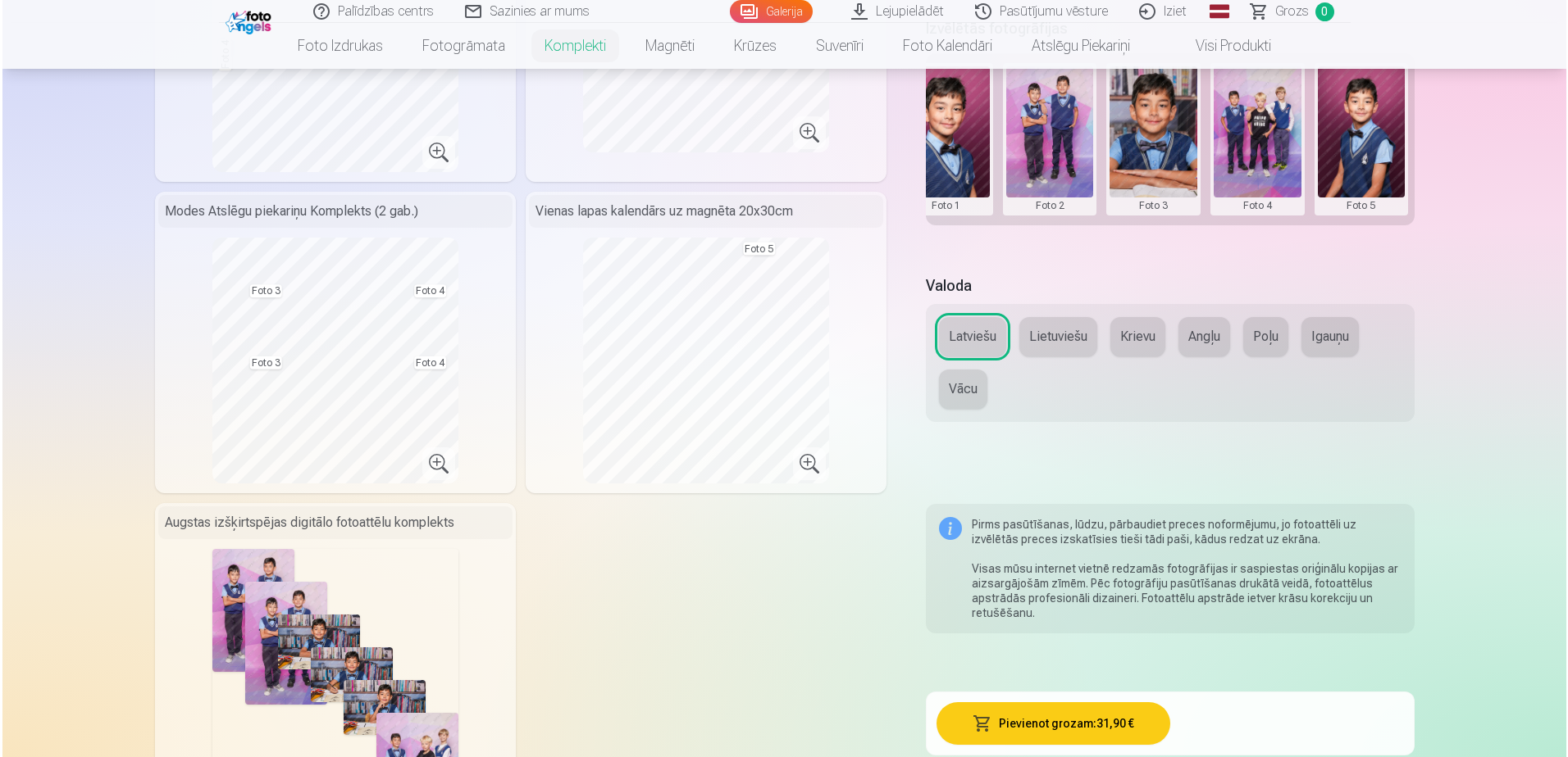
scroll to position [410, 0]
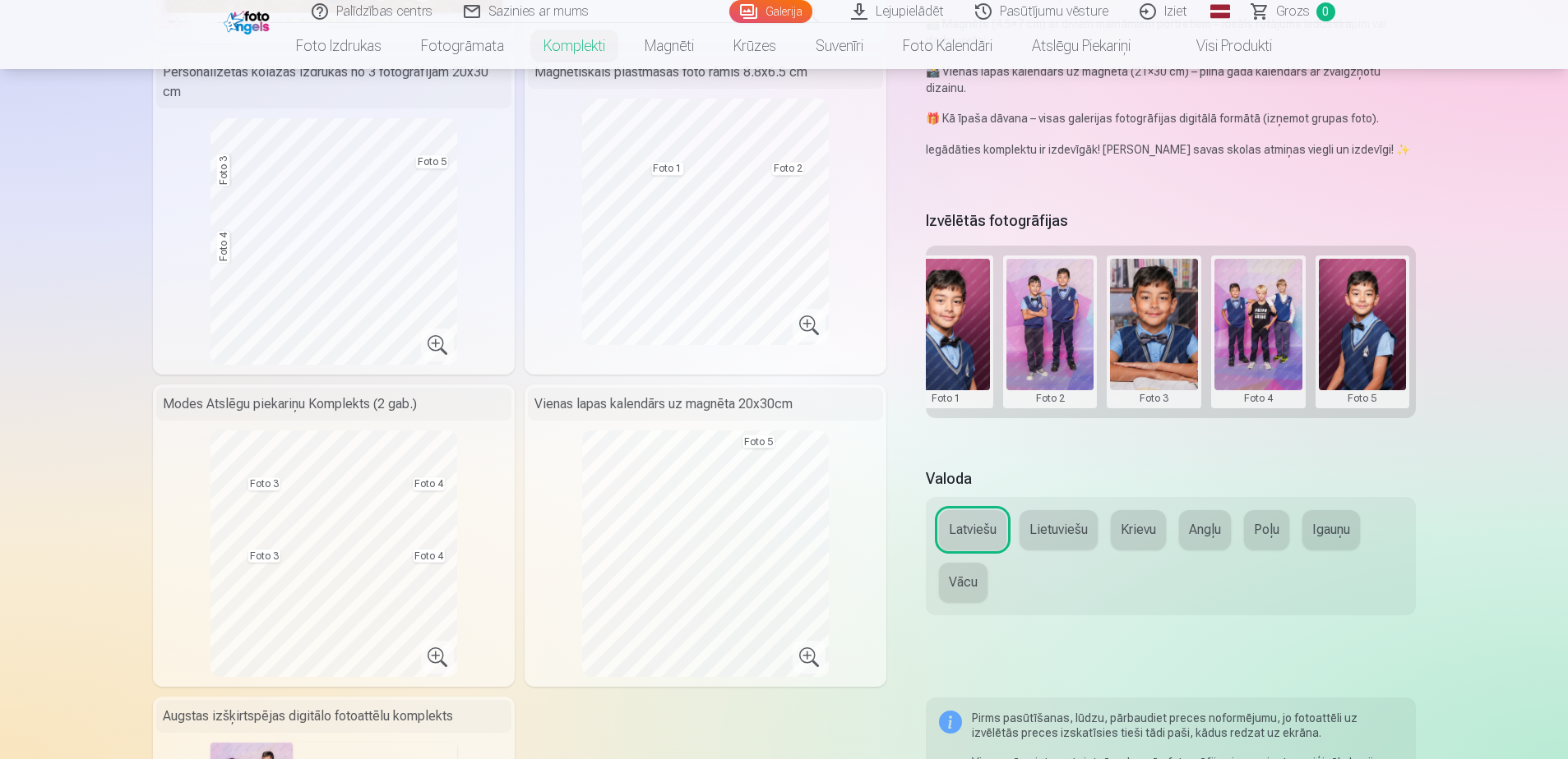
click at [1260, 396] on button at bounding box center [1258, 332] width 88 height 146
click at [1246, 332] on button "Nomainiet foto" at bounding box center [1257, 331] width 134 height 46
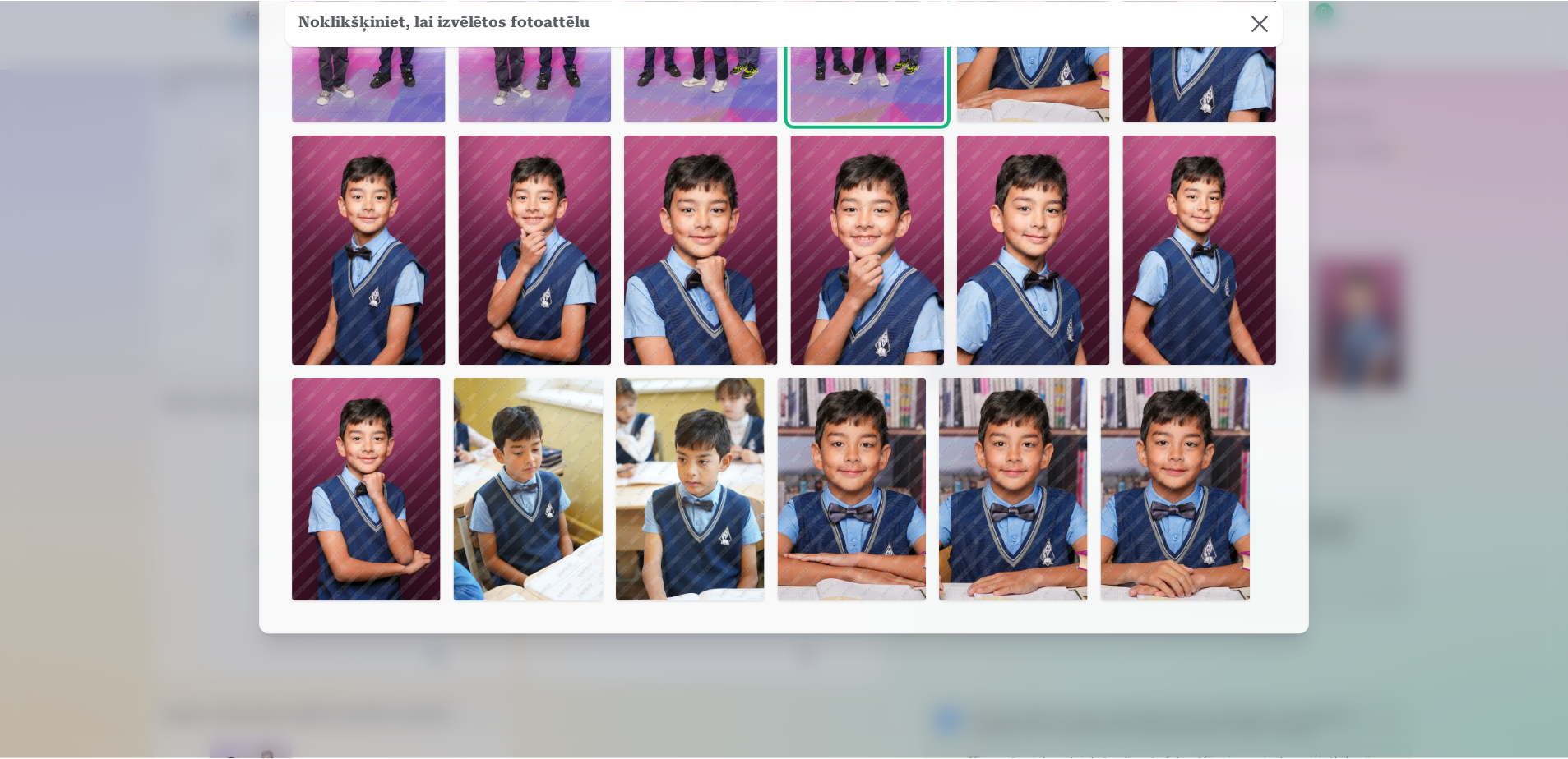
scroll to position [0, 0]
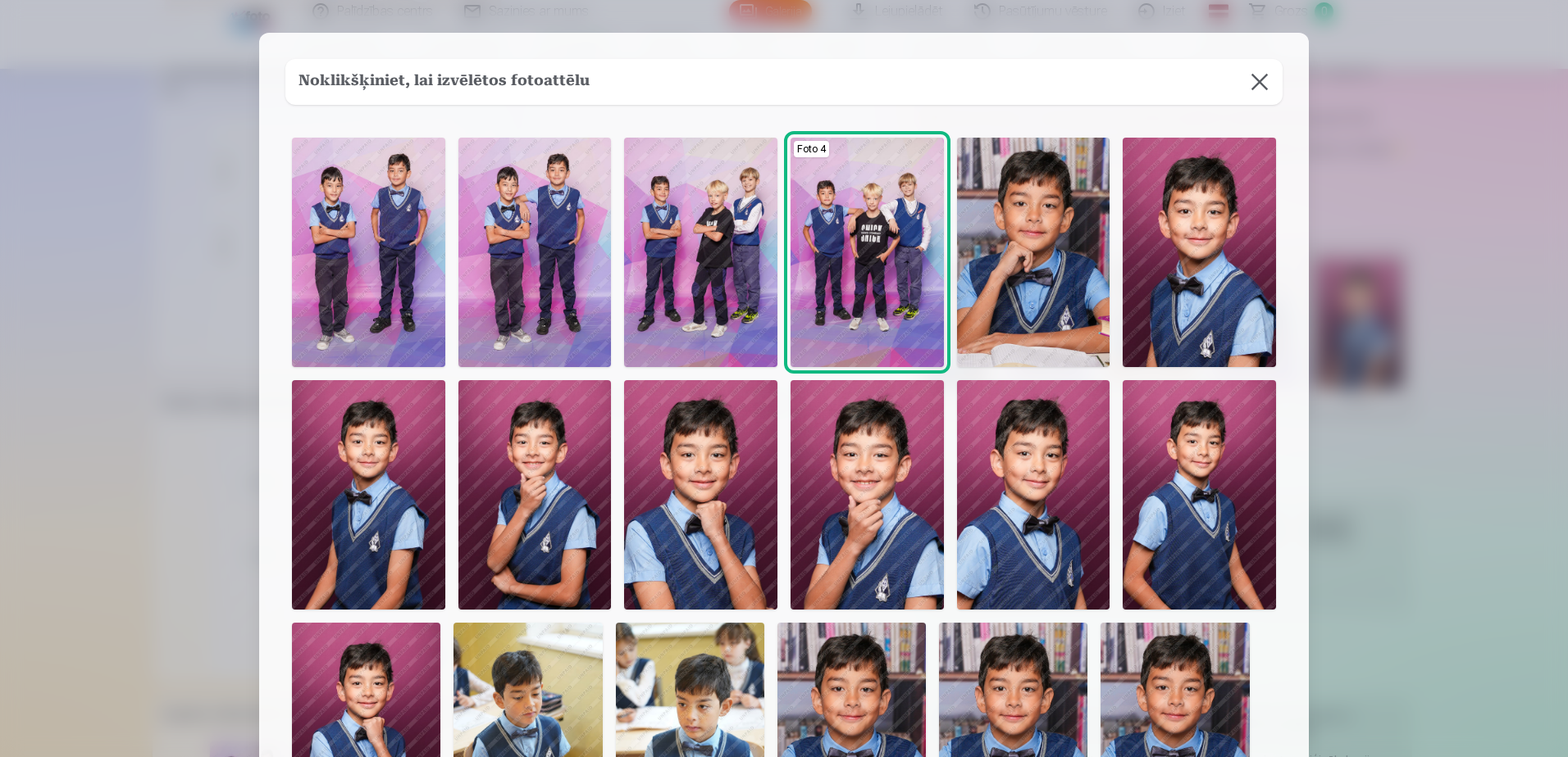
click at [1201, 261] on img at bounding box center [1199, 253] width 154 height 230
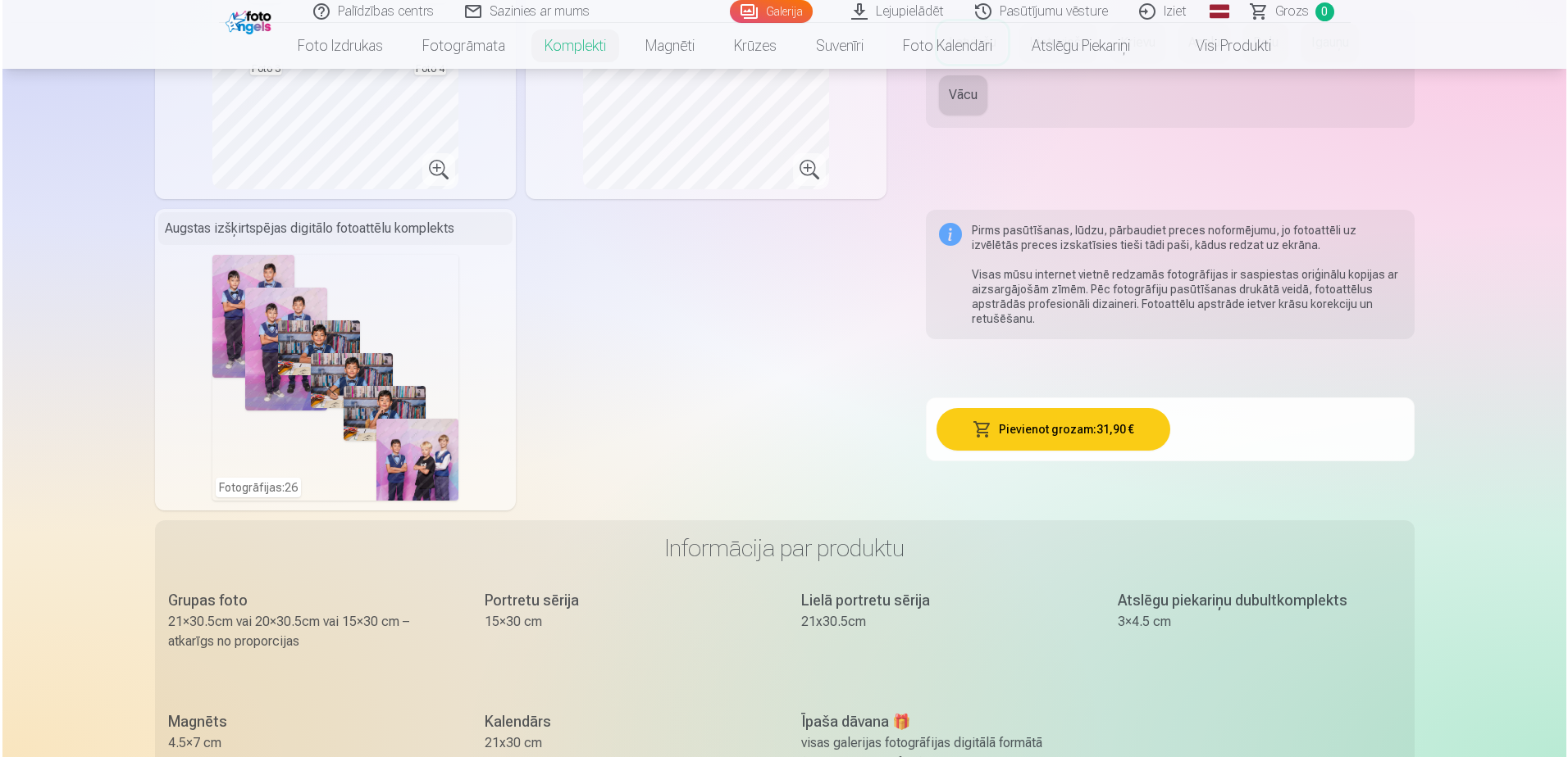
scroll to position [737, 0]
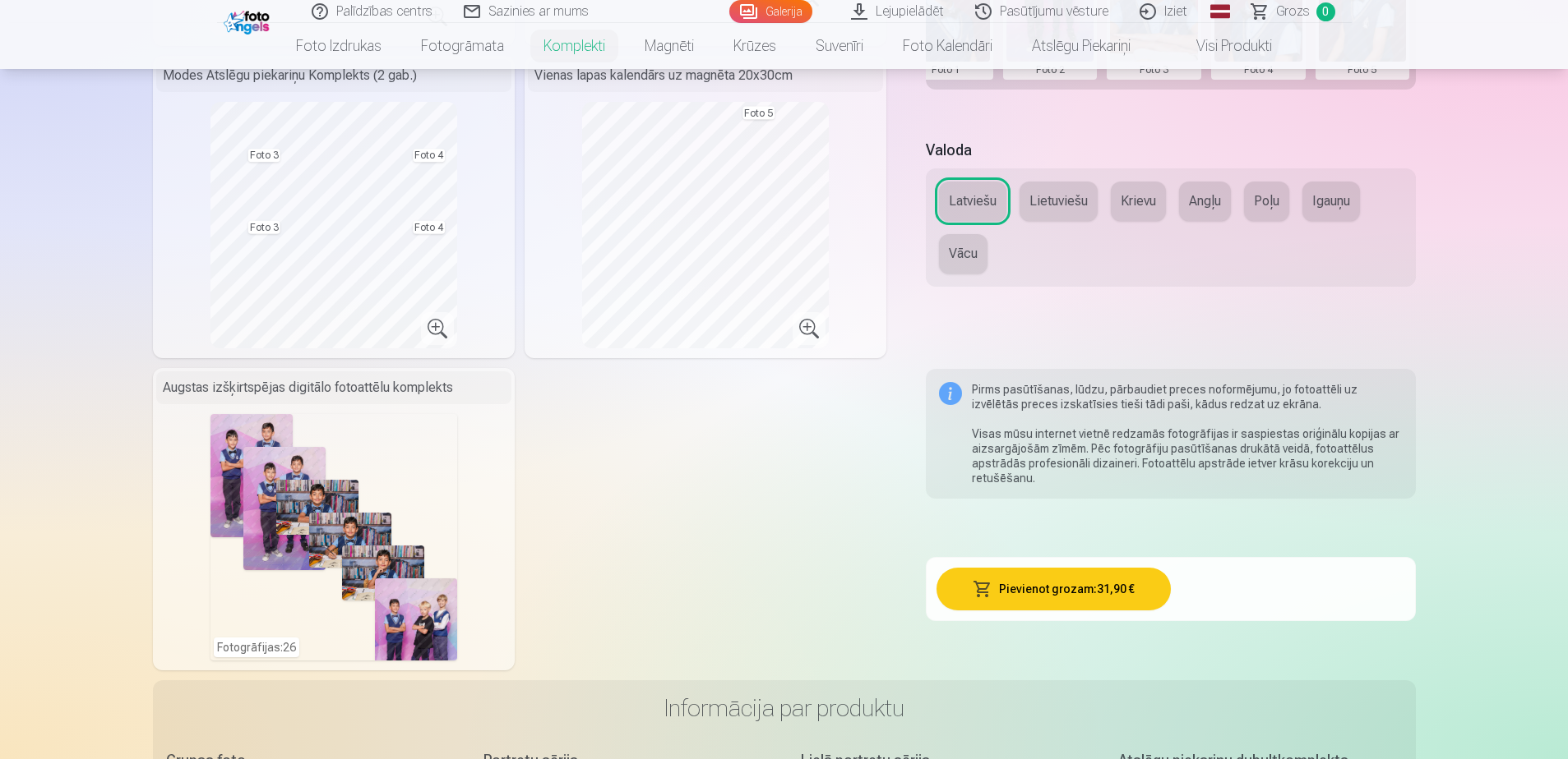
click at [1053, 585] on button "Pievienot grozam : 31,90 €" at bounding box center [1054, 589] width 234 height 43
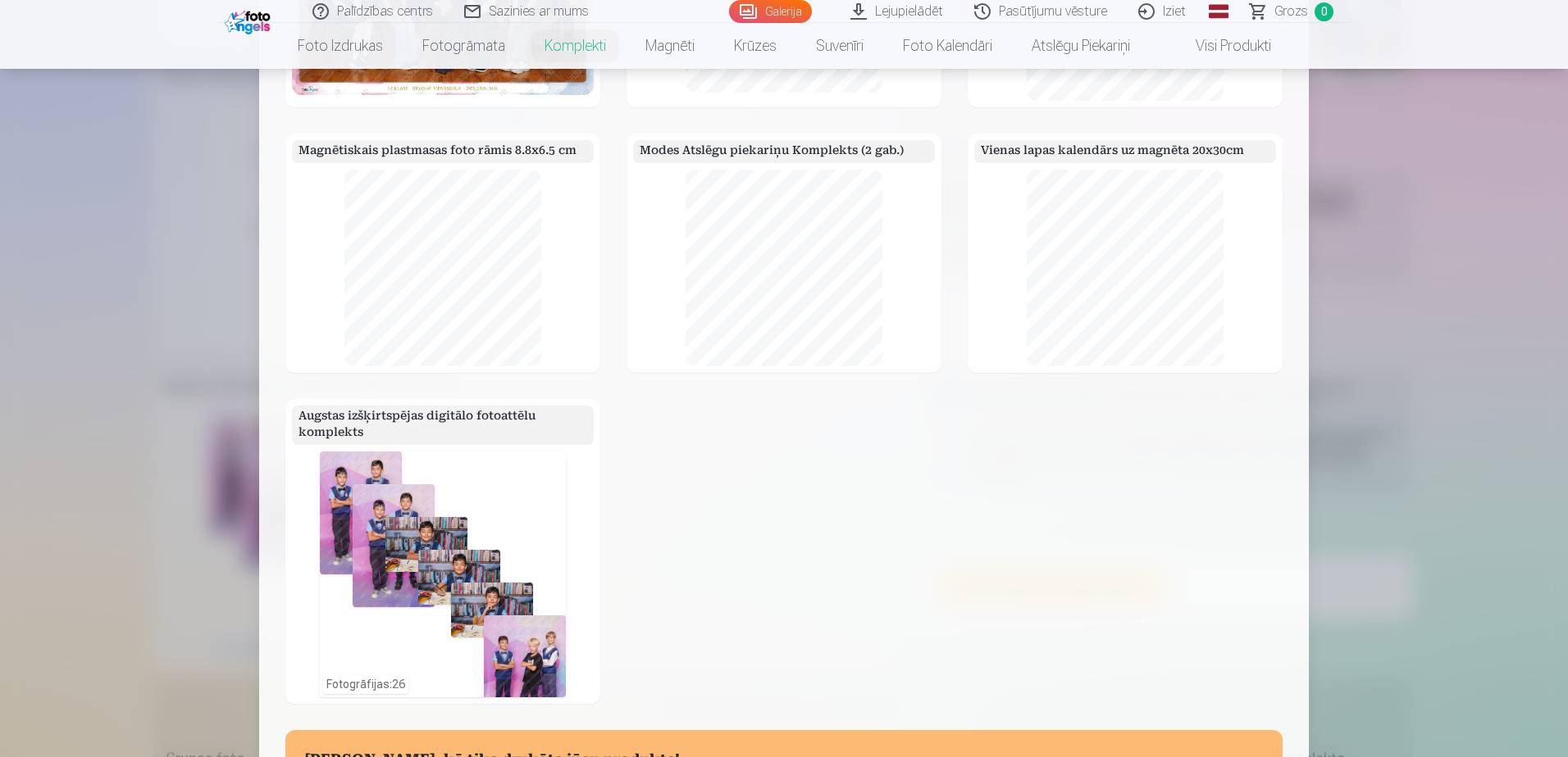
scroll to position [410, 0]
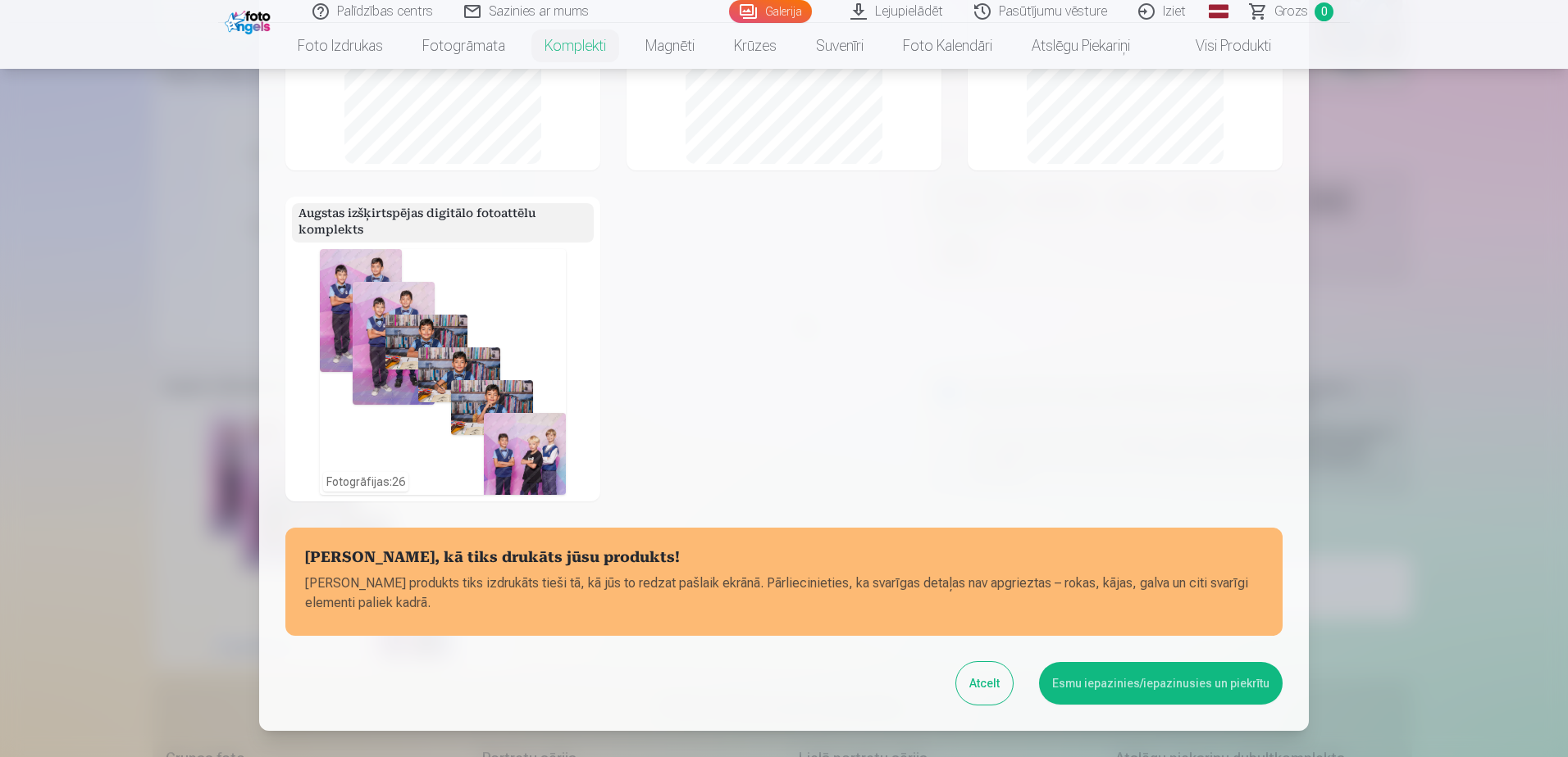
click at [1150, 681] on button "Esmu iepazinies/iepazinusies un piekrītu" at bounding box center [1161, 683] width 244 height 43
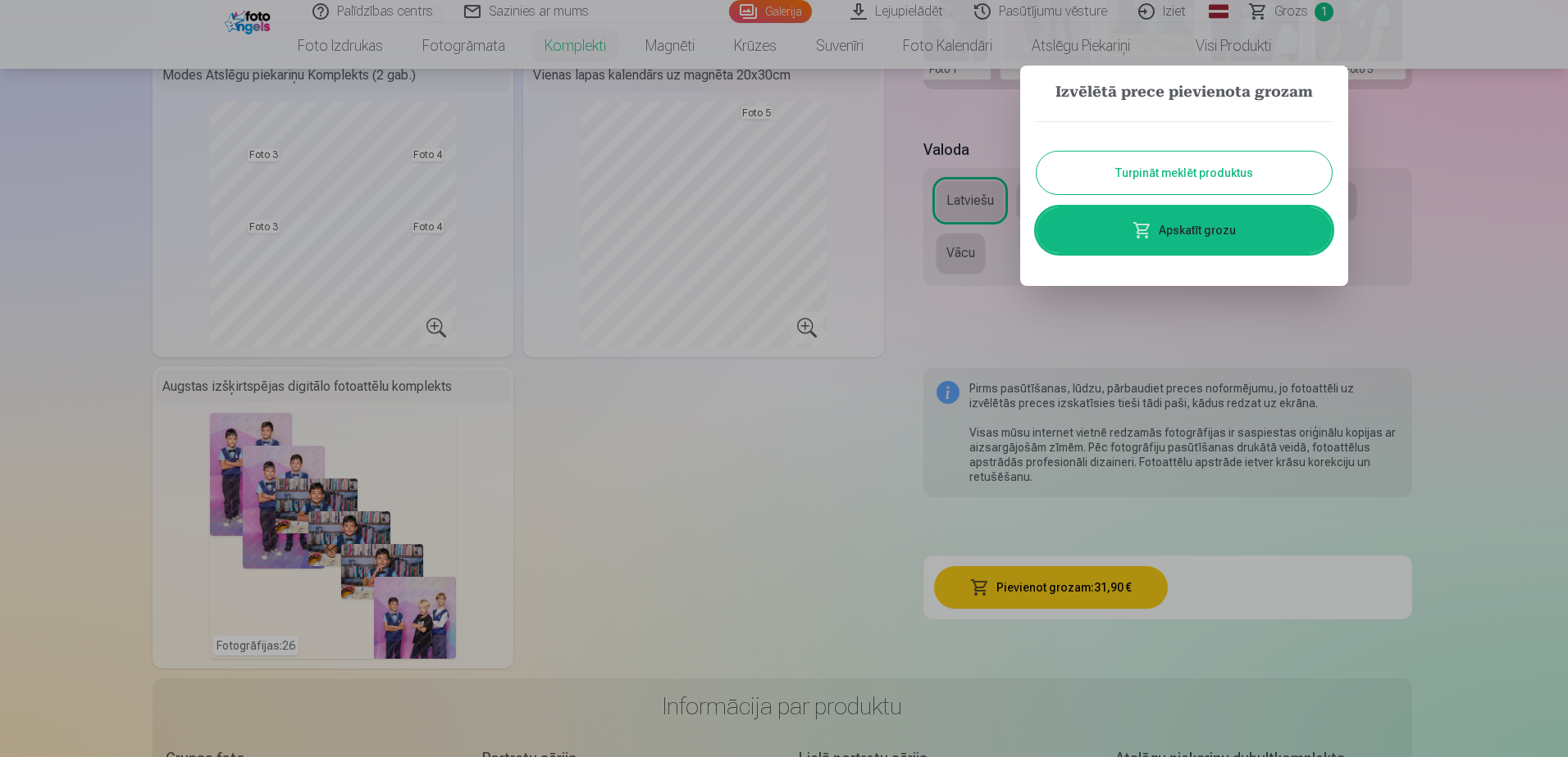
click at [1176, 229] on link "Apskatīt grozu" at bounding box center [1184, 231] width 295 height 46
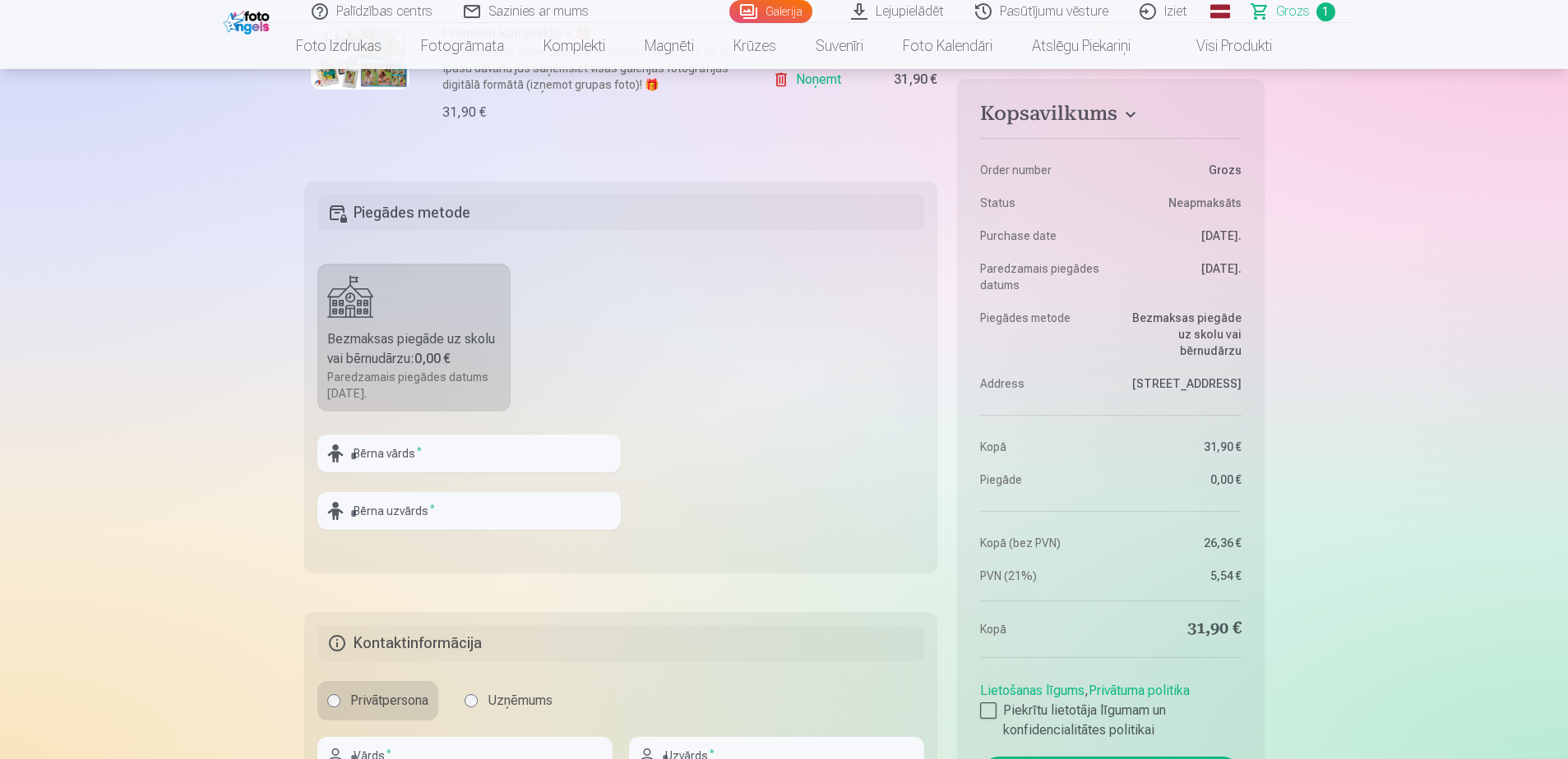
scroll to position [411, 0]
click at [433, 442] on input "text" at bounding box center [469, 450] width 304 height 38
type input "*******"
type input "*****"
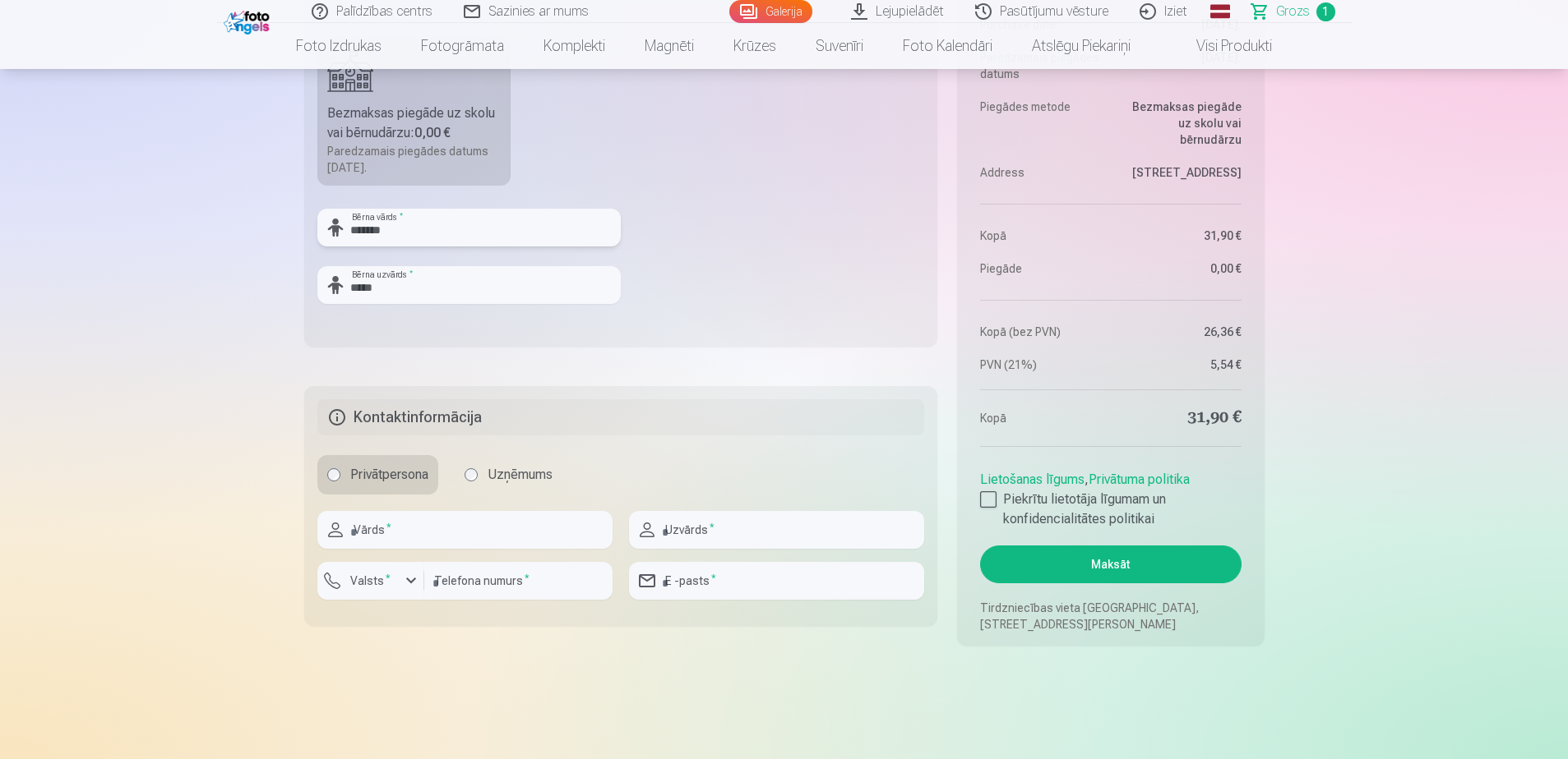
scroll to position [658, 0]
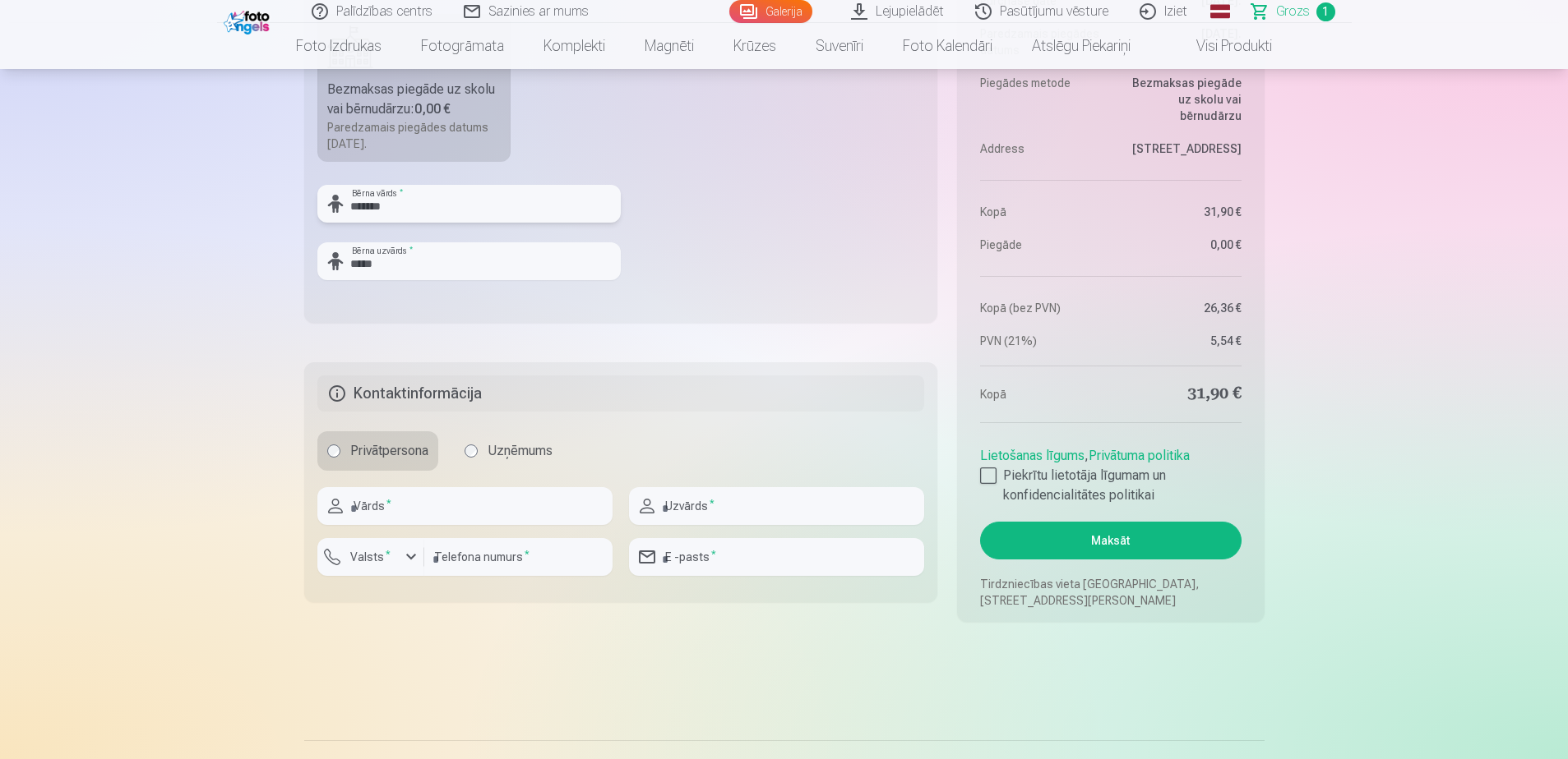
type input "*******"
click at [479, 513] on input "text" at bounding box center [464, 506] width 295 height 38
type input "*****"
type input "********"
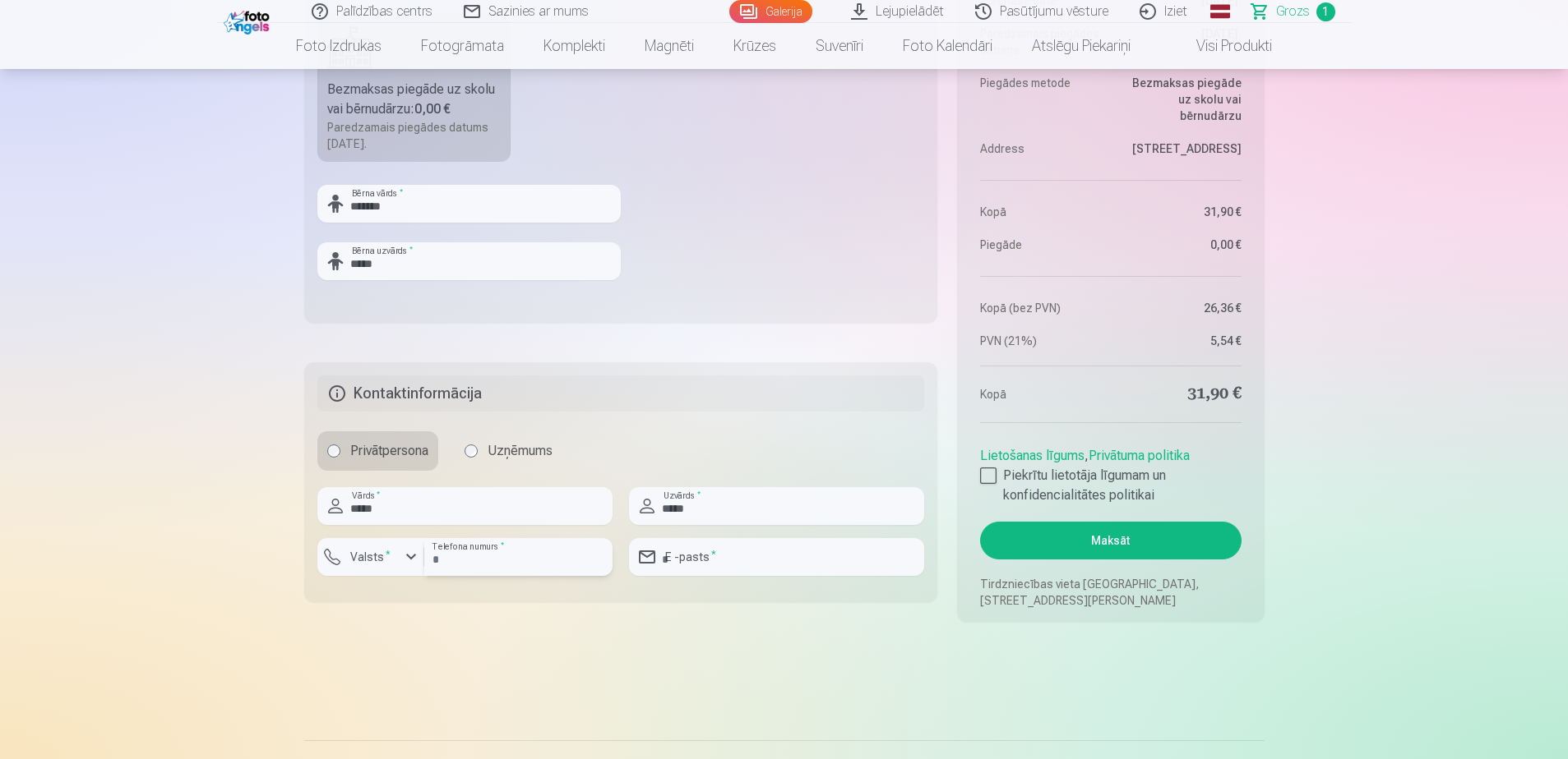
type input "**********"
click at [988, 474] on div at bounding box center [987, 475] width 16 height 16
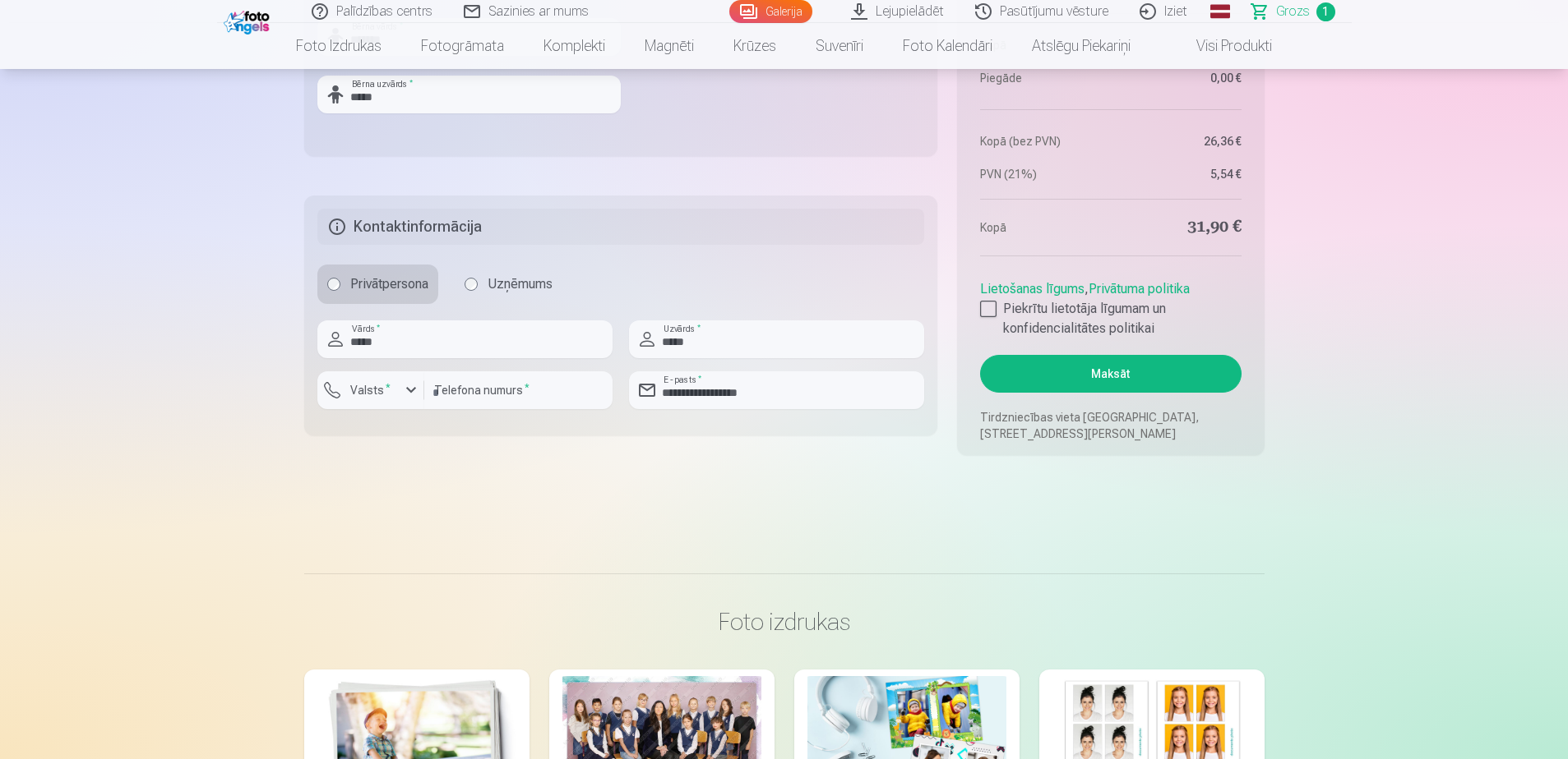
scroll to position [986, 0]
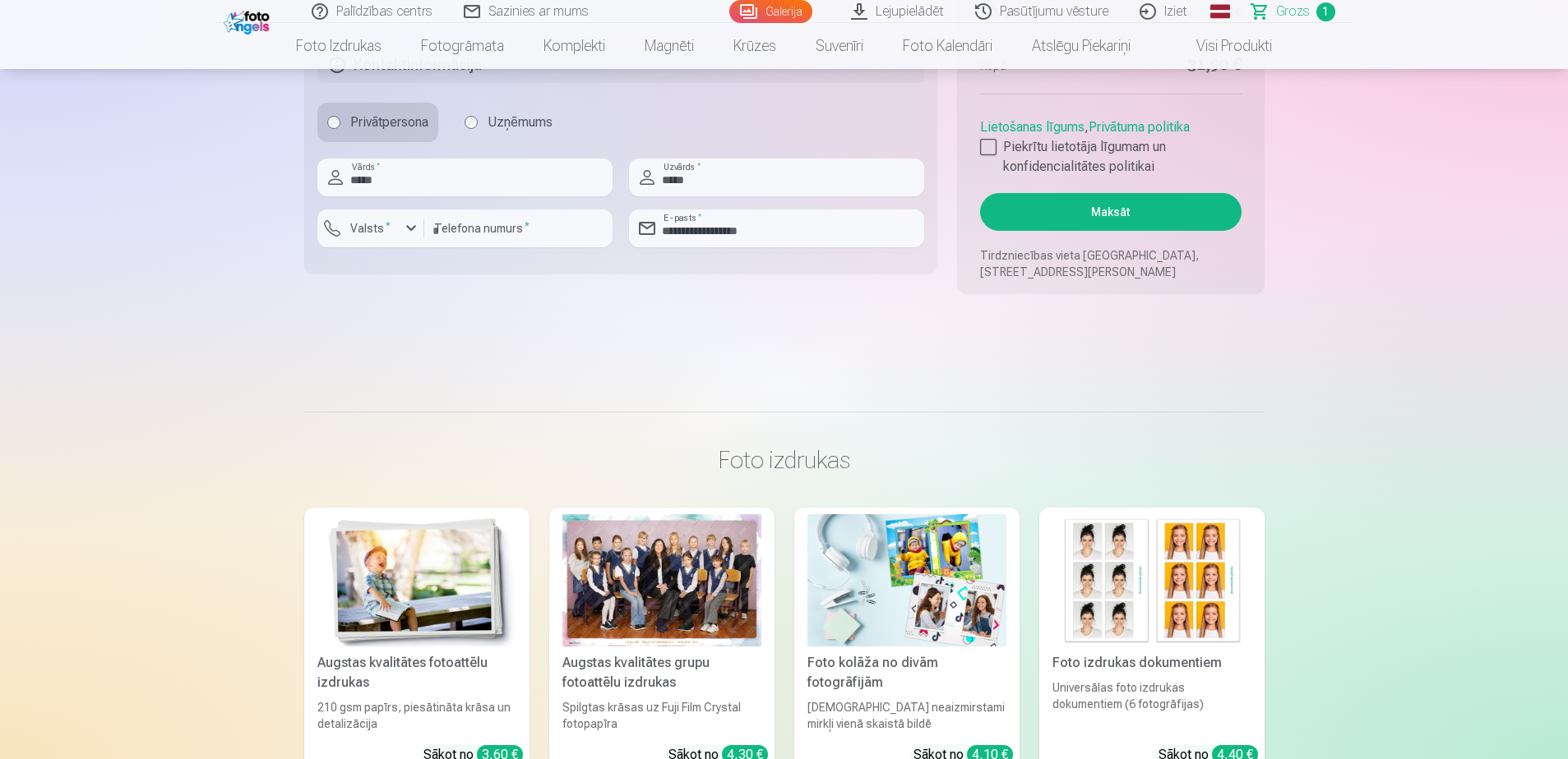
click at [1109, 209] on button "Maksāt" at bounding box center [1110, 212] width 261 height 38
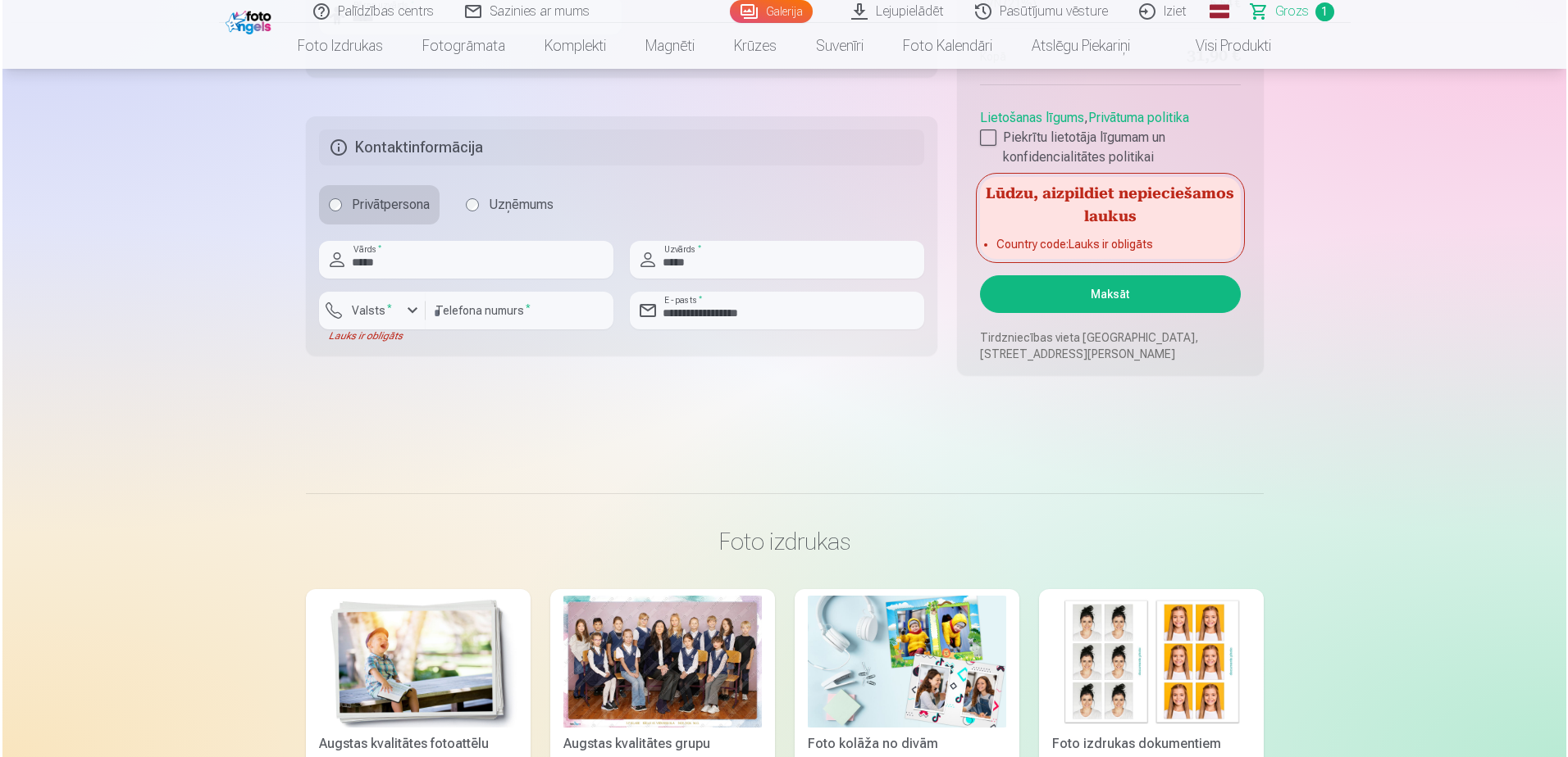
scroll to position [656, 0]
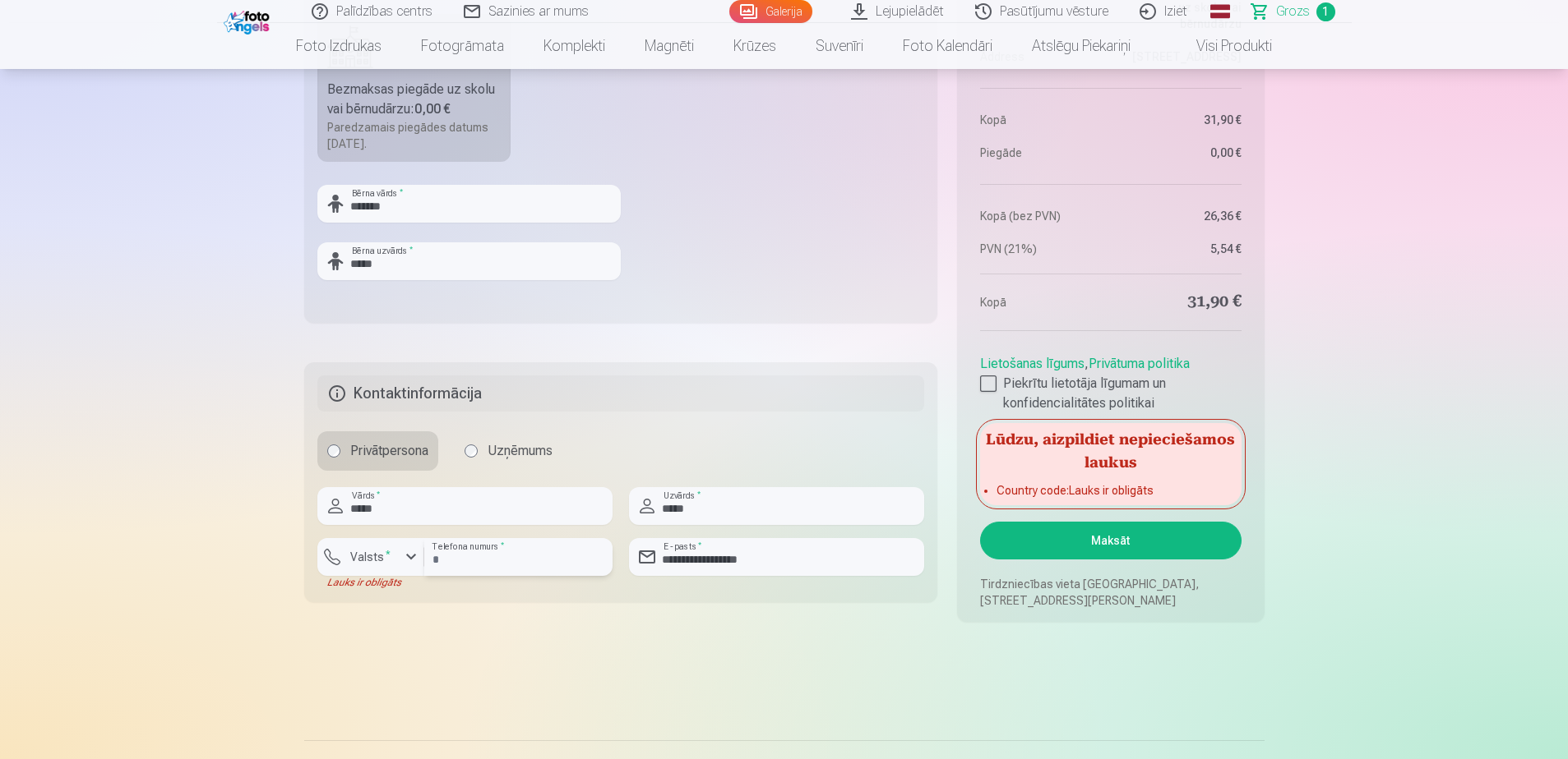
click at [433, 556] on input "********" at bounding box center [518, 557] width 188 height 38
click at [392, 556] on label "Valsts *" at bounding box center [371, 556] width 53 height 16
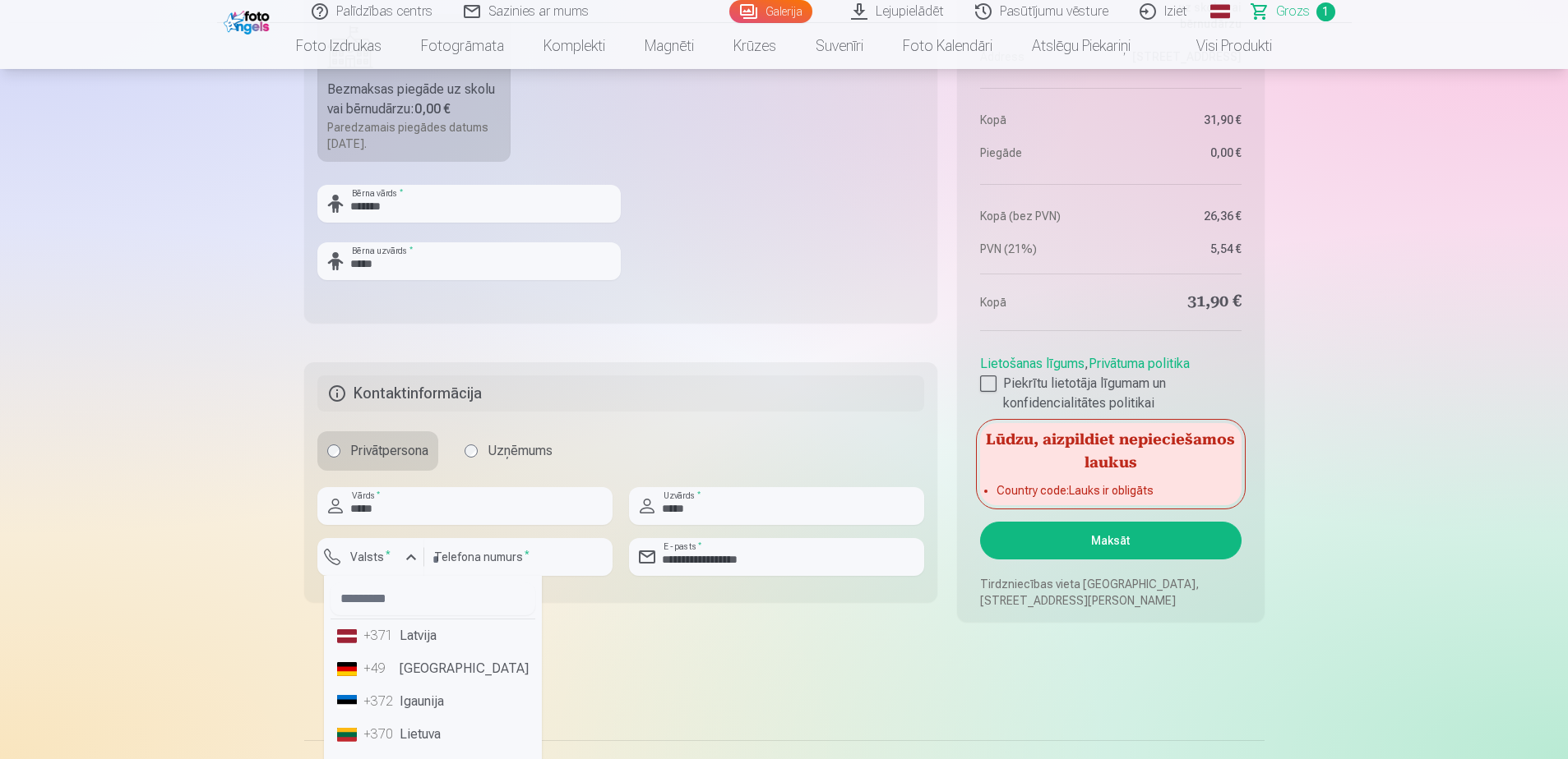
click at [399, 634] on li "+371 Latvija" at bounding box center [433, 636] width 205 height 33
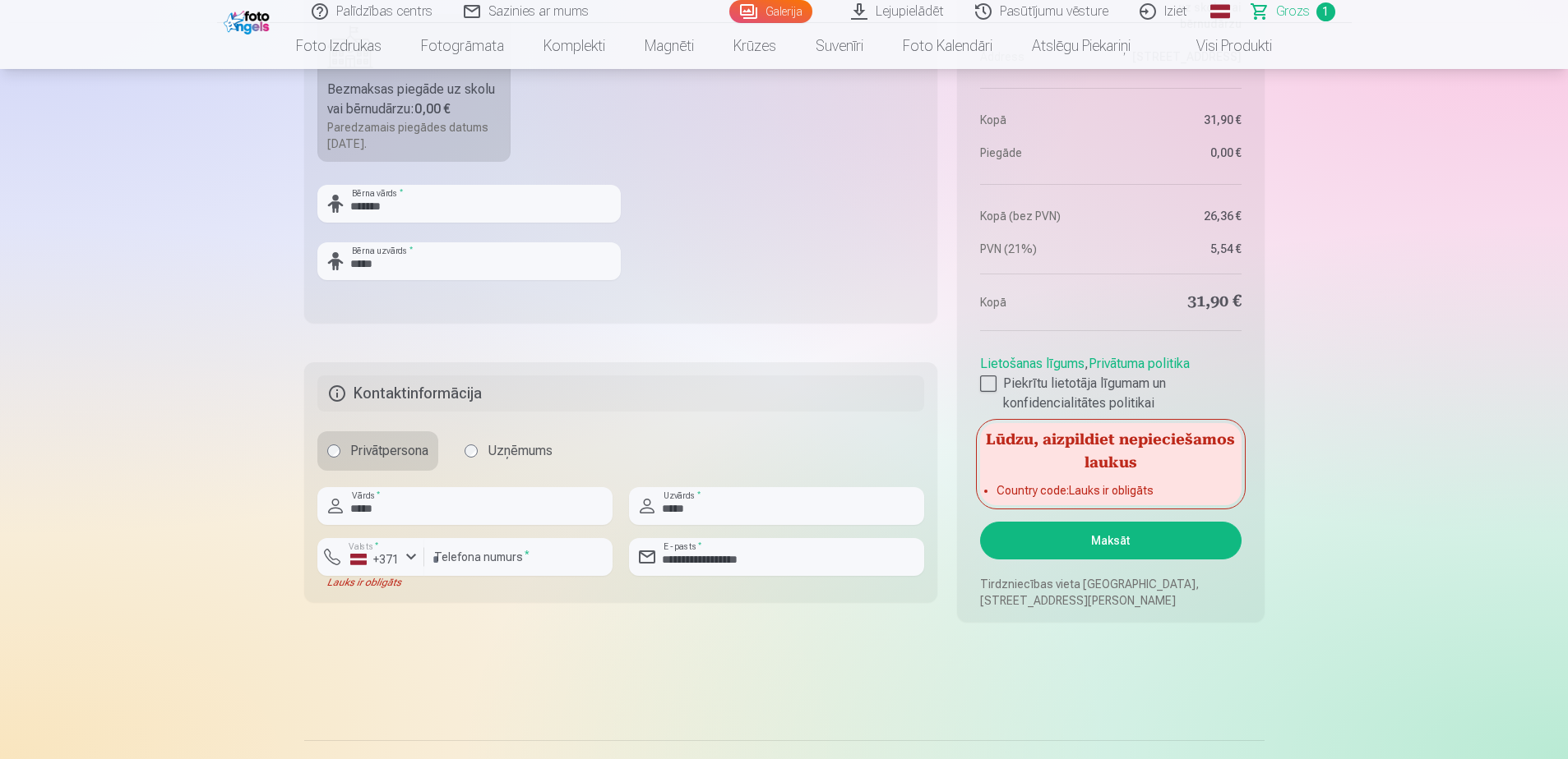
click at [1115, 539] on button "Maksāt" at bounding box center [1110, 541] width 261 height 38
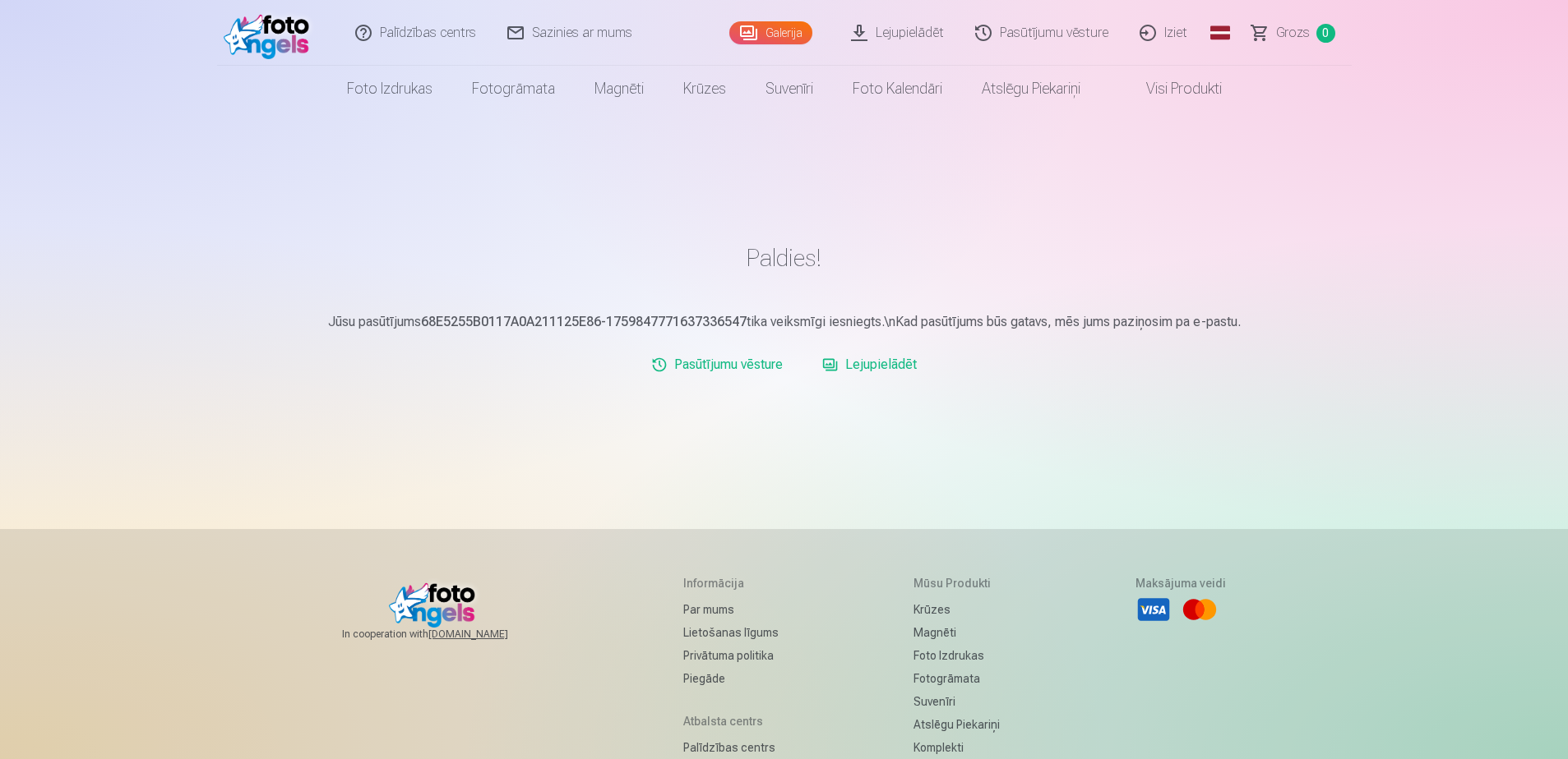
click at [1167, 30] on link "Iziet" at bounding box center [1165, 33] width 79 height 65
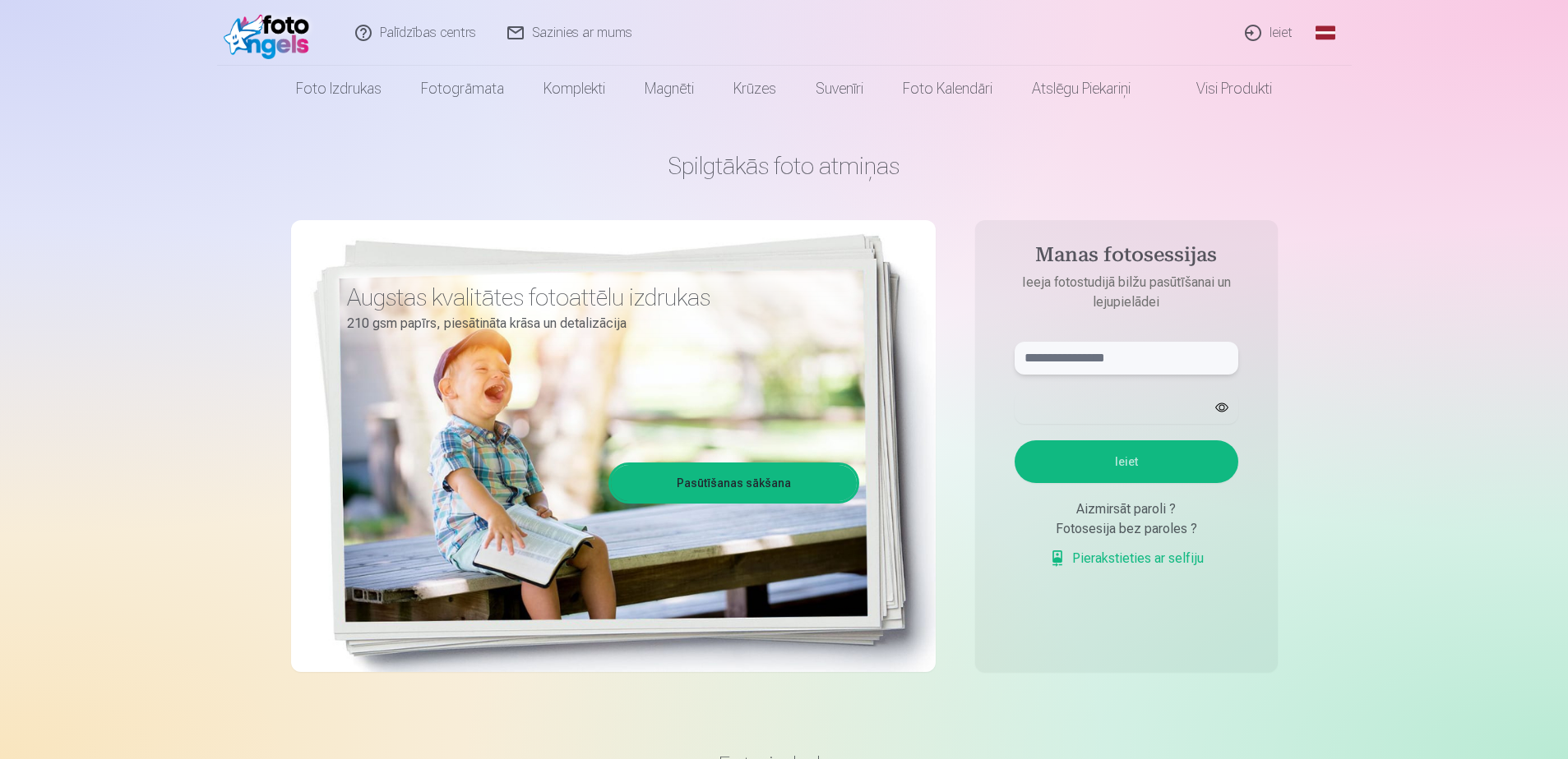
click at [1069, 352] on input "text" at bounding box center [1126, 358] width 224 height 33
type input "**********"
click at [1061, 384] on form "**********" at bounding box center [1126, 463] width 256 height 243
click at [1139, 451] on button "Ieiet" at bounding box center [1126, 462] width 224 height 43
